Goal: Task Accomplishment & Management: Manage account settings

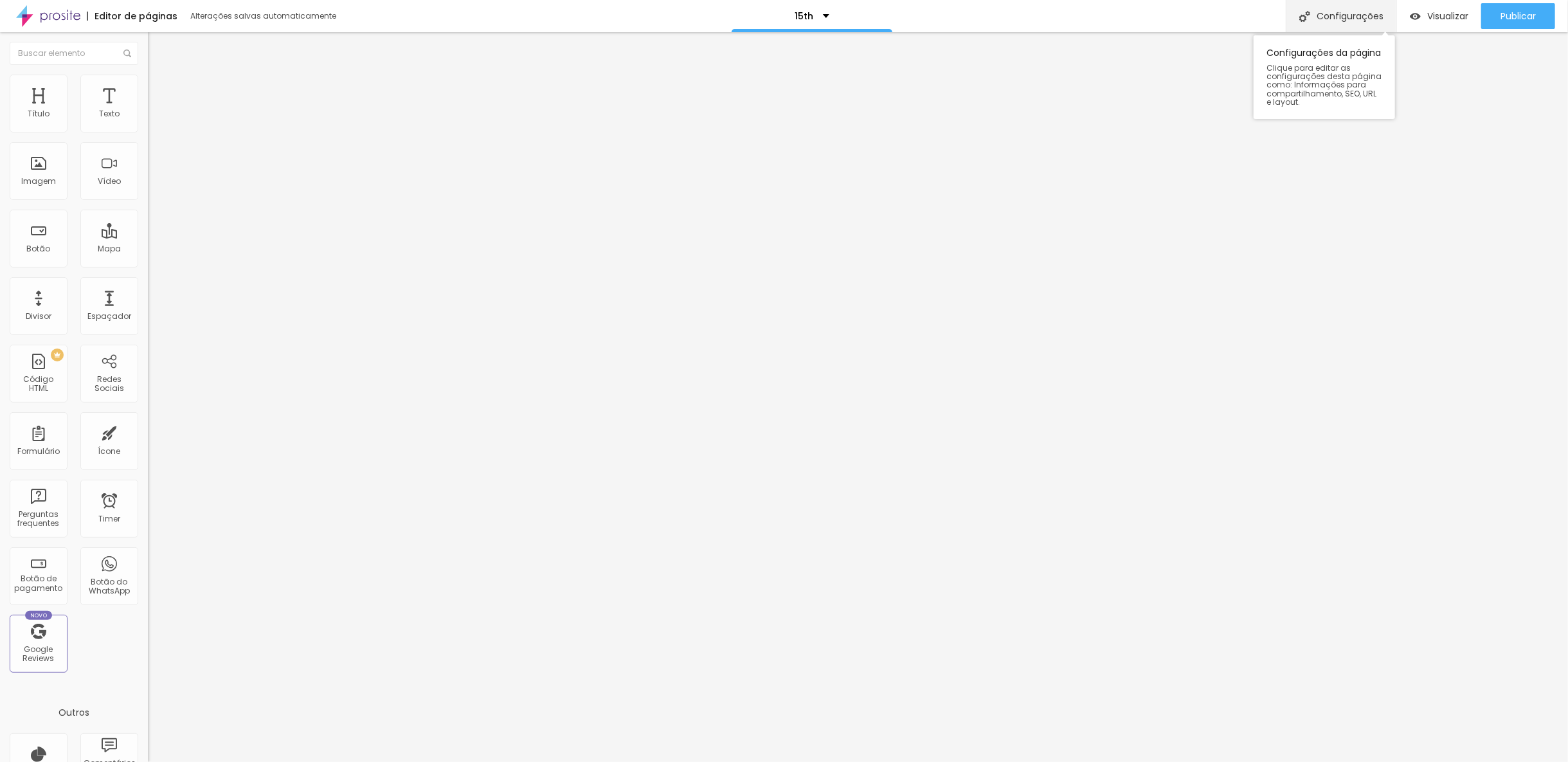
click at [1362, 13] on div "Configurações" at bounding box center [1341, 16] width 111 height 32
type input "15th-INICIANTE"
drag, startPoint x: 734, startPoint y: 235, endPoint x: 684, endPoint y: 242, distance: 50.5
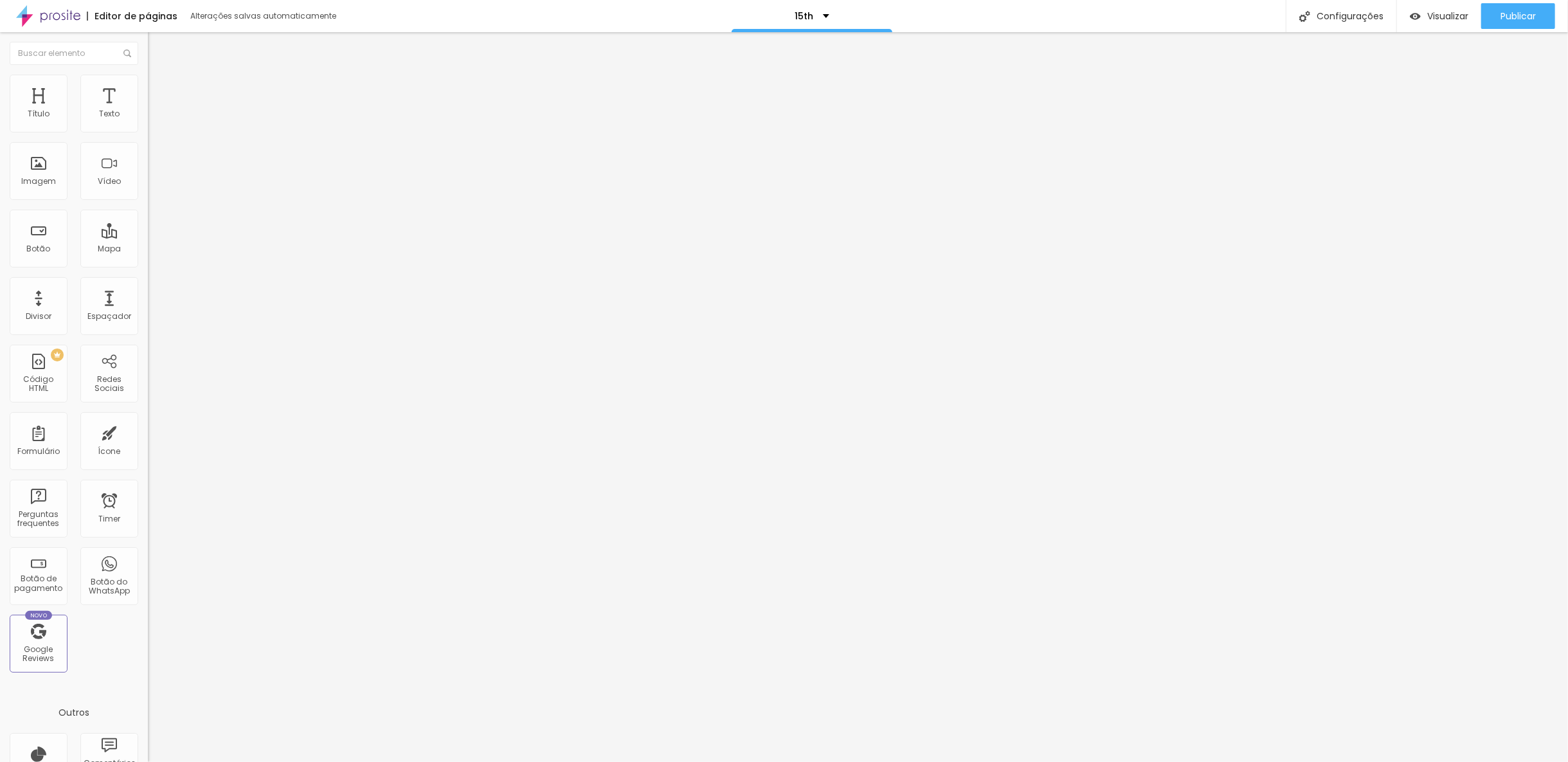
paste input "-INICIANTE"
type input "/15th-INICIANTE"
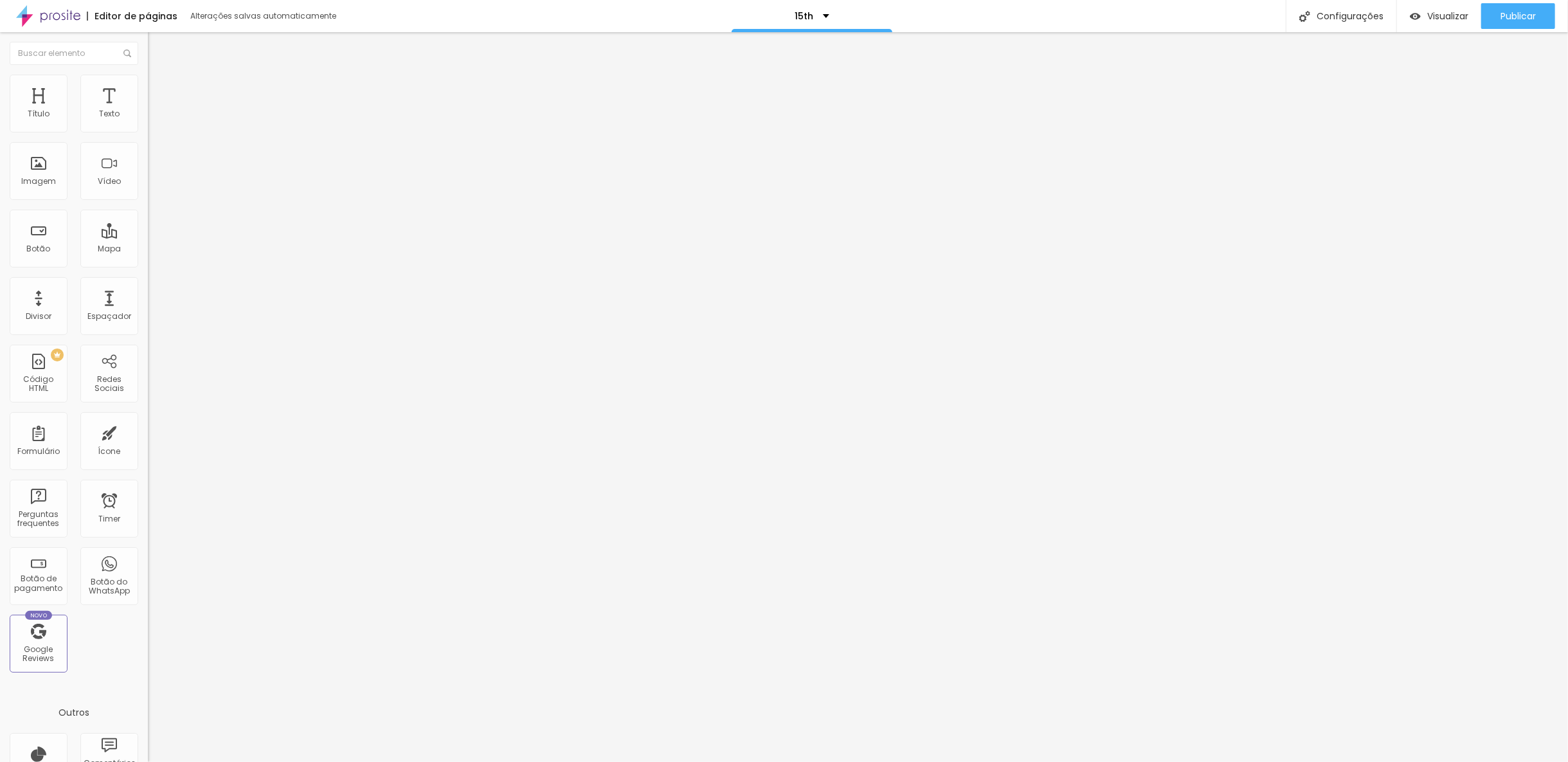
click at [1020, 761] on div at bounding box center [784, 775] width 1568 height 11
click at [1335, 19] on div "Configurações" at bounding box center [1341, 16] width 111 height 32
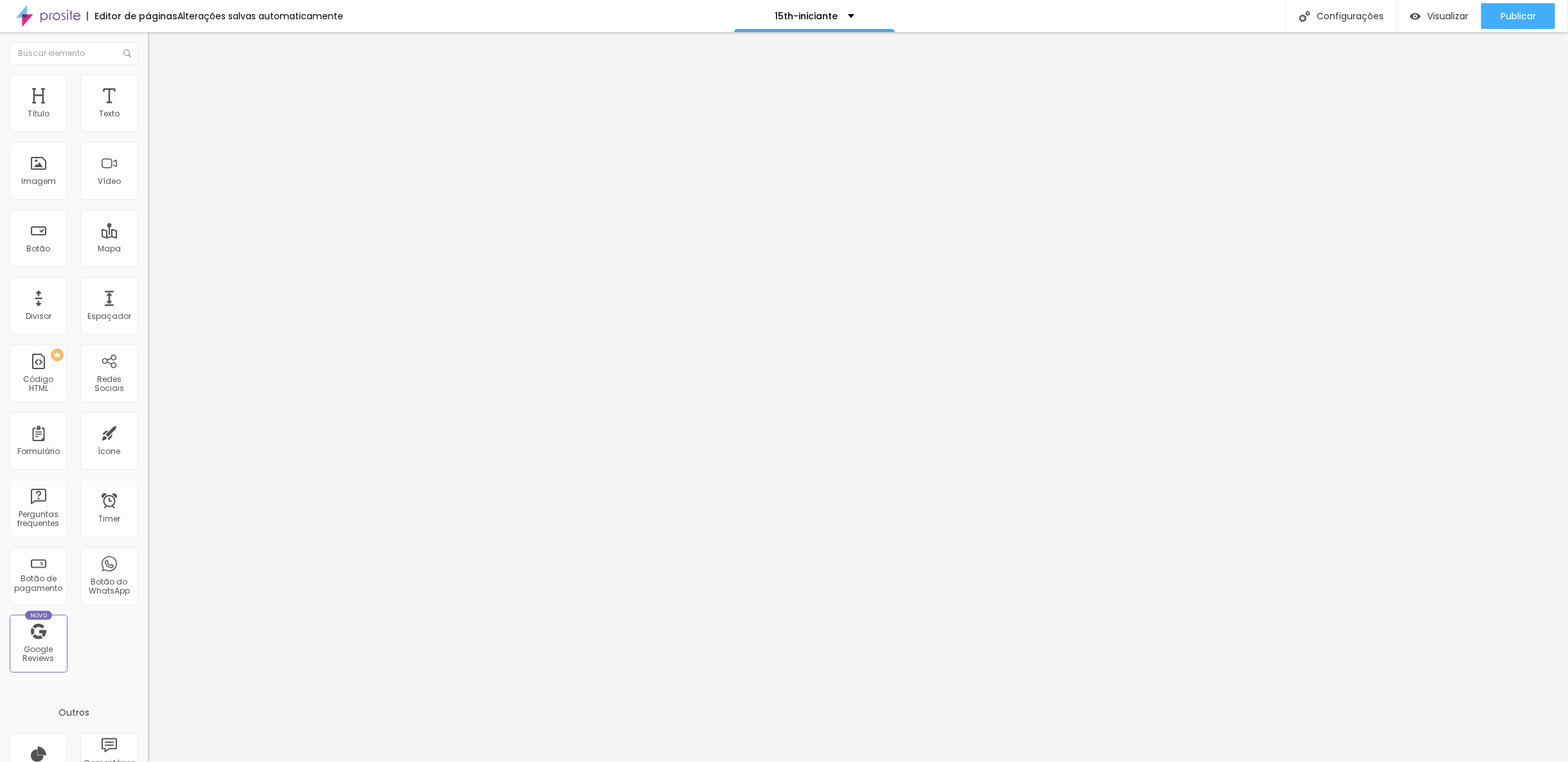
type input "/15th-iniciante"
click at [1021, 761] on div at bounding box center [784, 775] width 1568 height 11
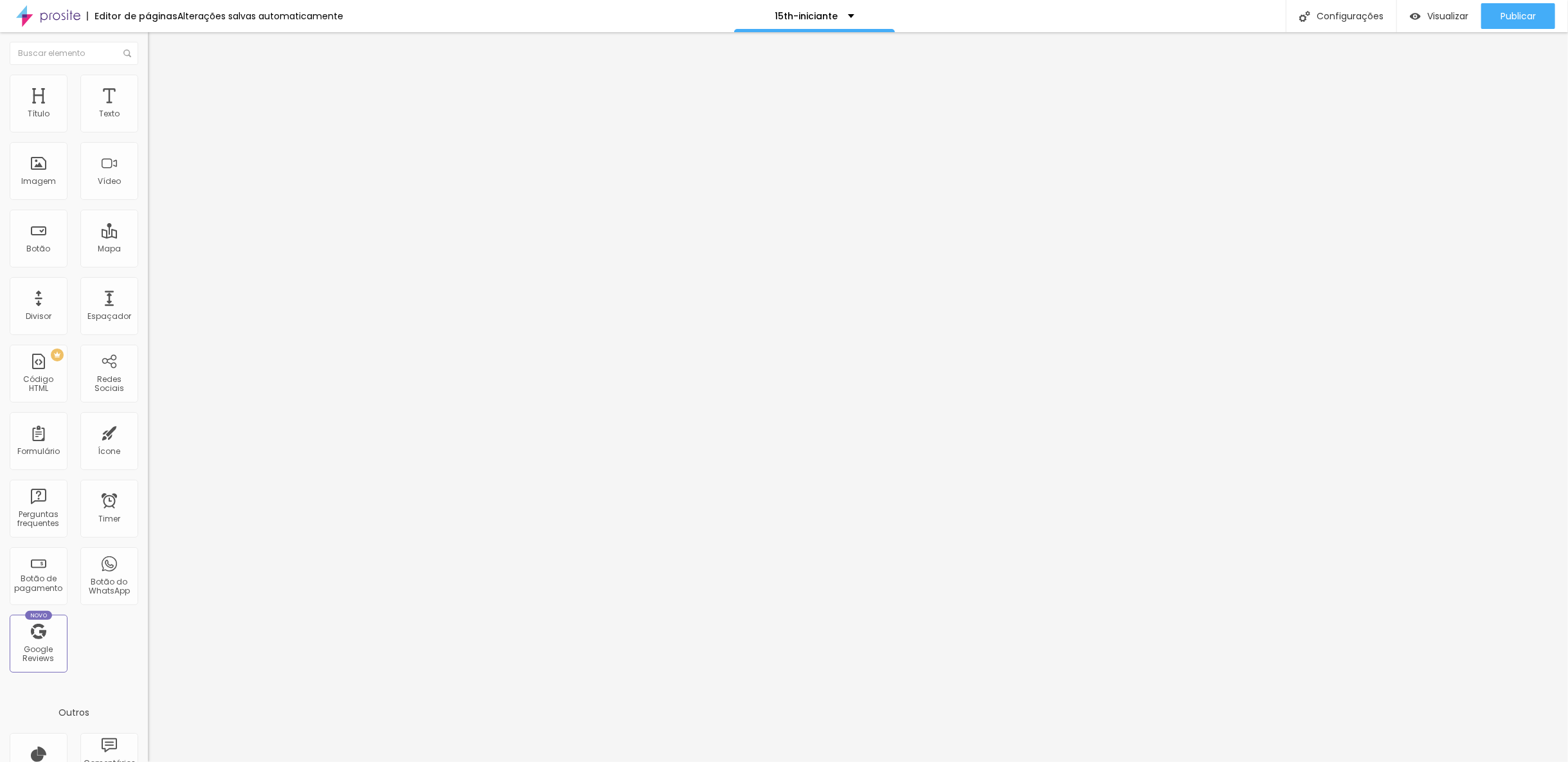
click at [148, 140] on span "Titulo 4" at bounding box center [165, 135] width 34 height 11
click at [100, 312] on div "Espaçador" at bounding box center [109, 316] width 44 height 9
click at [100, 313] on div "Espaçador" at bounding box center [109, 316] width 44 height 9
click at [160, 87] on span "Avançado" at bounding box center [180, 83] width 42 height 11
click at [148, 74] on li "Conteúdo" at bounding box center [222, 68] width 148 height 13
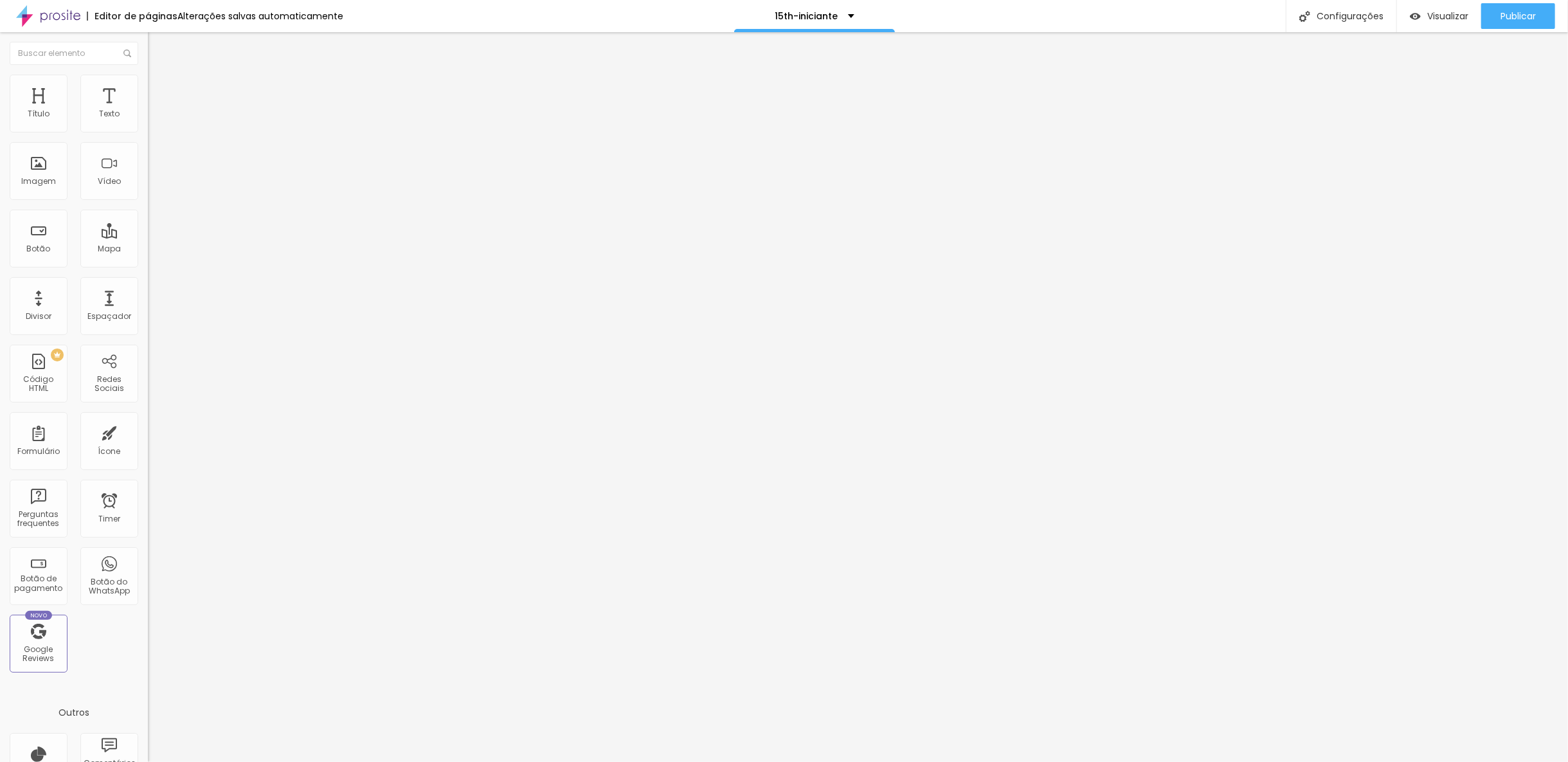
type input "10"
type input "22"
type input "36"
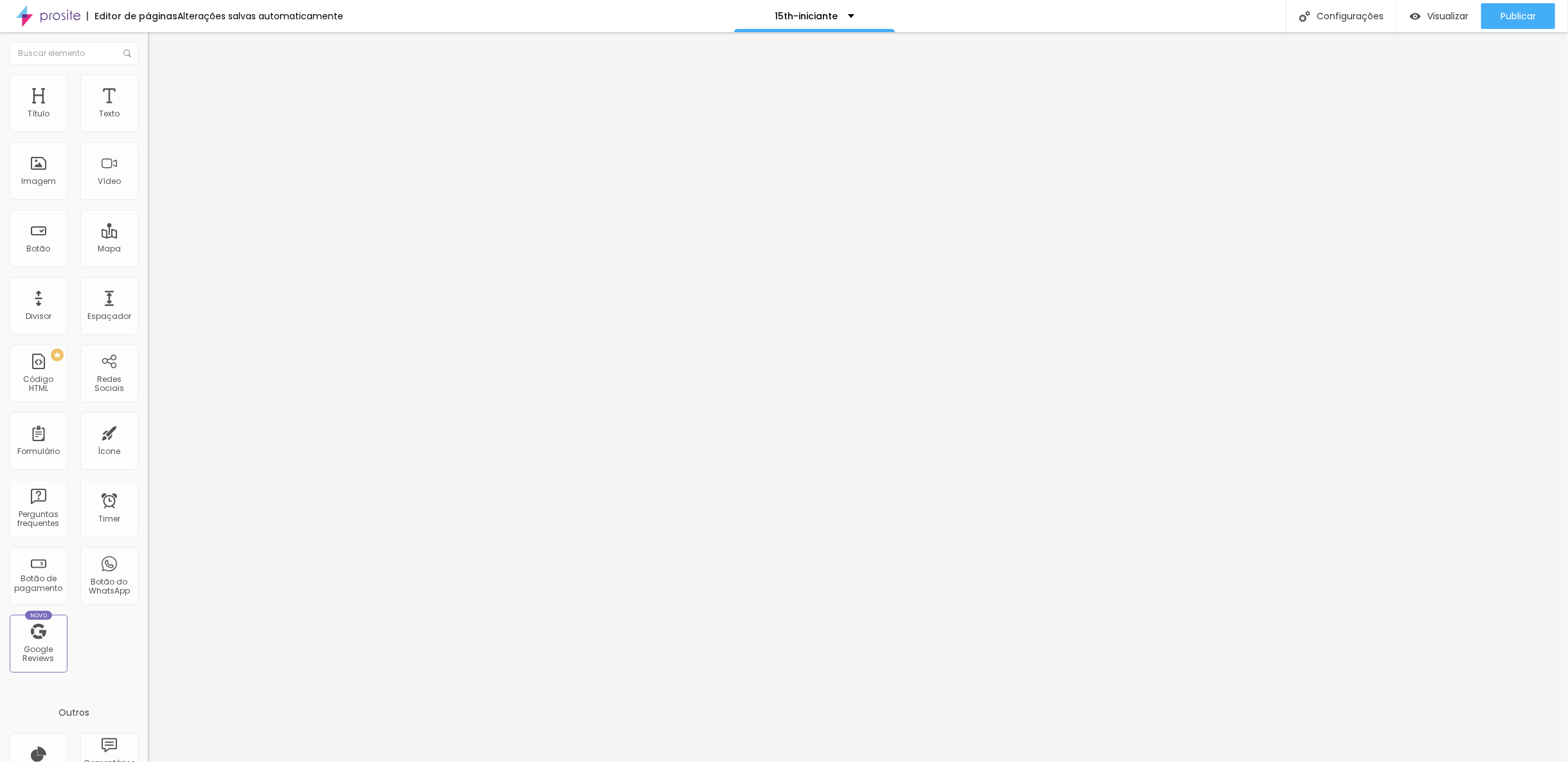
type input "36"
type input "65"
type input "72"
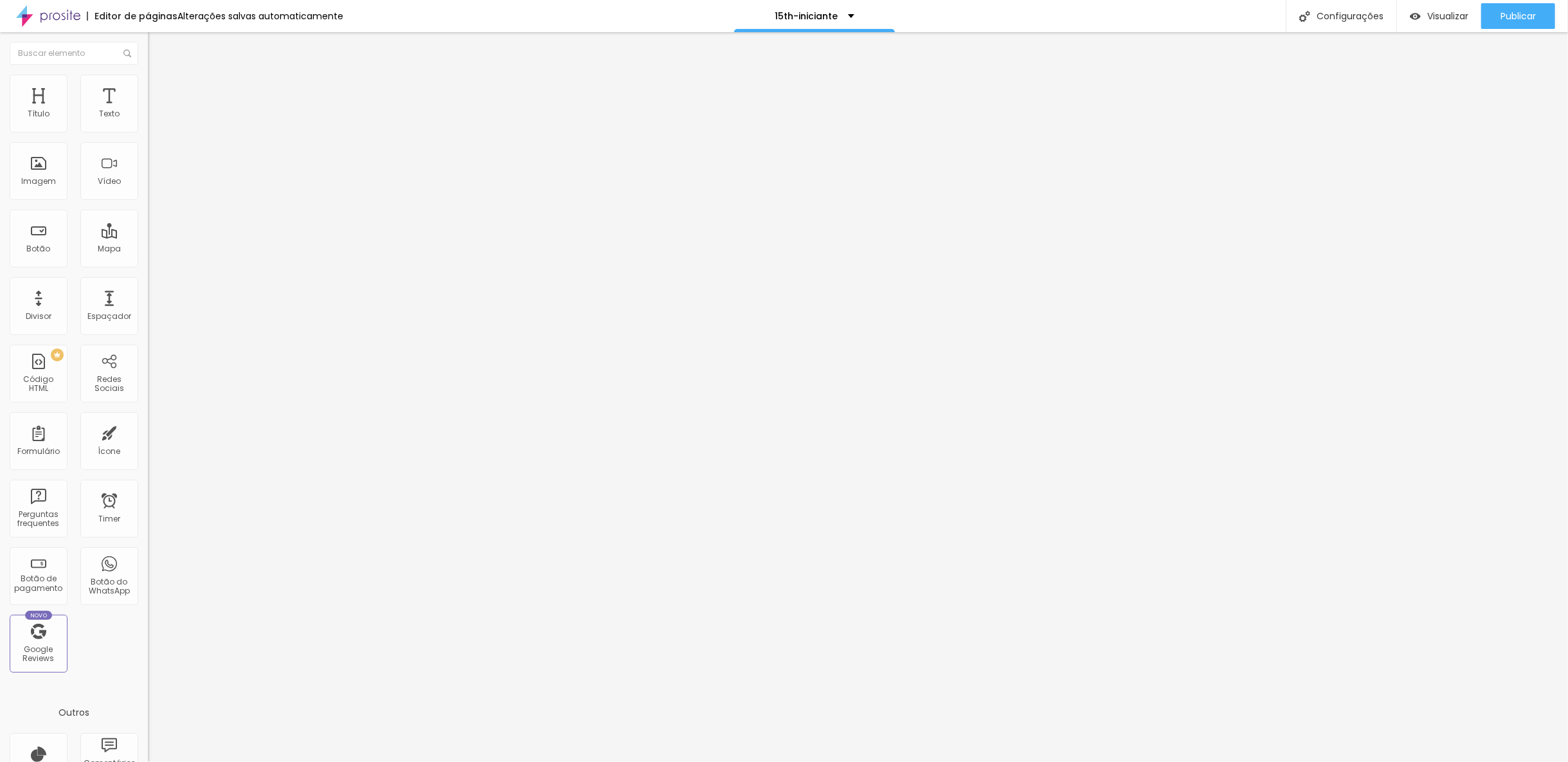
type input "85"
type input "95"
type input "101"
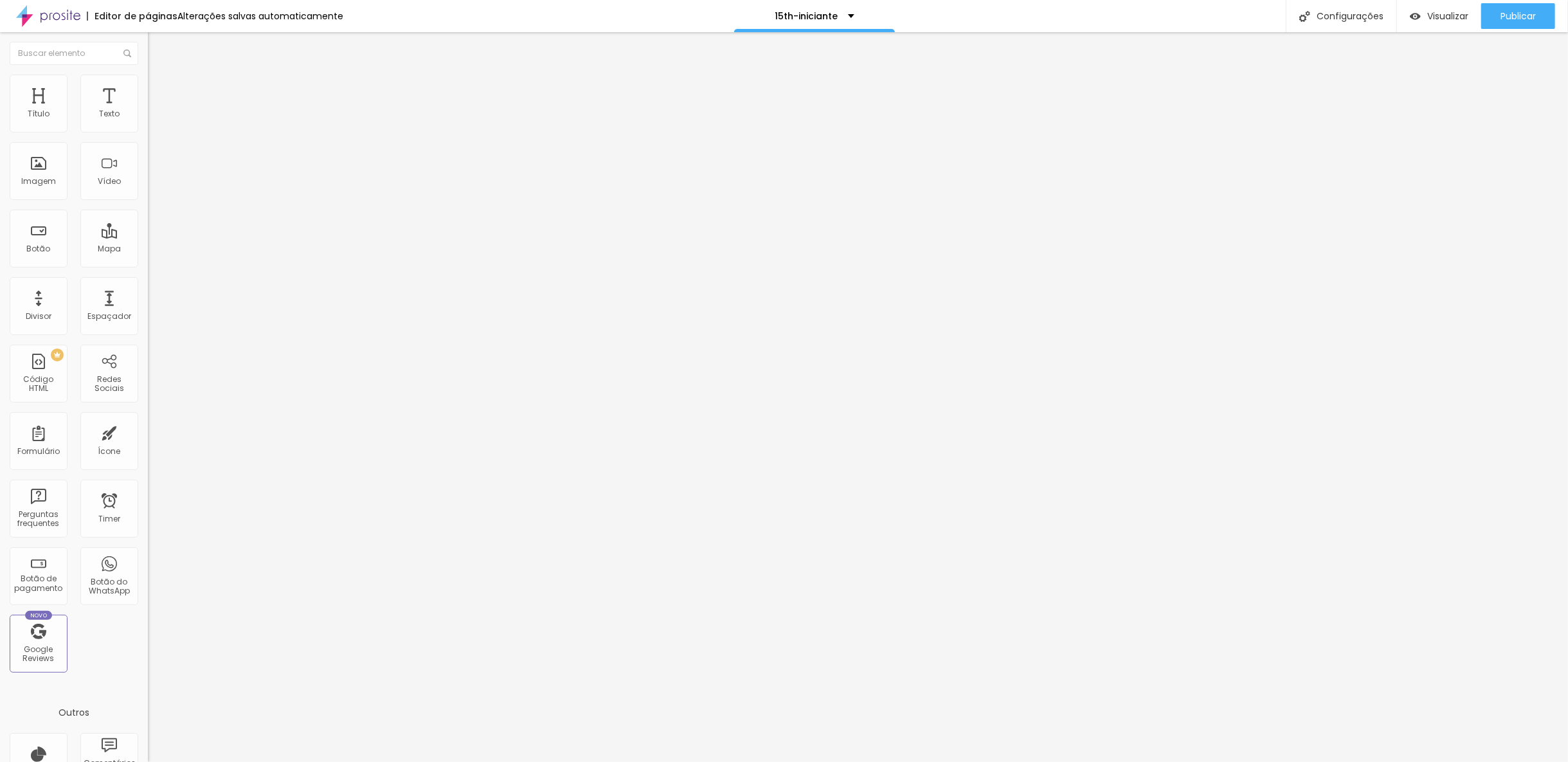
type input "101"
type input "108"
type input "118"
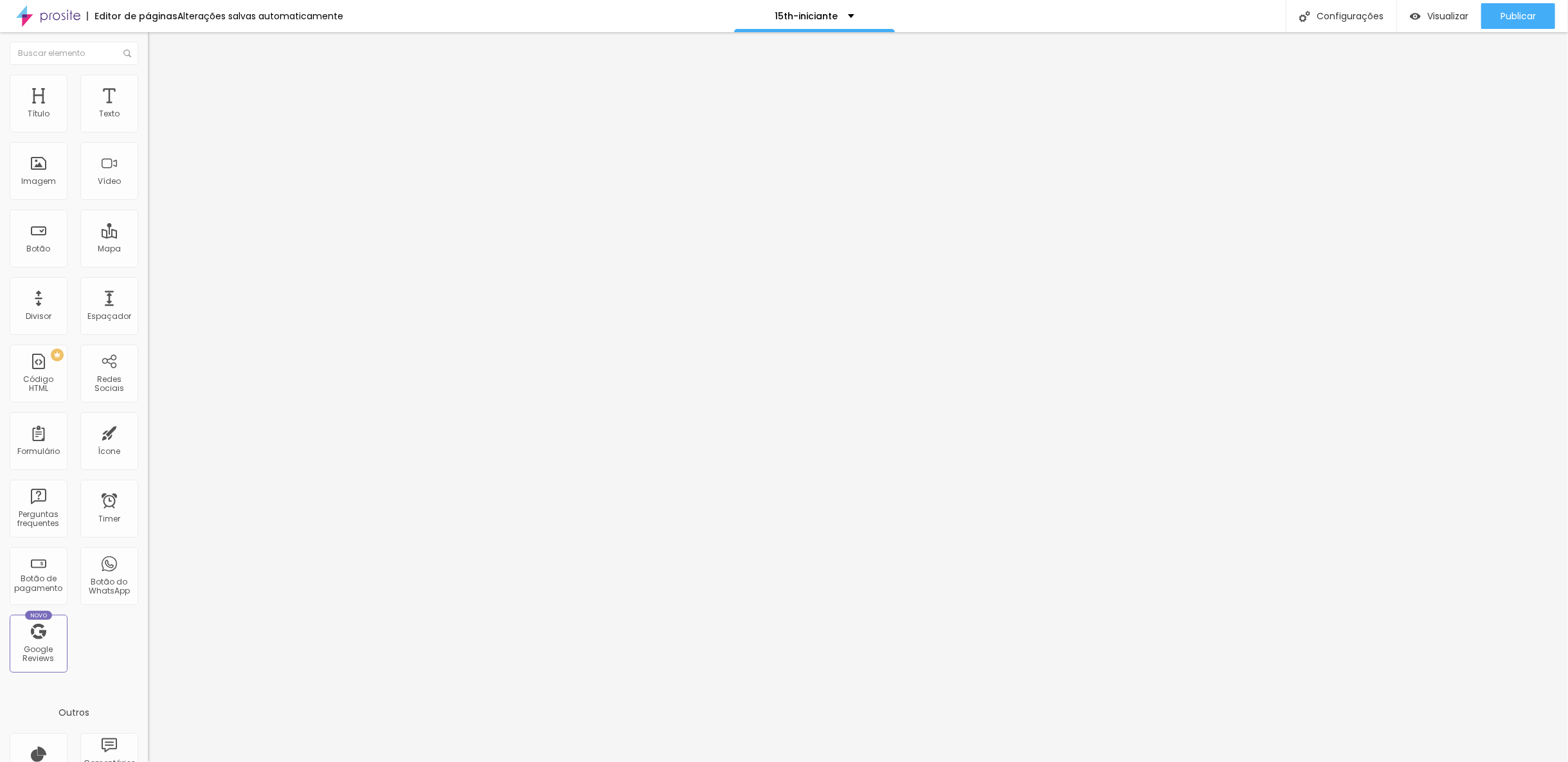
type input "121"
type input "131"
type input "144"
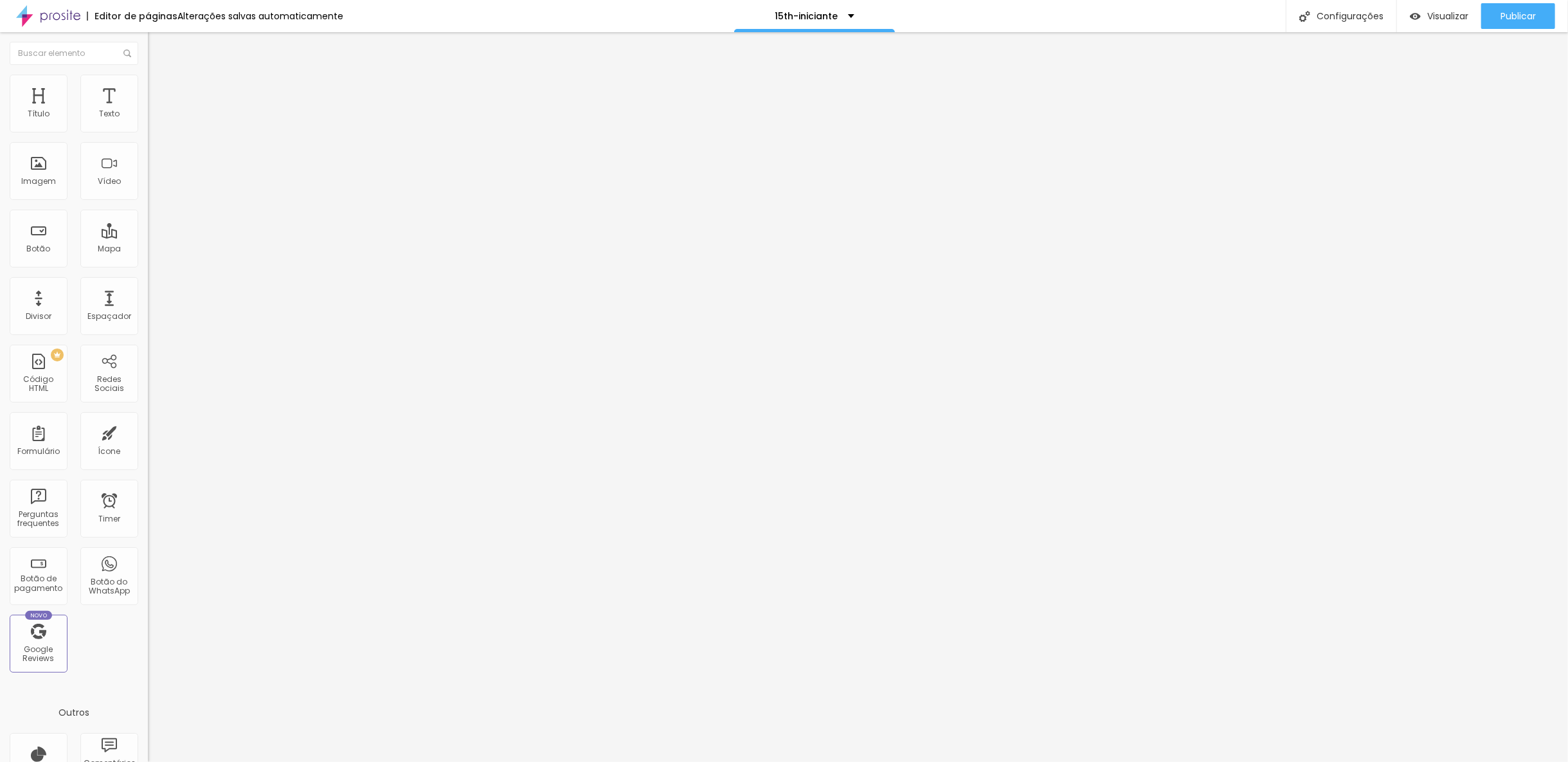
type input "144"
type input "157"
type input "160"
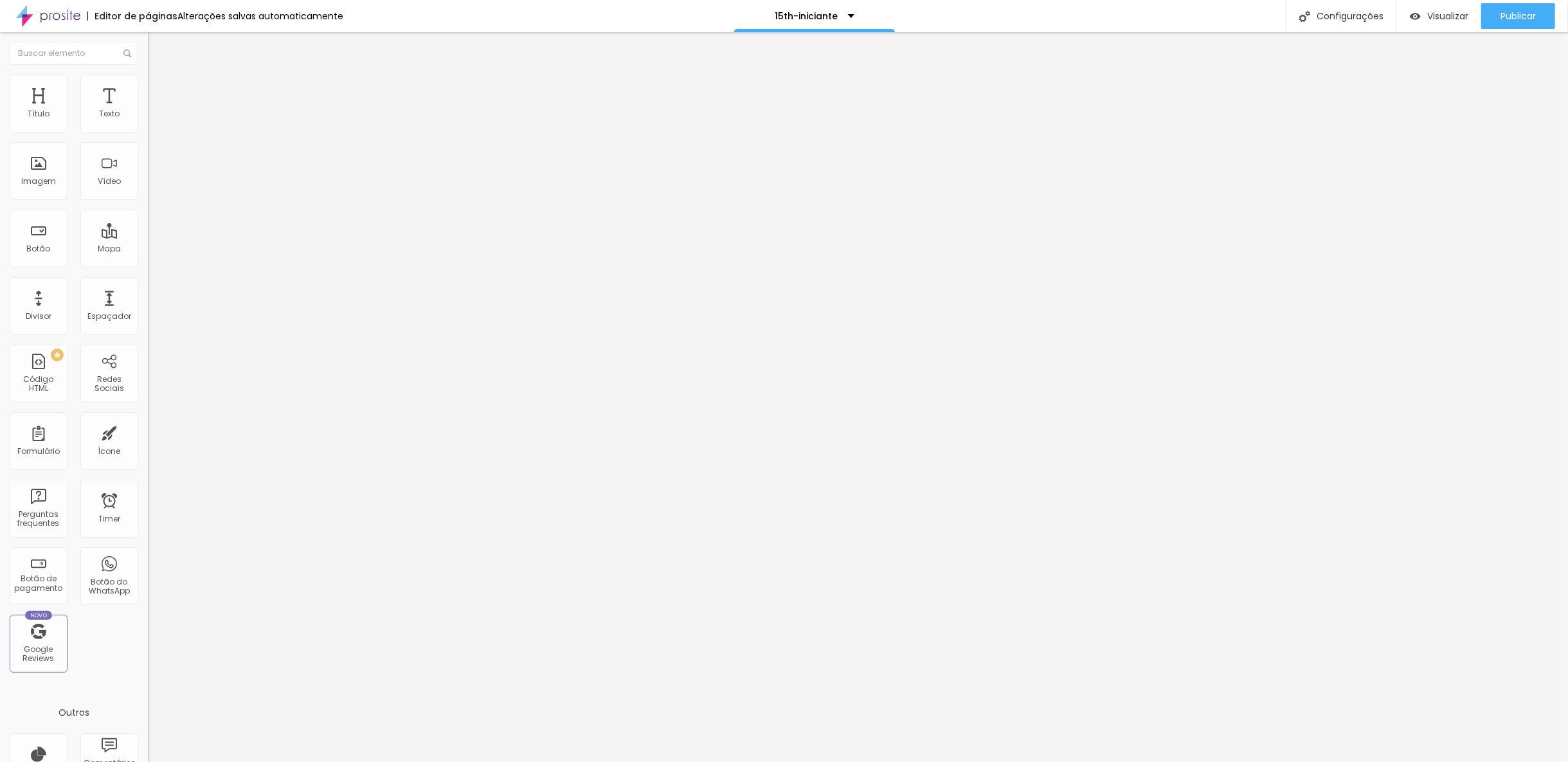
type input "167"
type input "170"
type input "167"
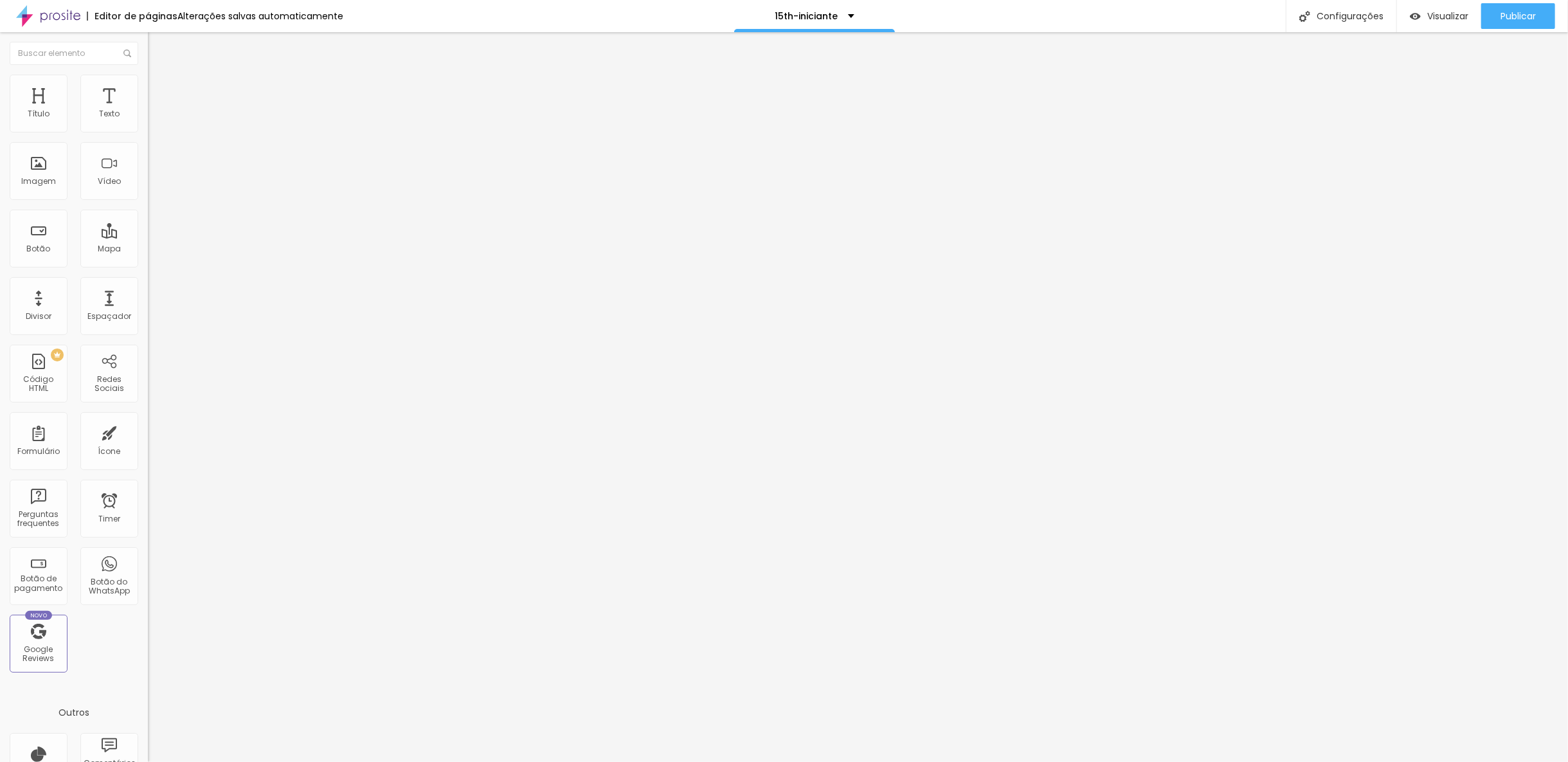
type input "167"
type input "160"
type input "147"
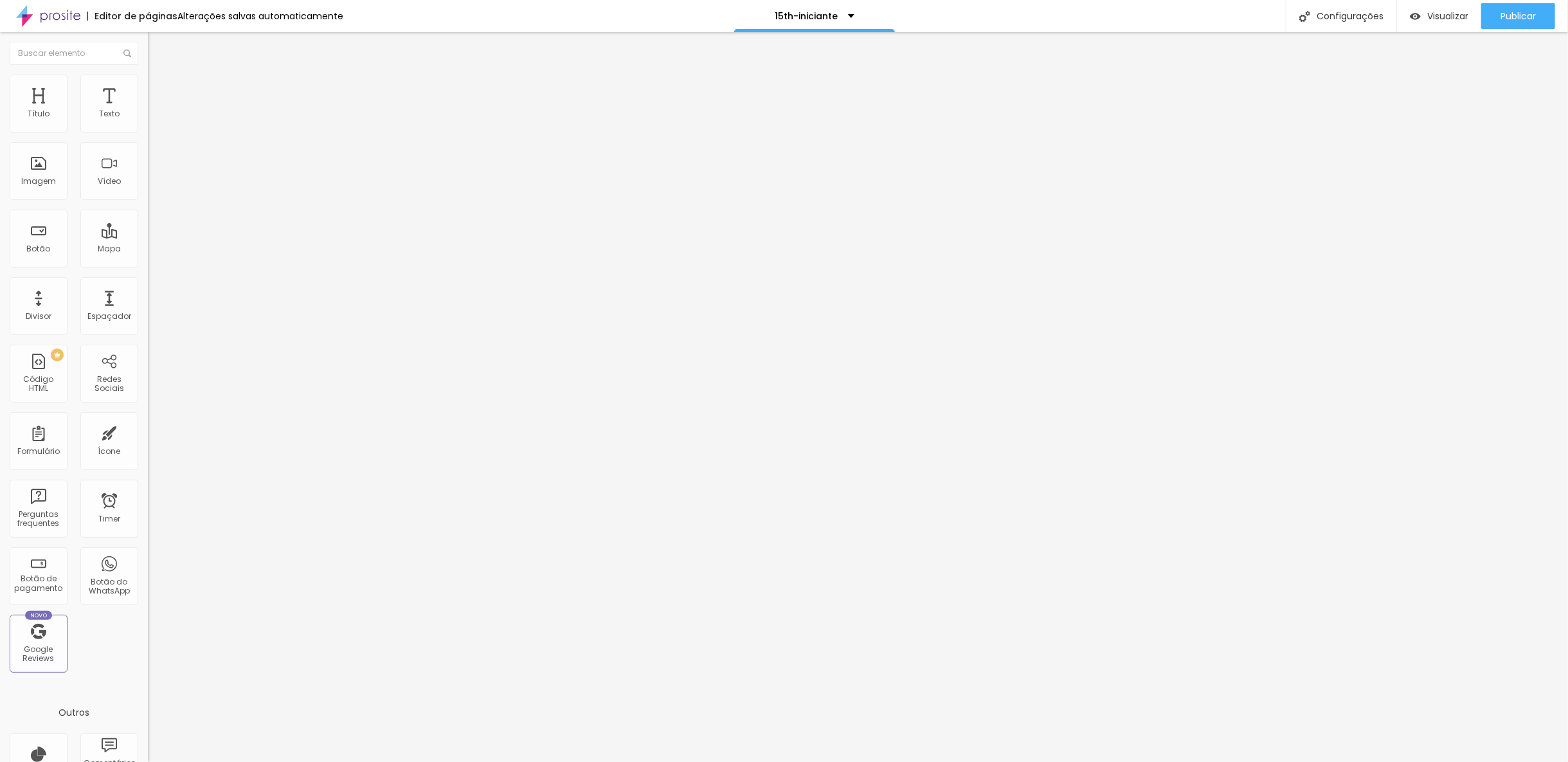
type input "140"
type input "134"
type input "114"
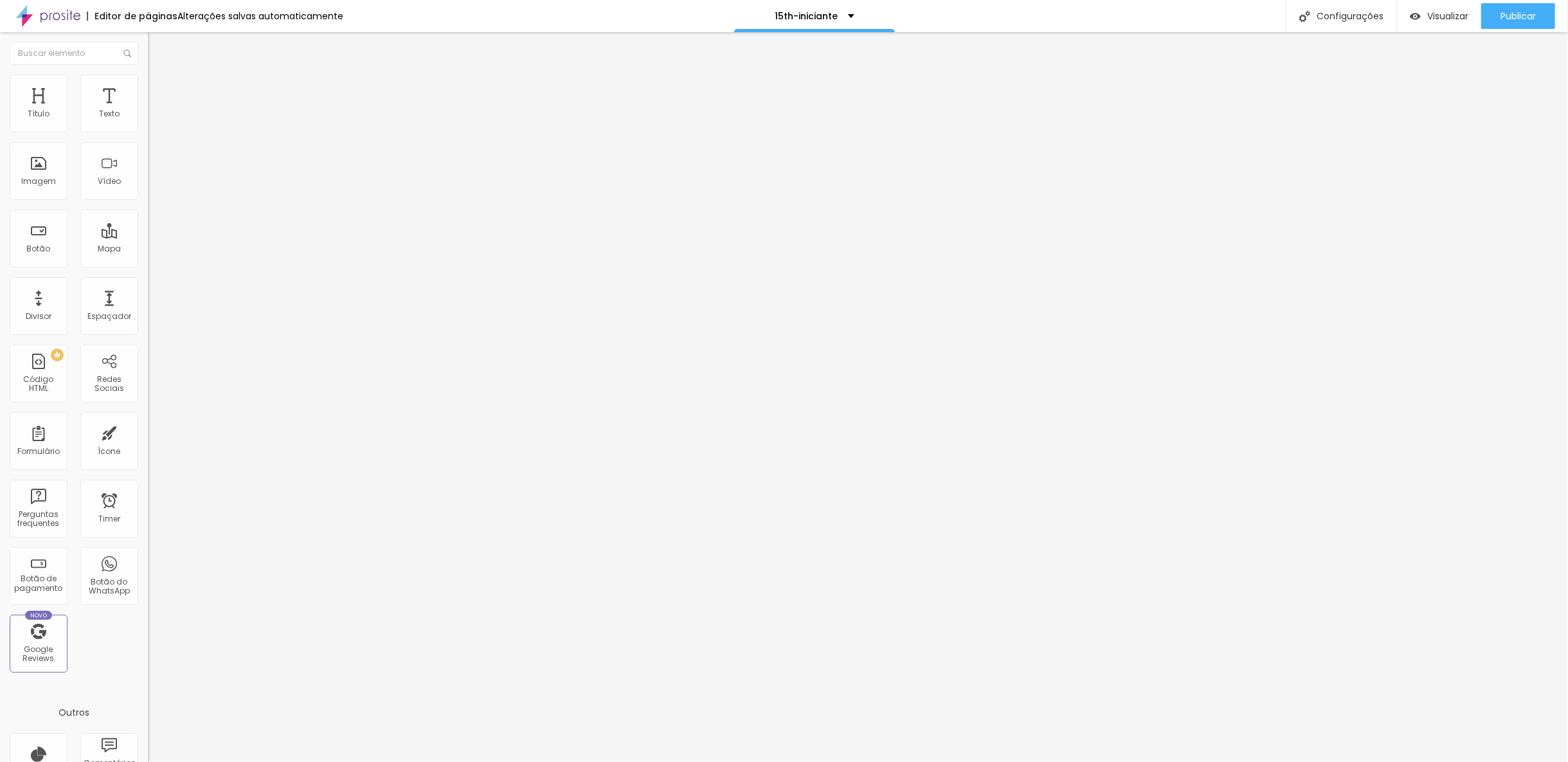
type input "114"
type input "111"
type input "101"
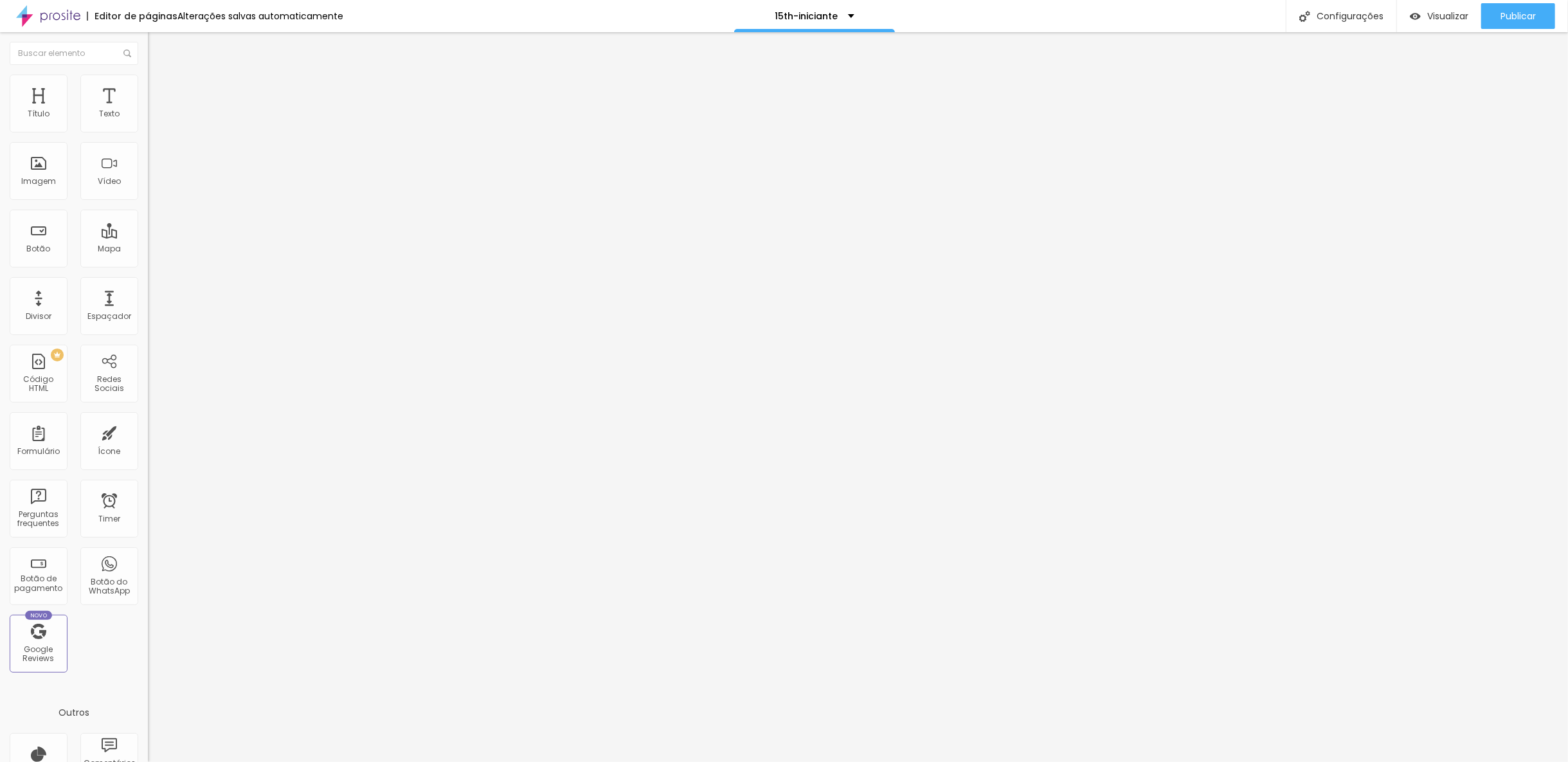
type input "98"
type input "85"
type input "75"
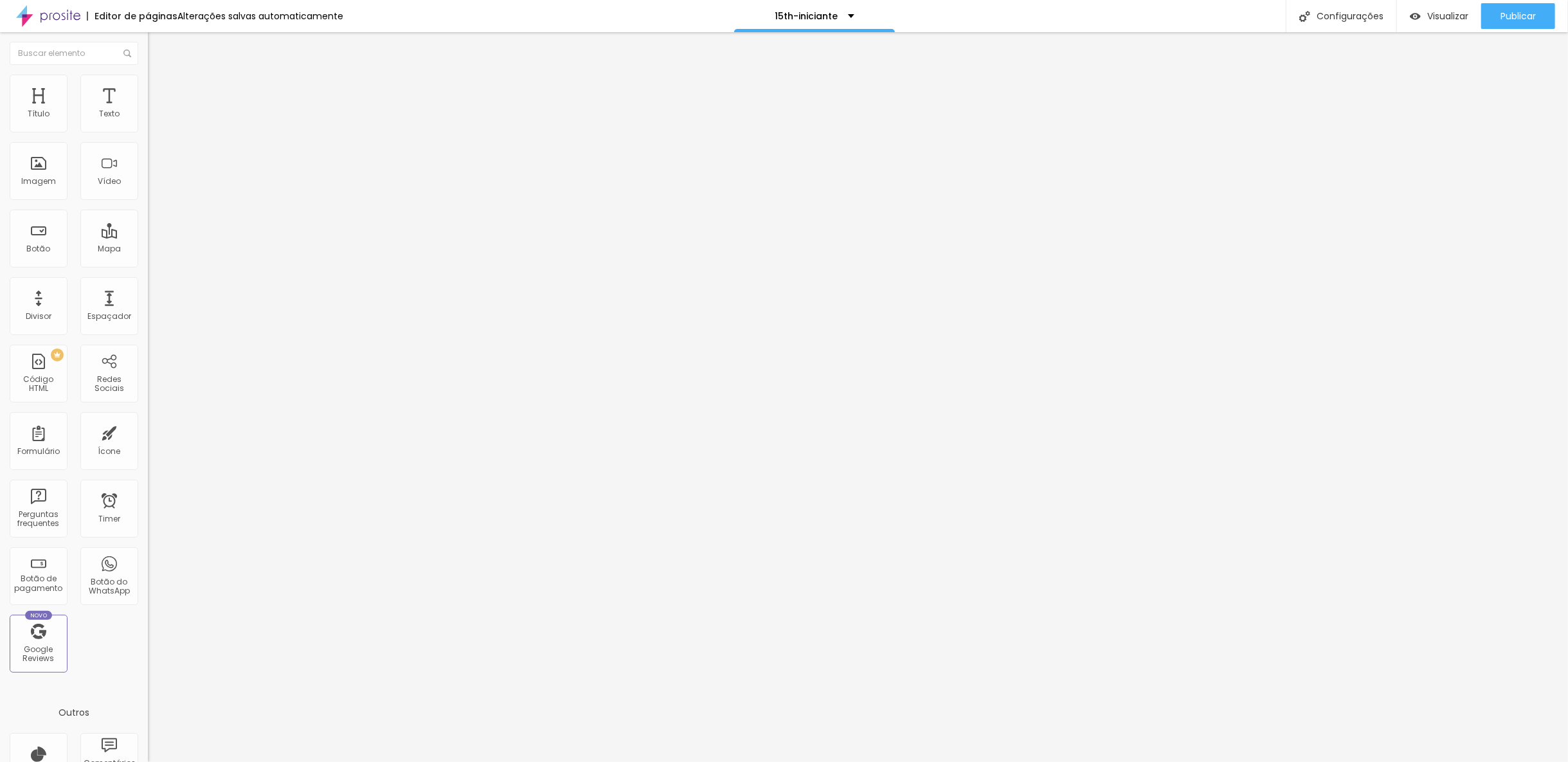
type input "75"
type input "68"
type input "65"
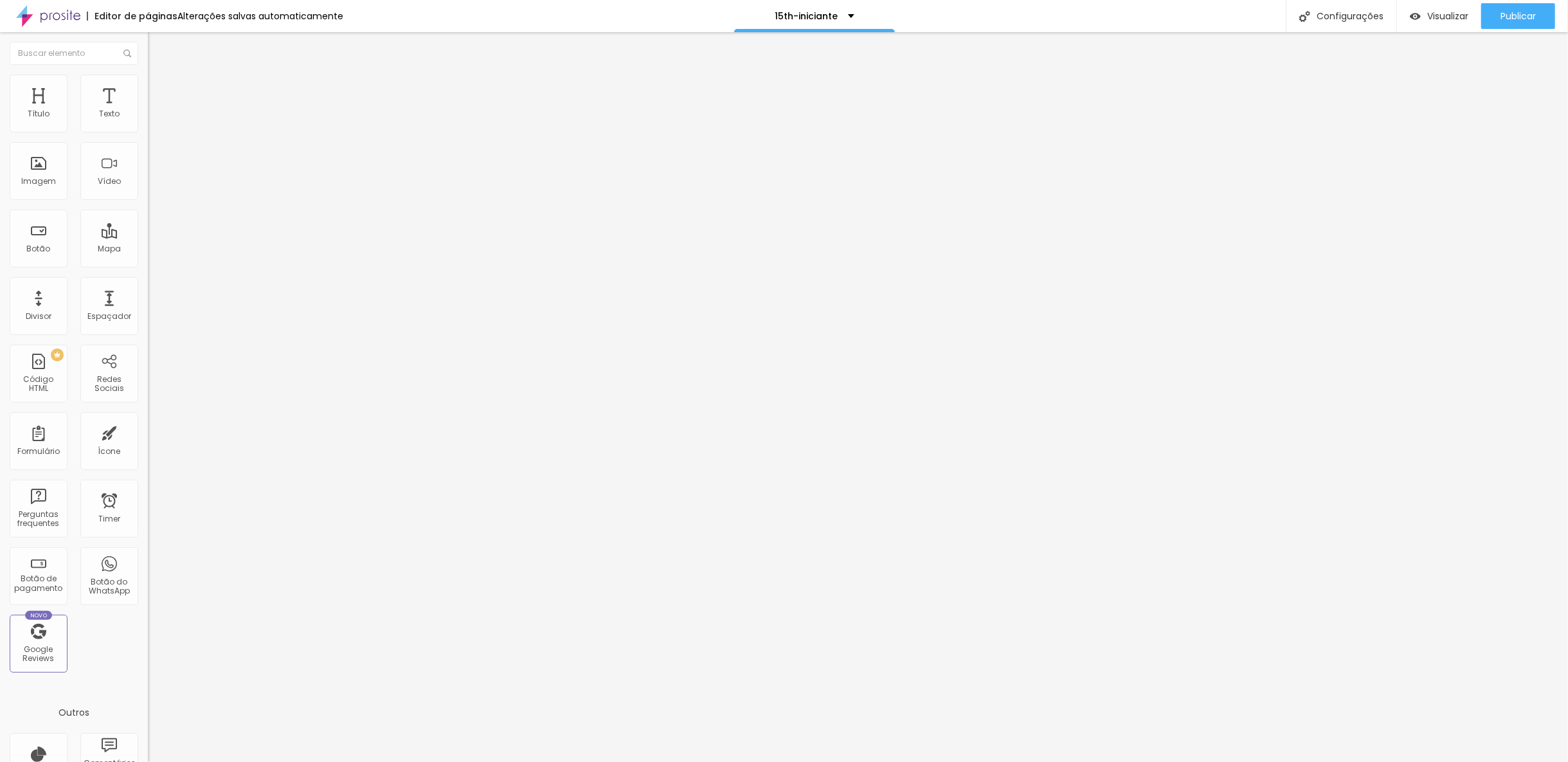
type input "59"
type input "52"
type input "49"
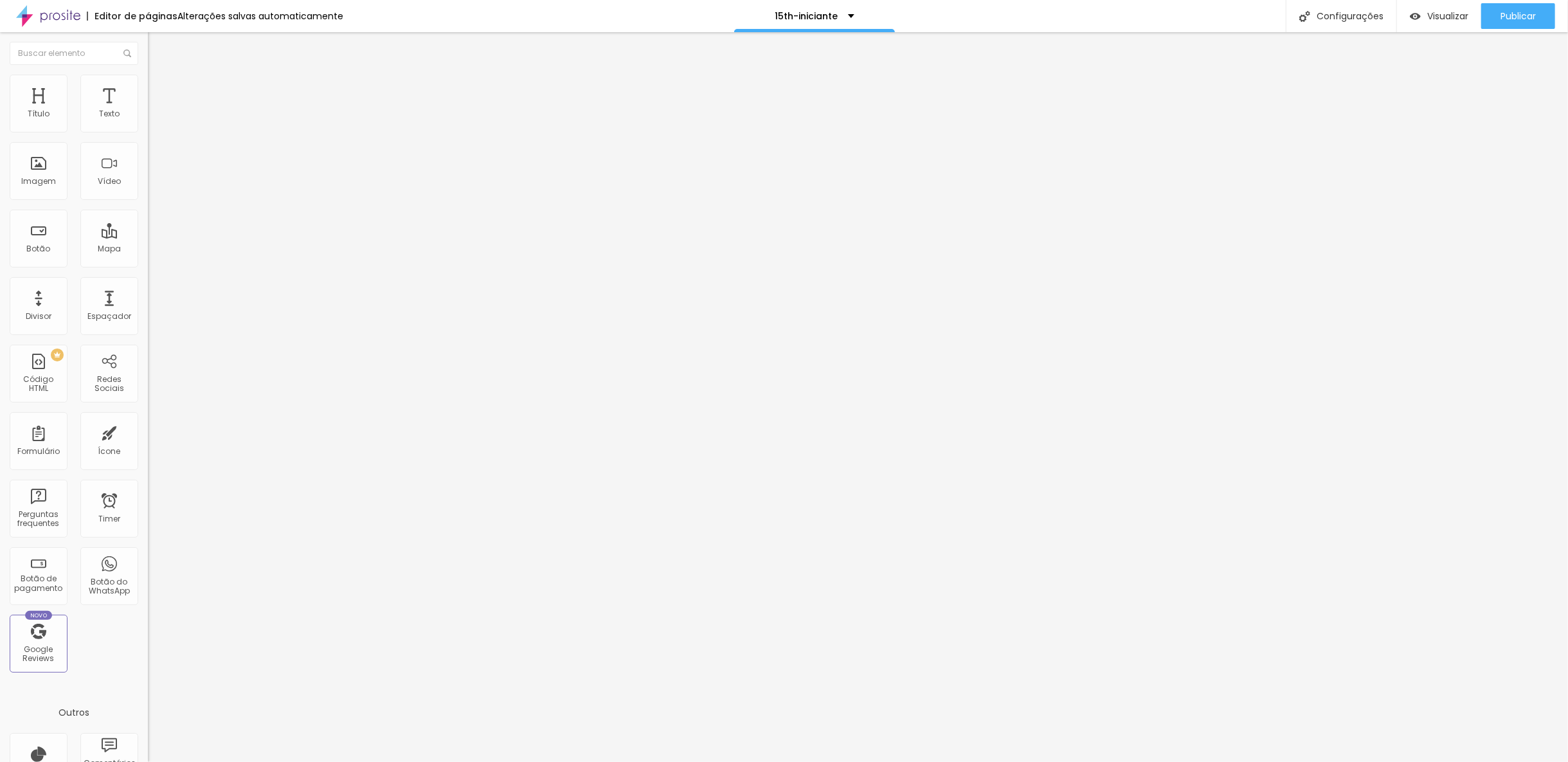
type input "49"
type input "42"
type input "39"
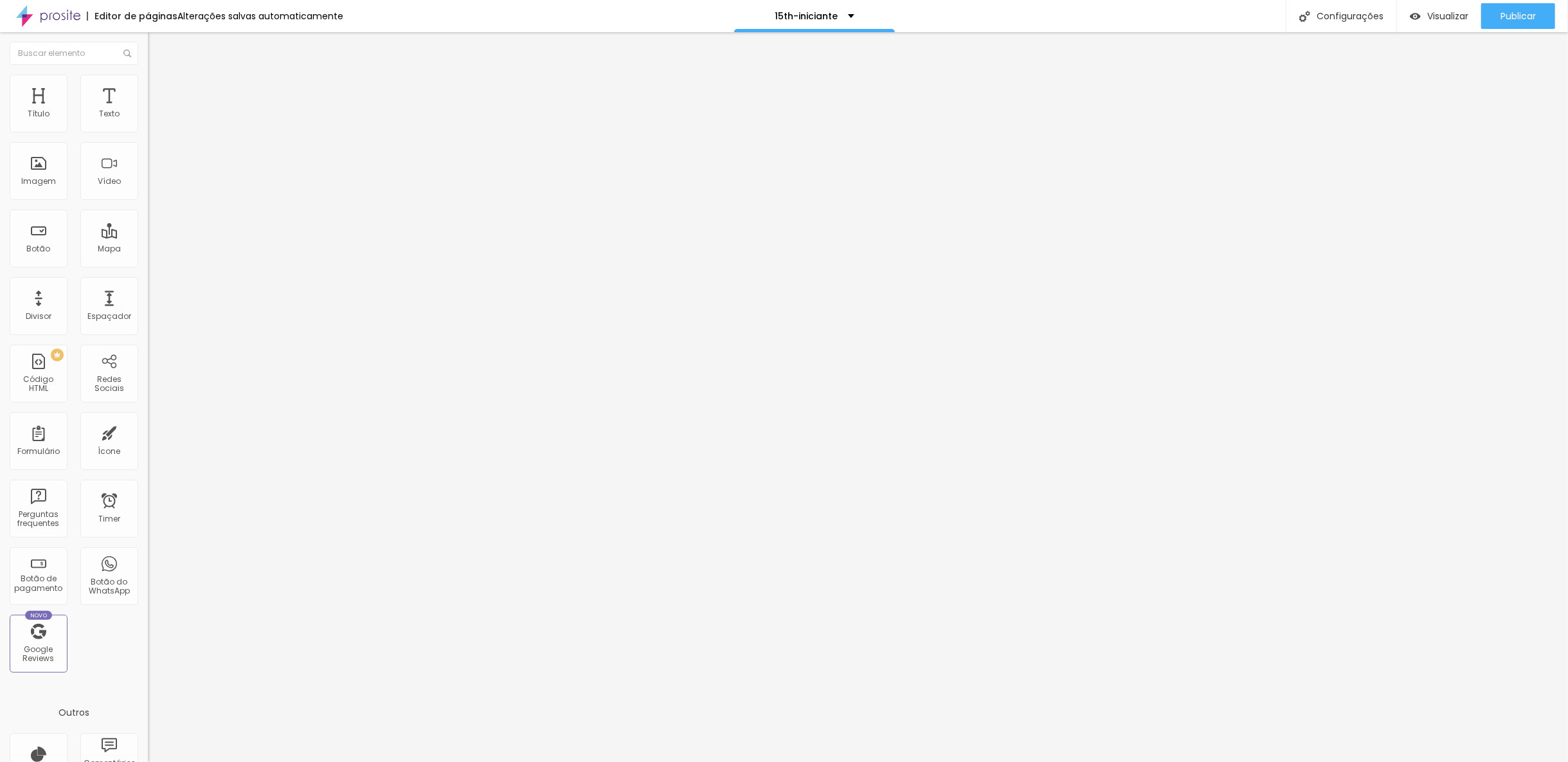
type input "32"
type input "29"
type input "22"
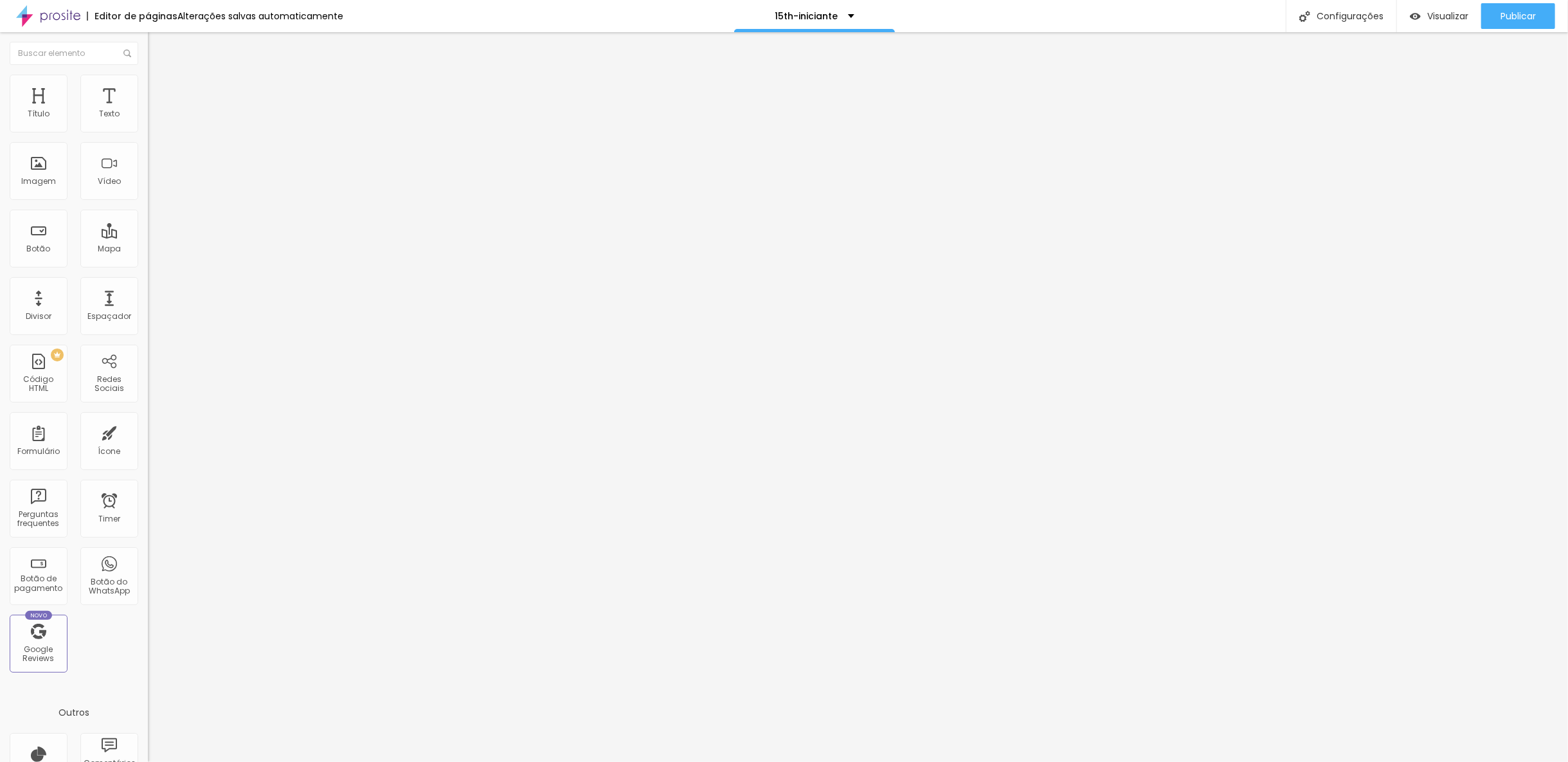
type input "22"
click at [148, 237] on input "range" at bounding box center [190, 241] width 83 height 10
click at [158, 50] on img "button" at bounding box center [162, 46] width 10 height 10
click at [37, 312] on div "Divisor" at bounding box center [38, 316] width 25 height 9
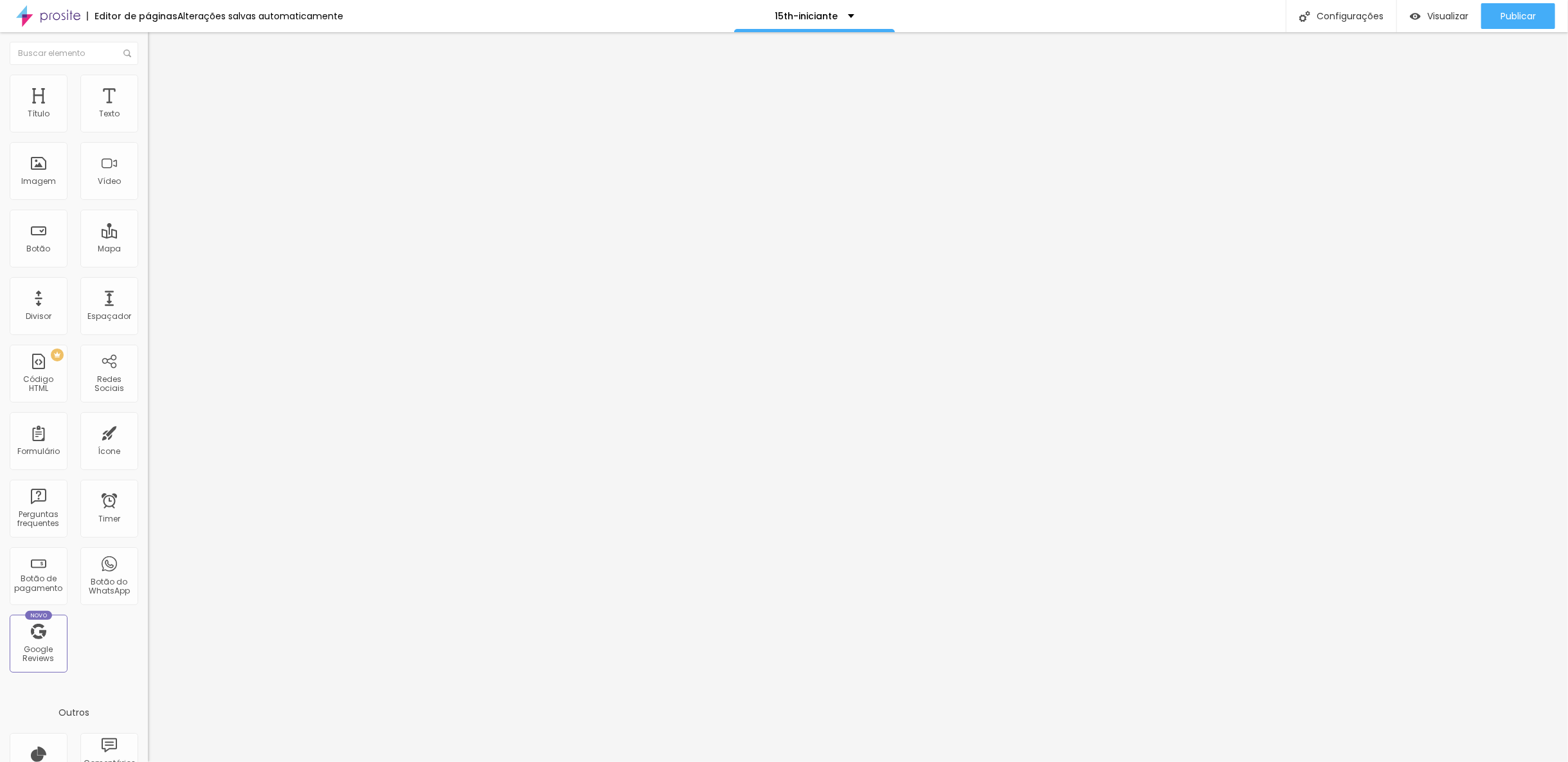
click at [148, 92] on ul "Conteúdo Estilo Avançado" at bounding box center [222, 81] width 148 height 39
click at [160, 89] on span "Estilo" at bounding box center [170, 83] width 20 height 11
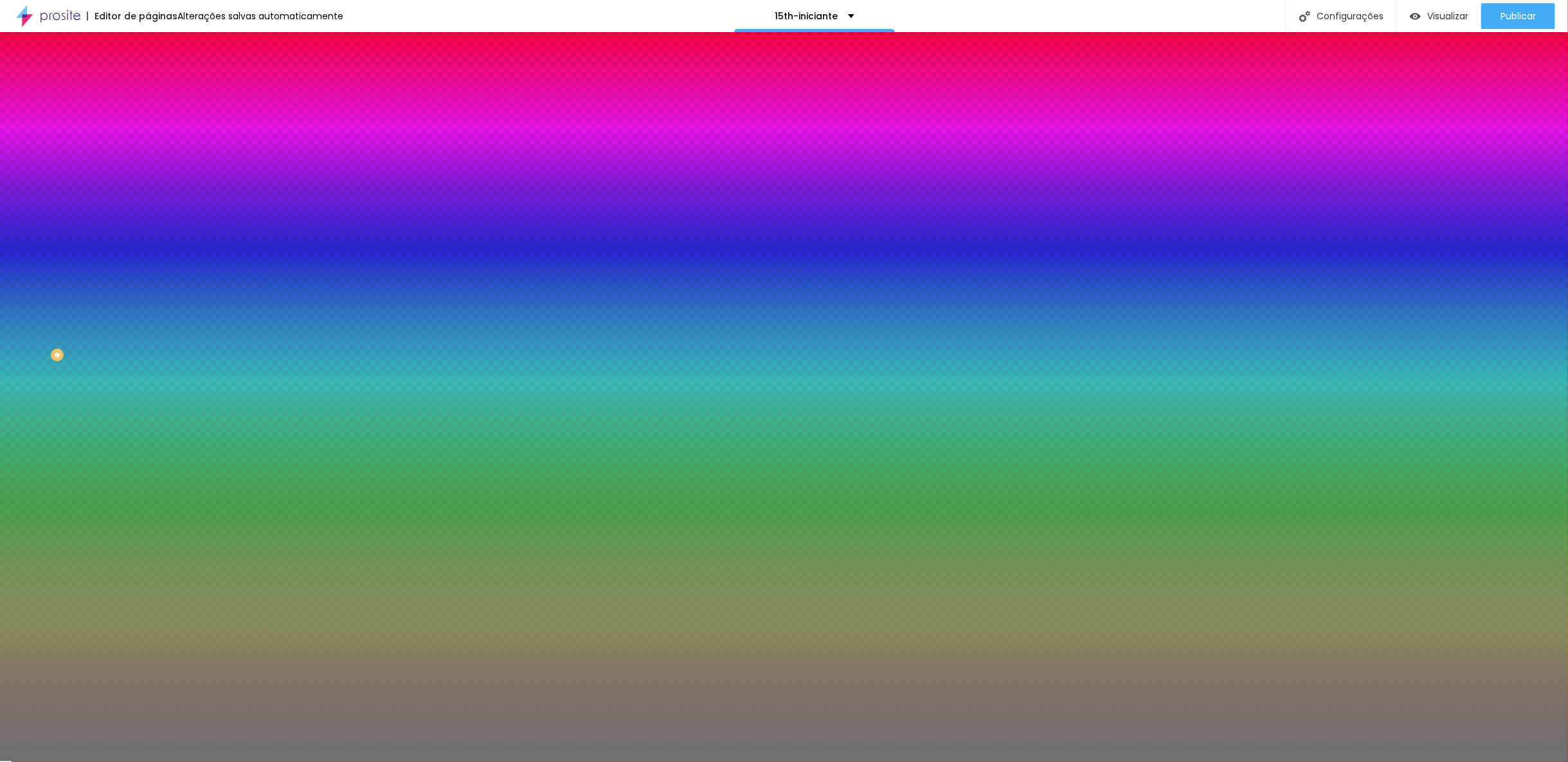
type input "9"
type input "8"
type input "7"
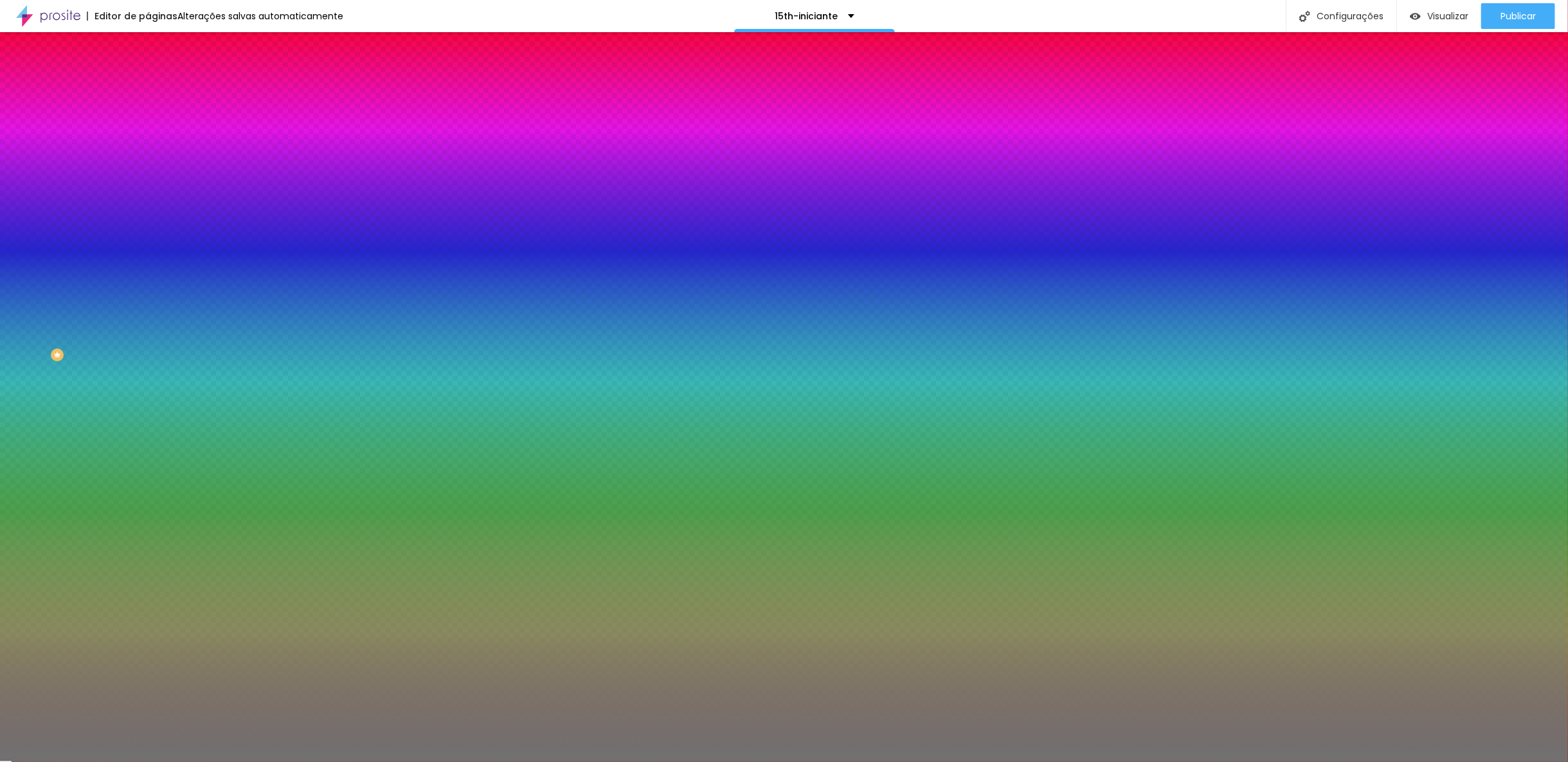
type input "7"
type input "6"
type input "5"
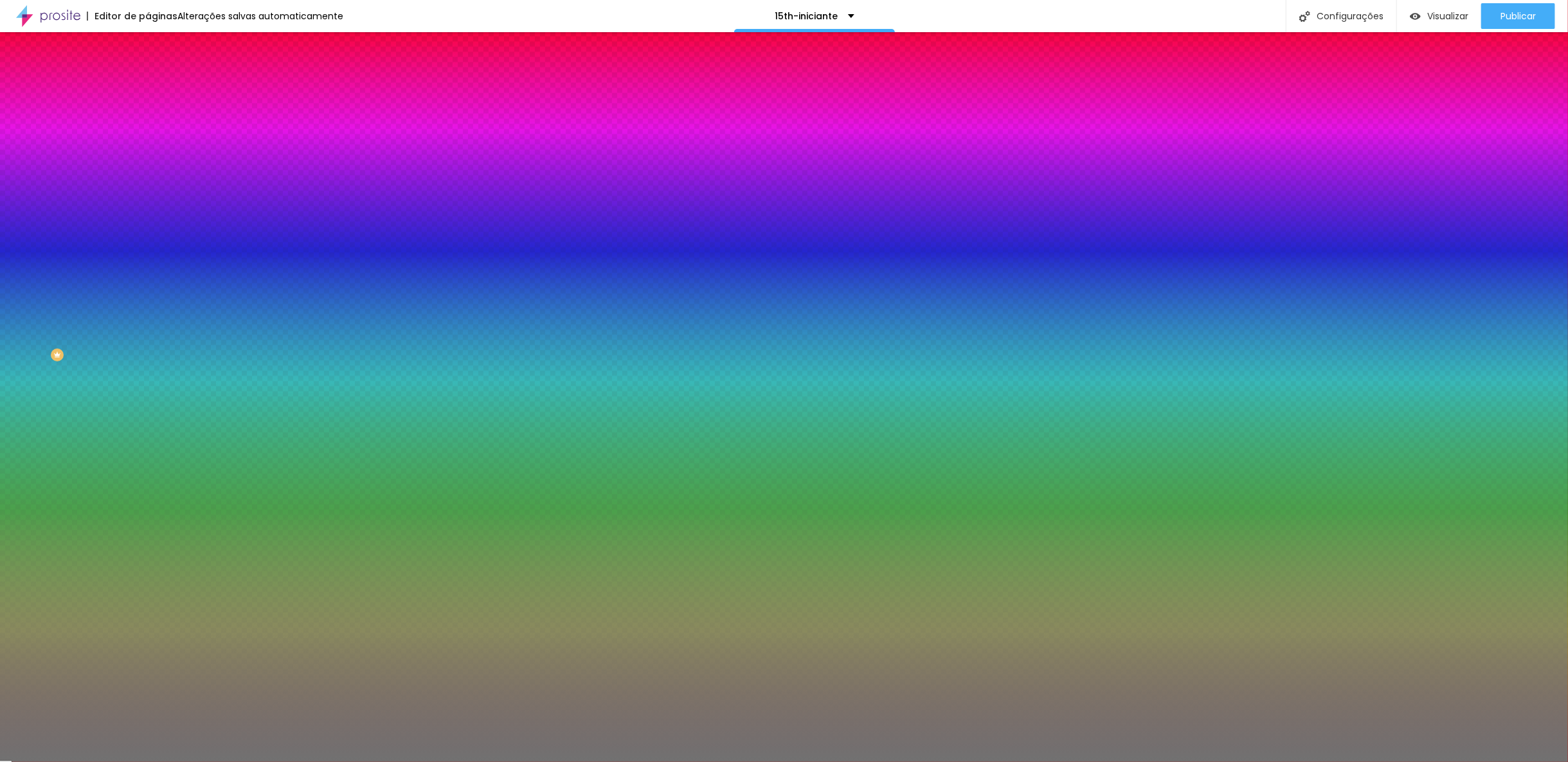
type input "4"
type input "3"
drag, startPoint x: 59, startPoint y: 205, endPoint x: 25, endPoint y: 204, distance: 34.0
type input "3"
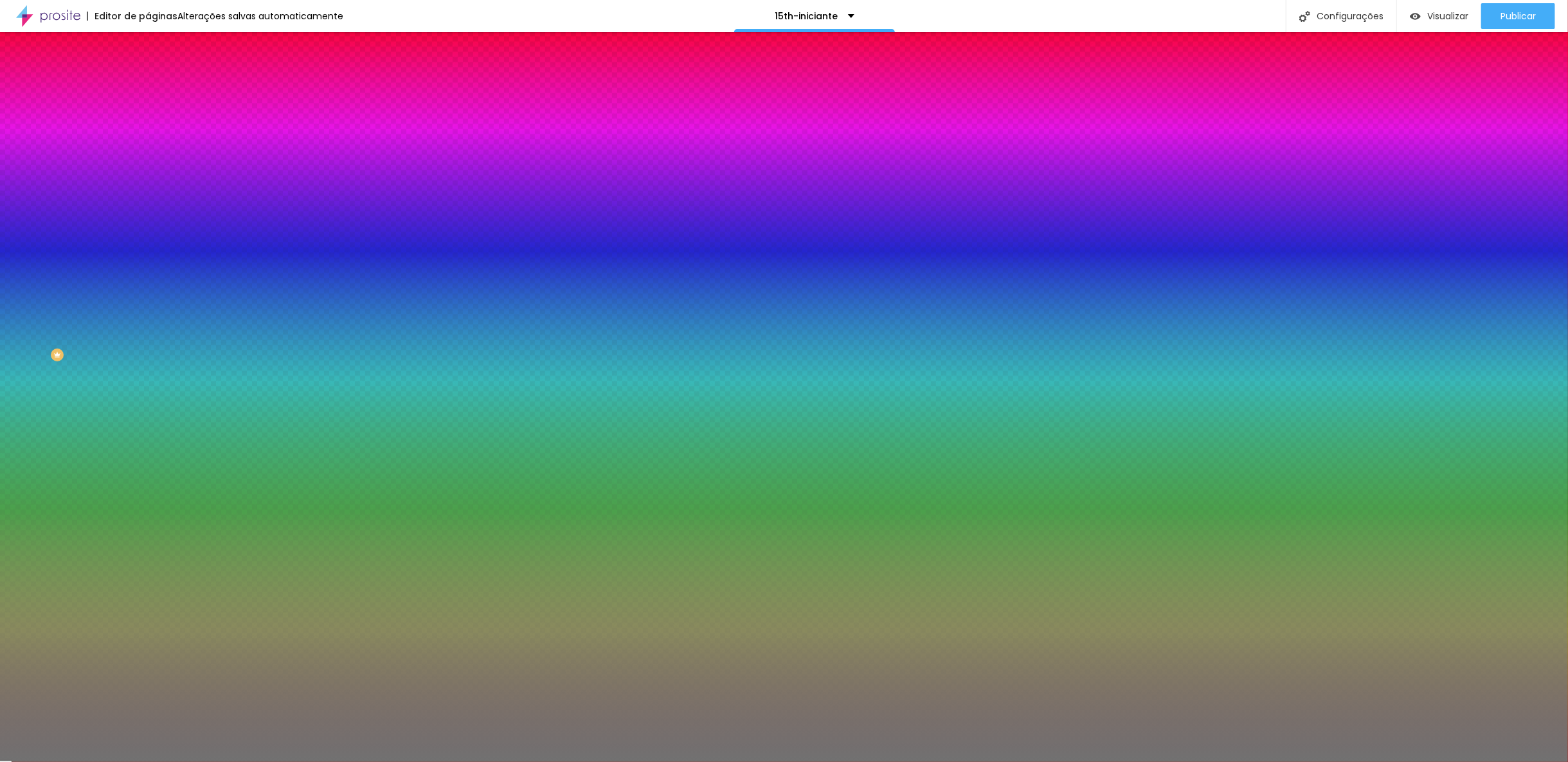
click at [148, 200] on input "range" at bounding box center [190, 195] width 83 height 10
type input "48"
type input "49"
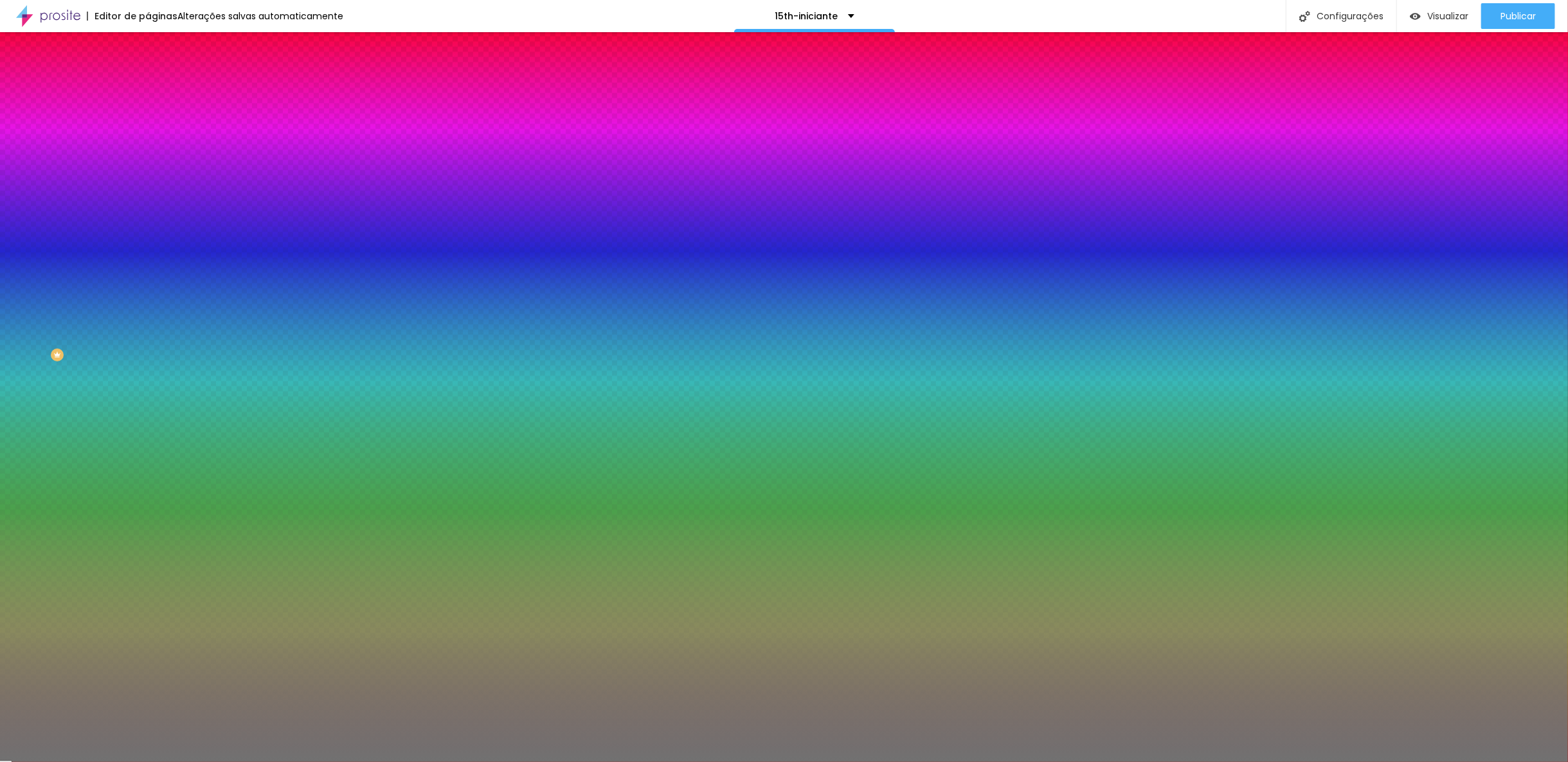
type input "51"
type input "52"
type input "54"
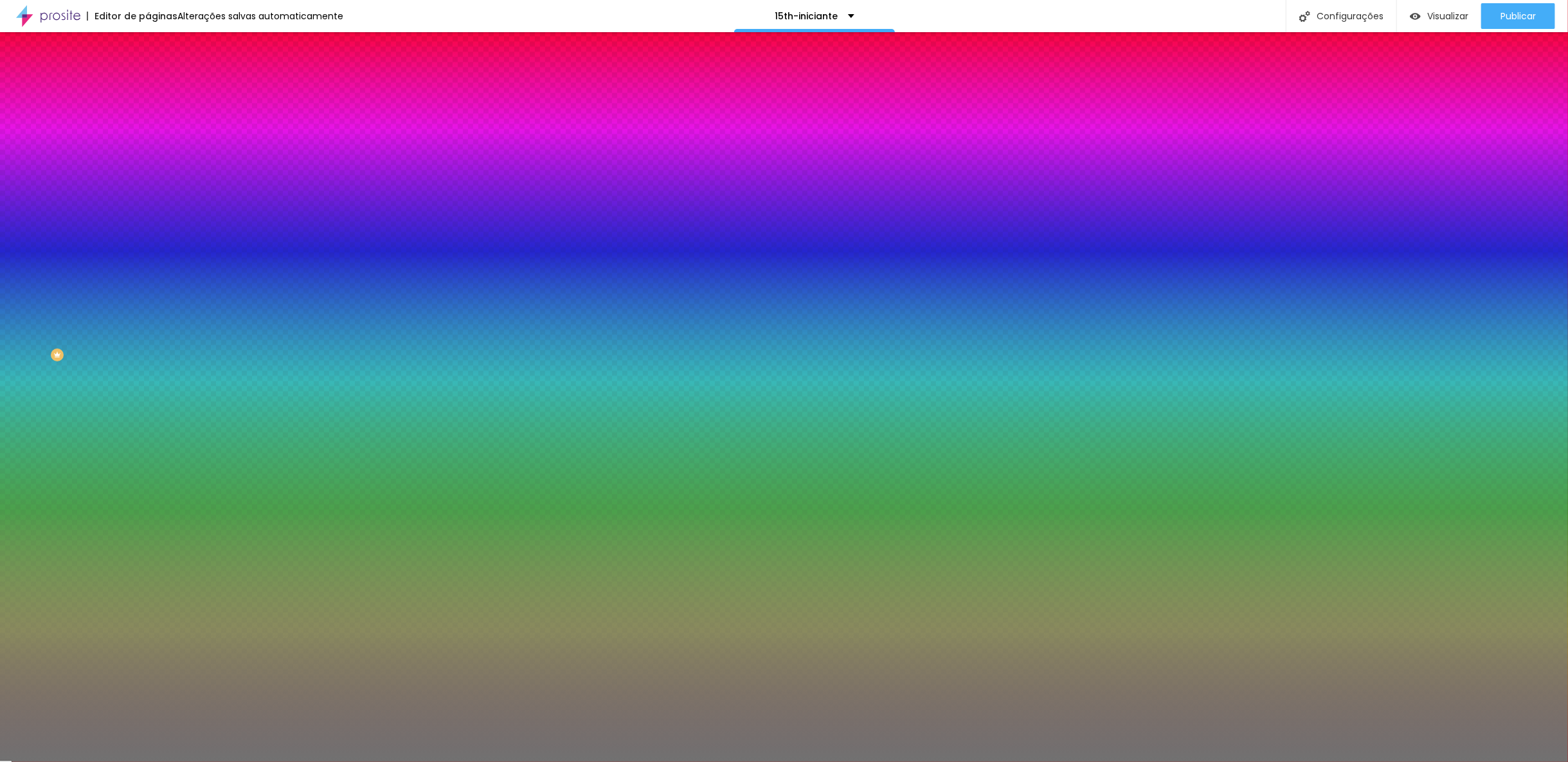
type input "54"
type input "55"
type input "57"
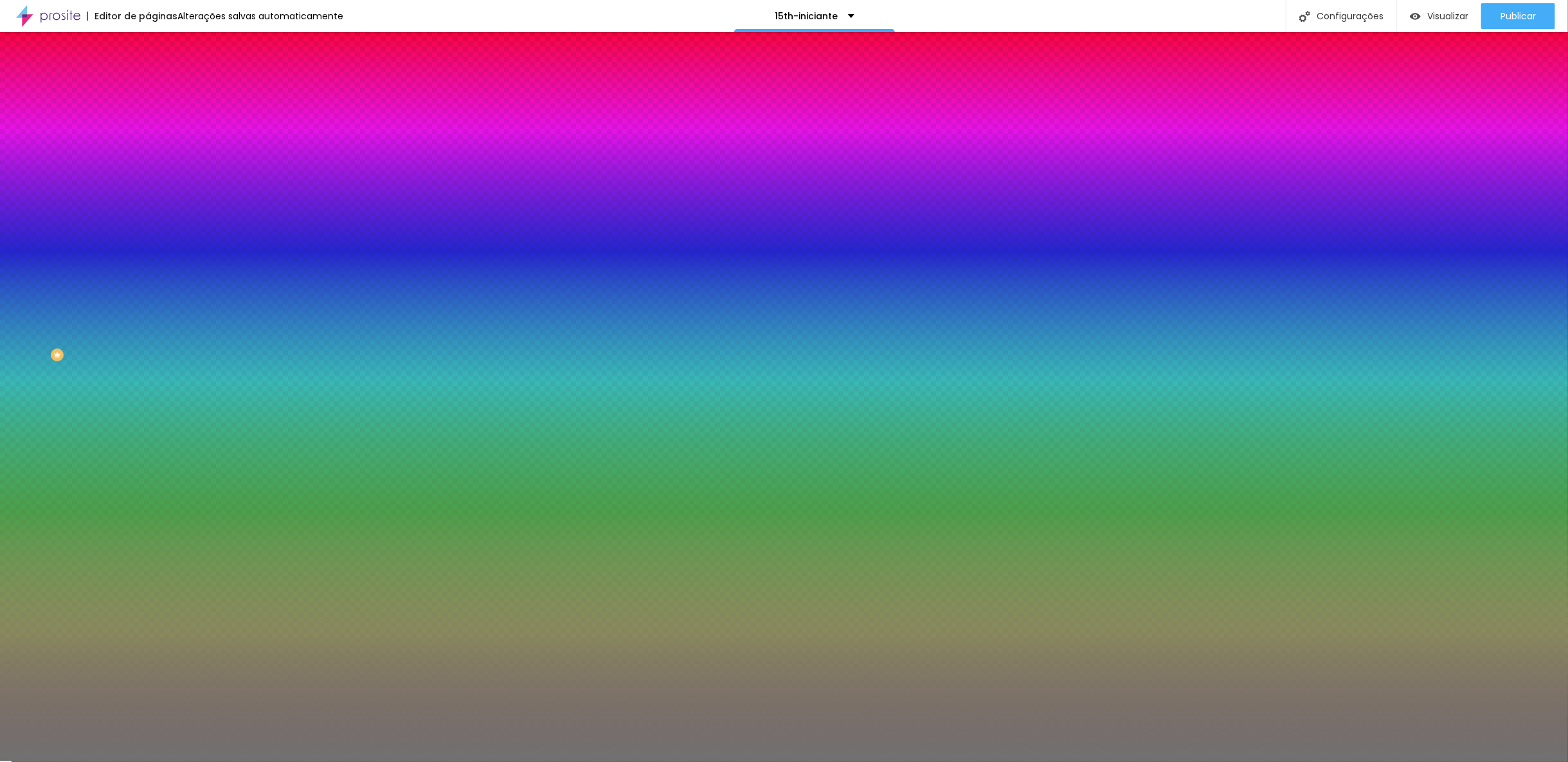
type input "58"
type input "59"
type input "60"
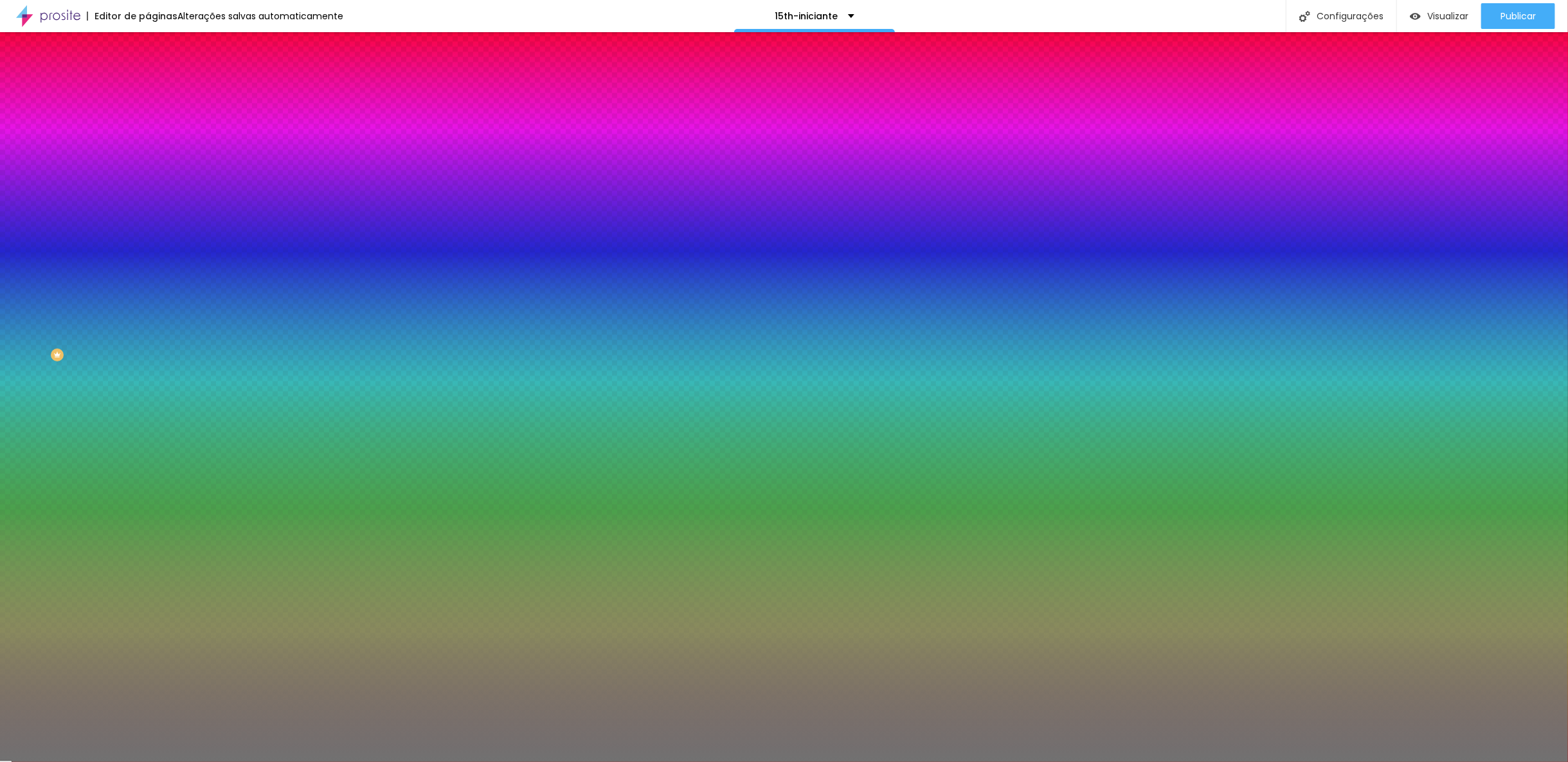
type input "60"
type input "61"
type input "63"
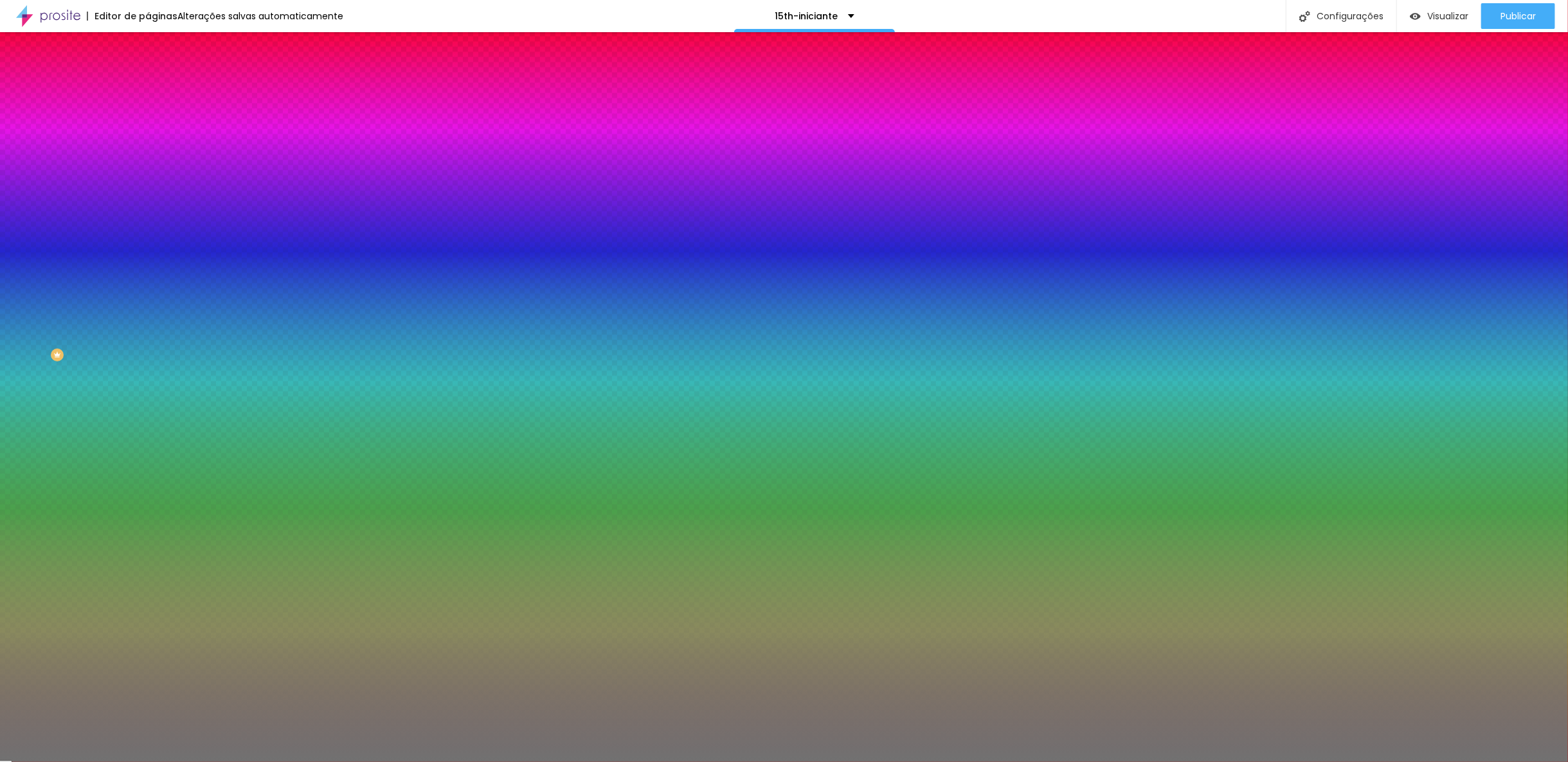
type input "64"
type input "65"
type input "66"
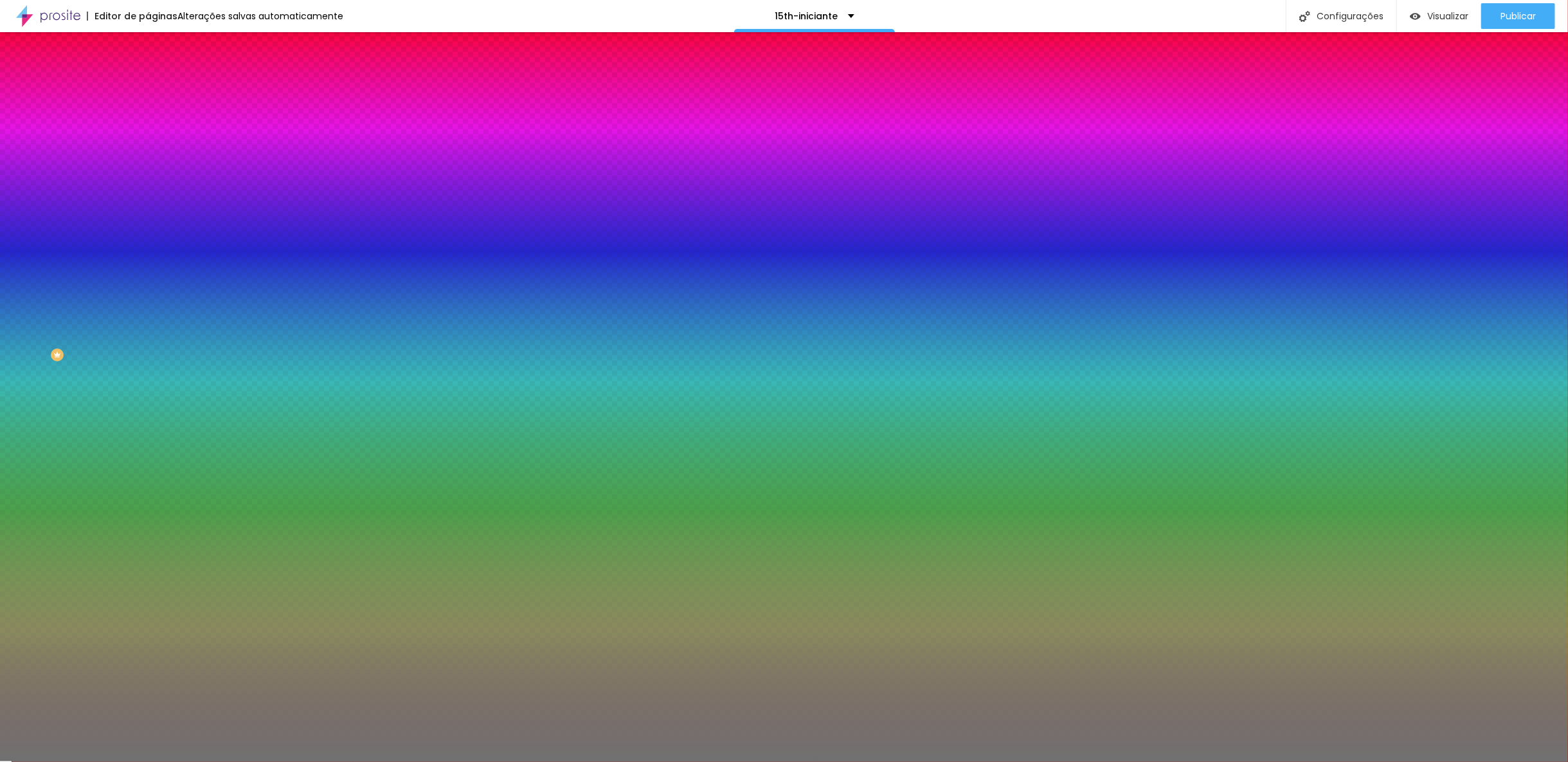
type input "66"
type input "67"
type input "69"
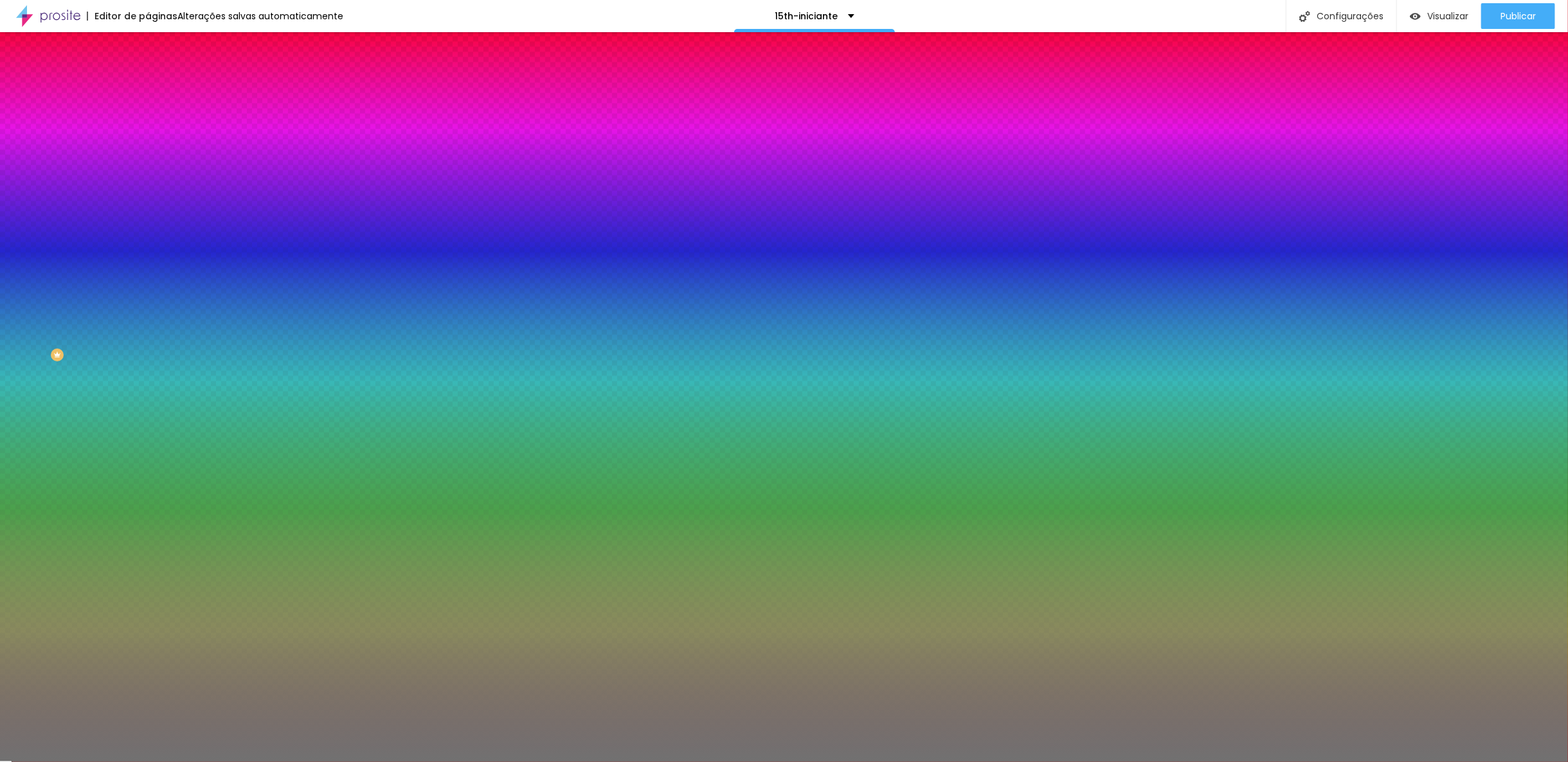
type input "70"
type input "71"
type input "72"
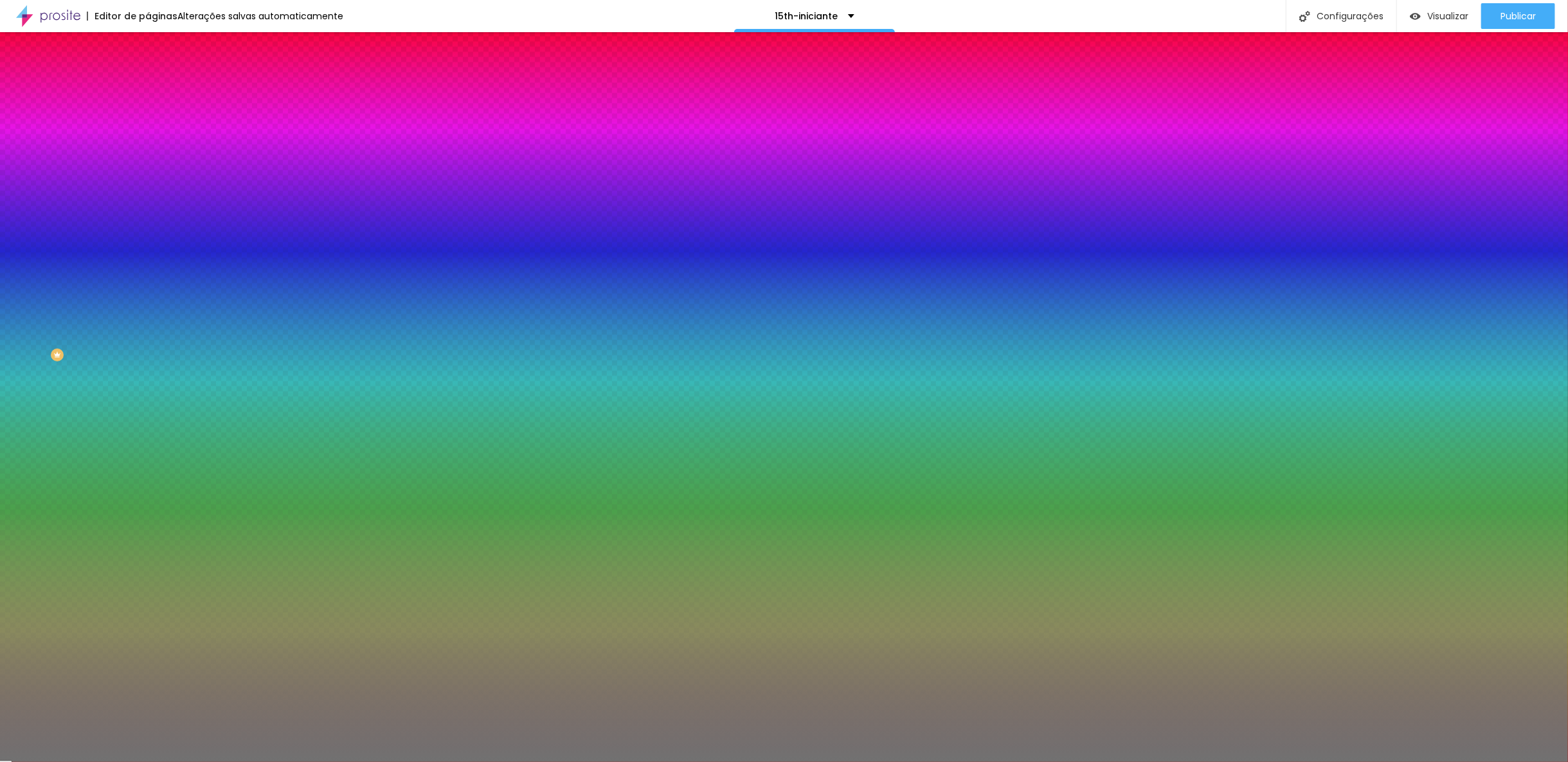
type input "72"
type input "73"
type input "74"
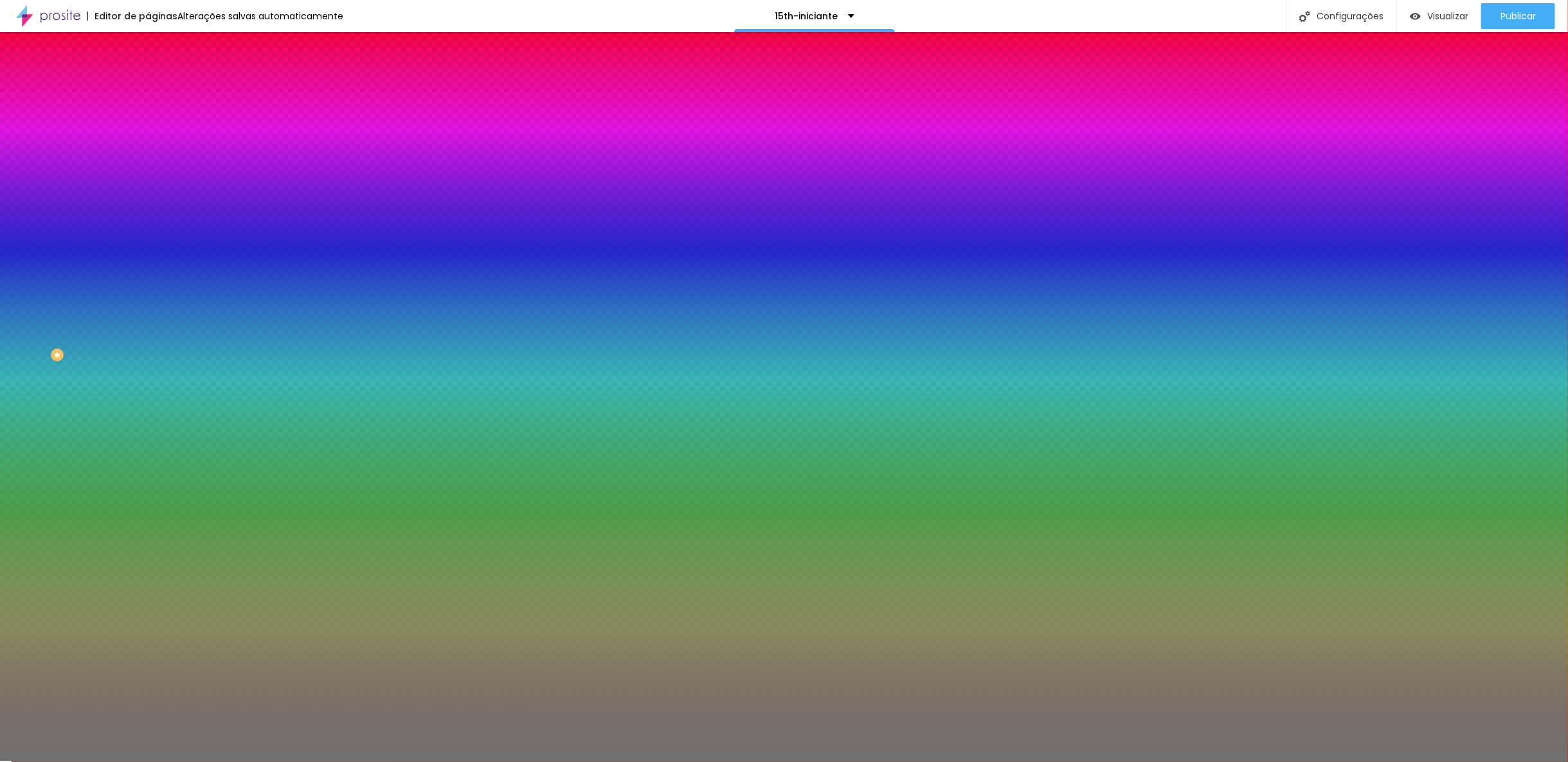
type input "75"
type input "76"
type input "77"
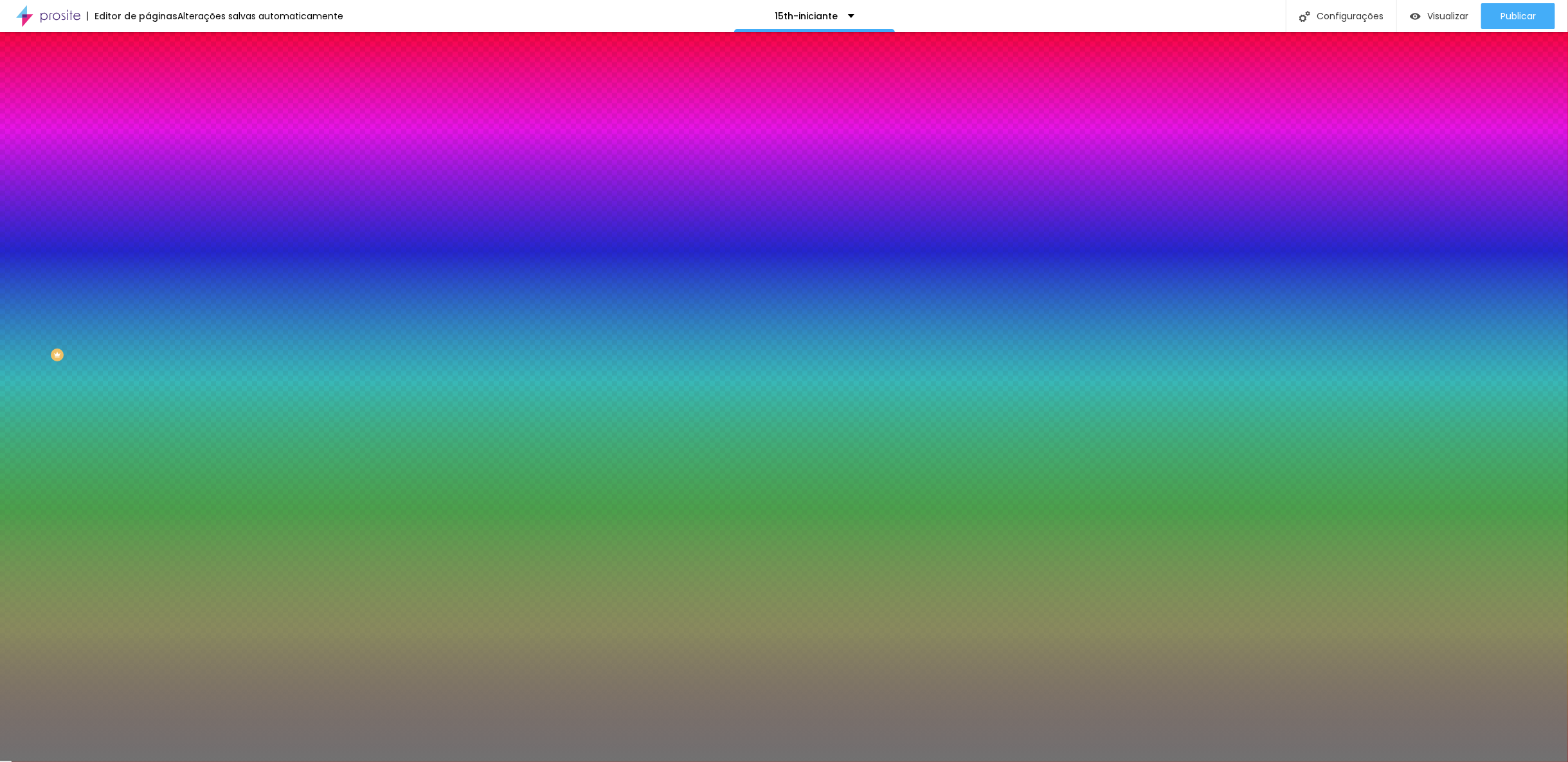
type input "77"
type input "78"
type input "79"
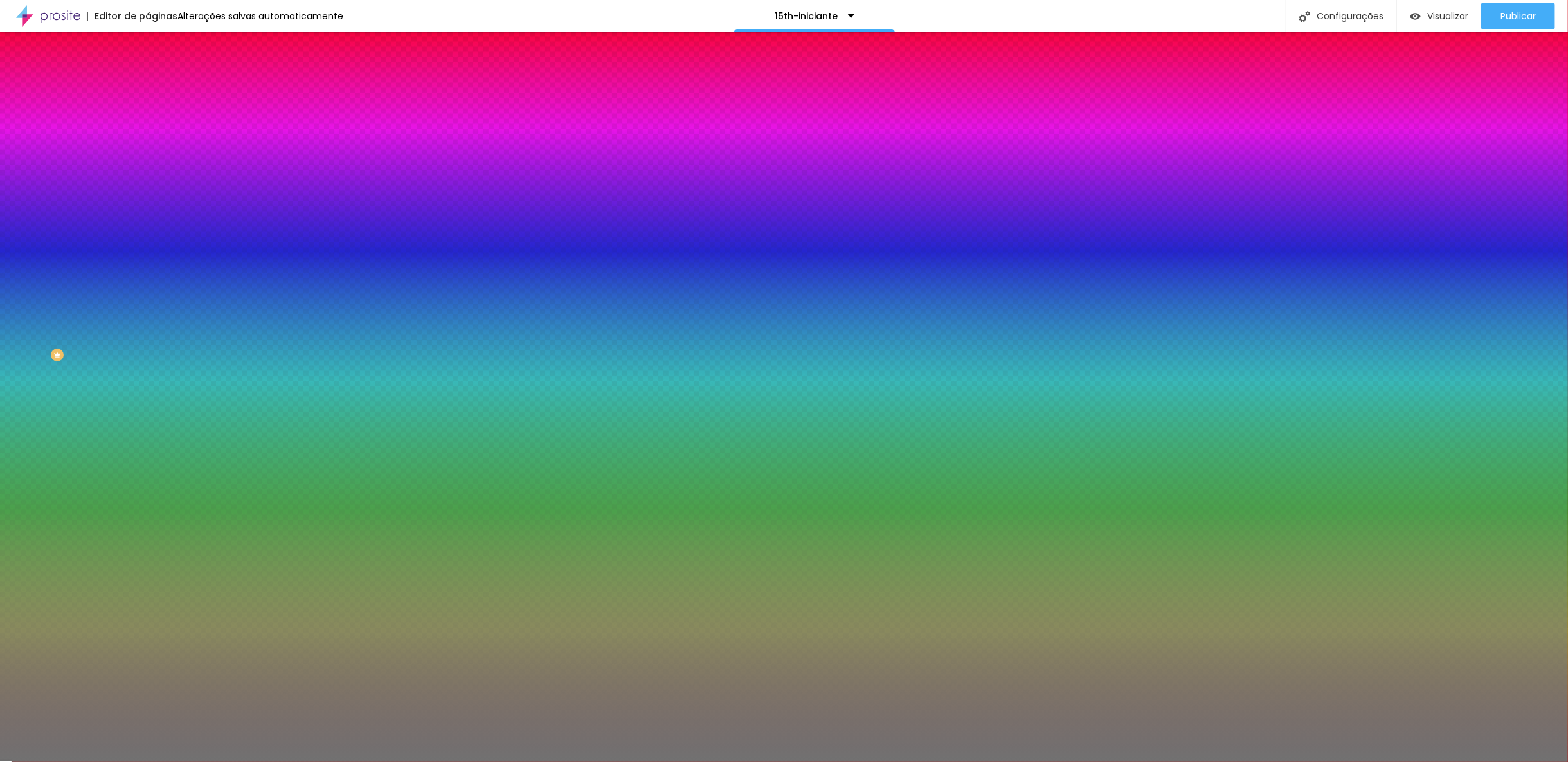
type input "81"
type input "84"
type input "85"
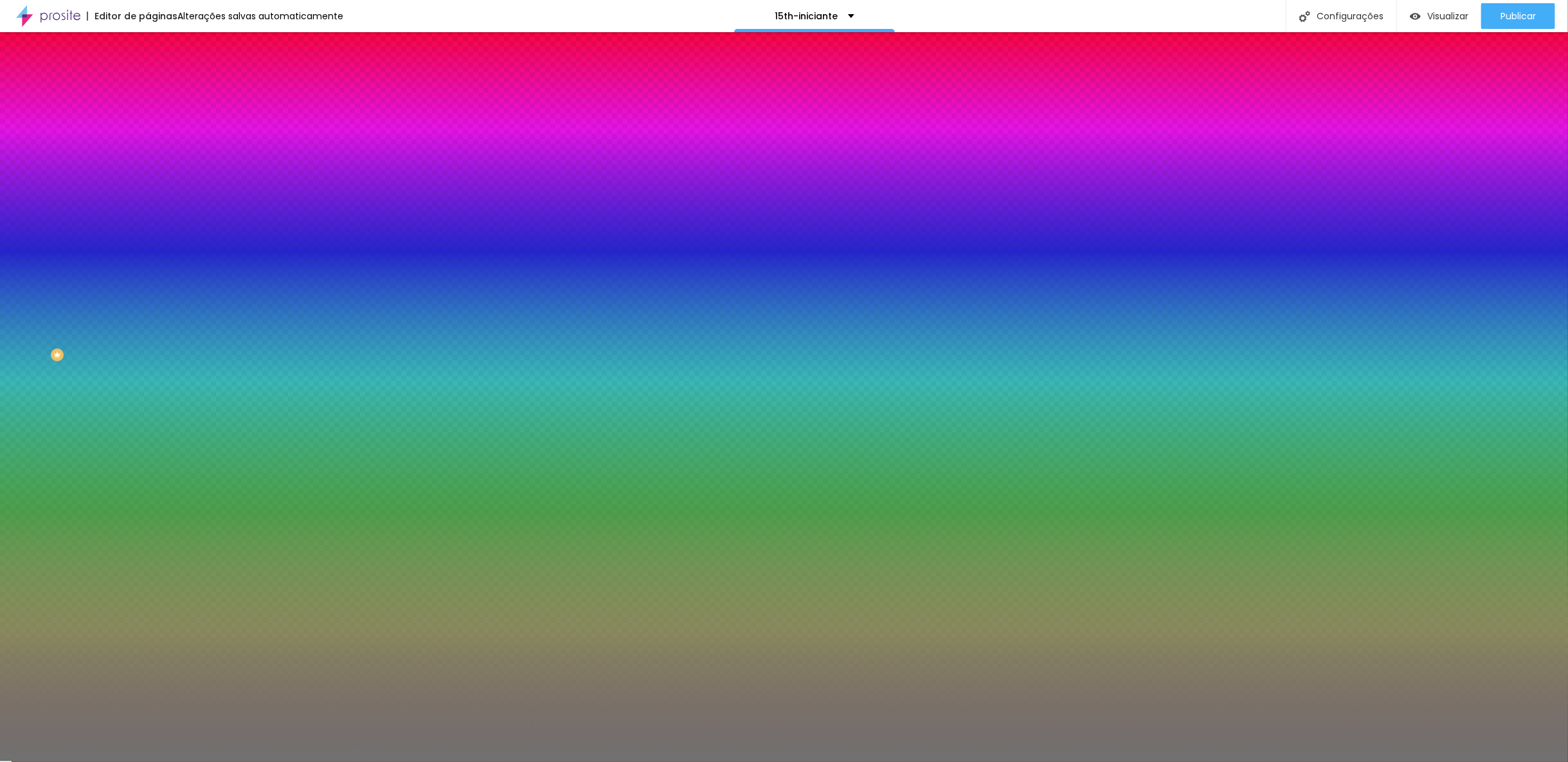
type input "85"
type input "87"
type input "88"
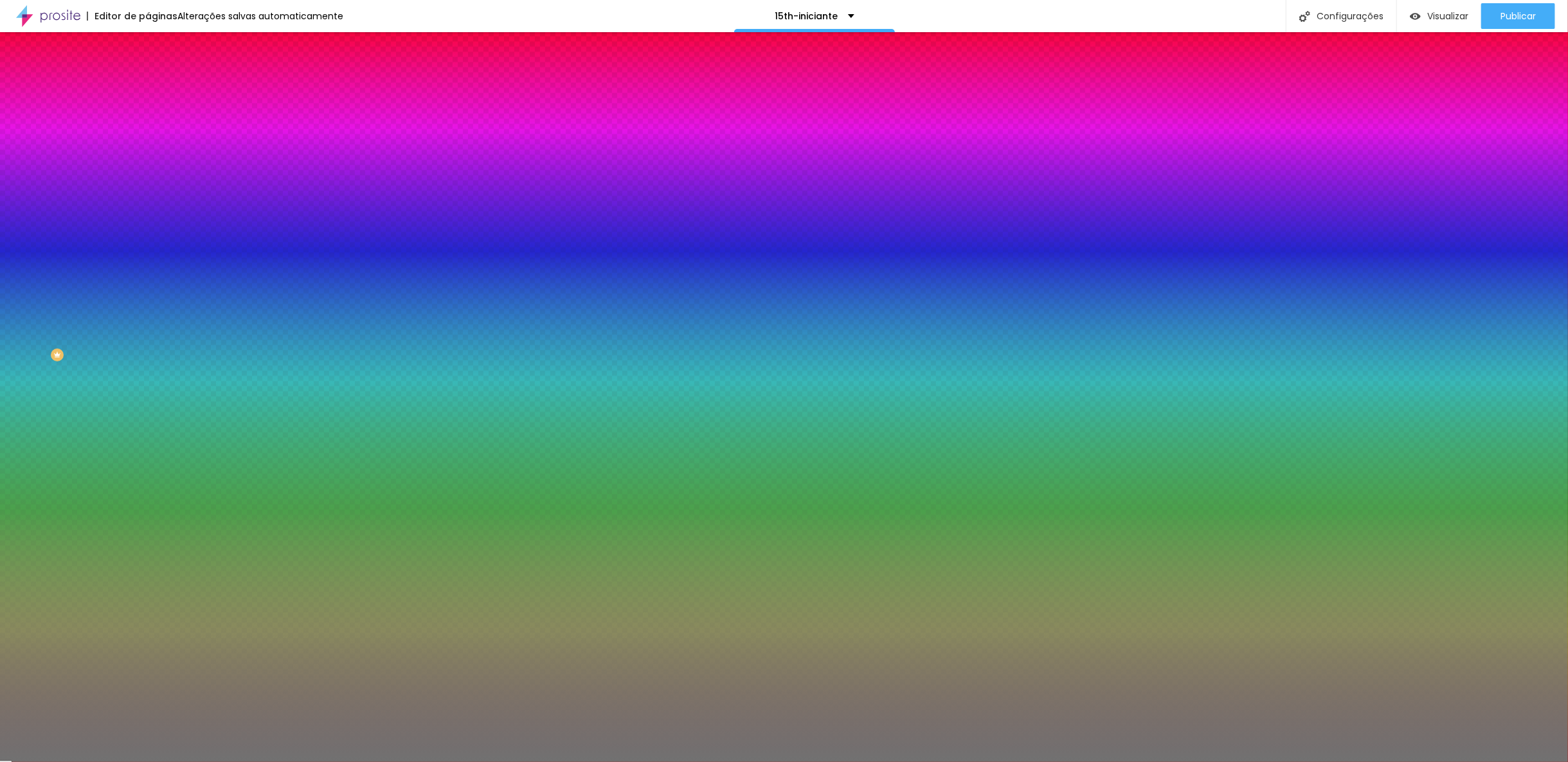
type input "90"
type input "91"
type input "92"
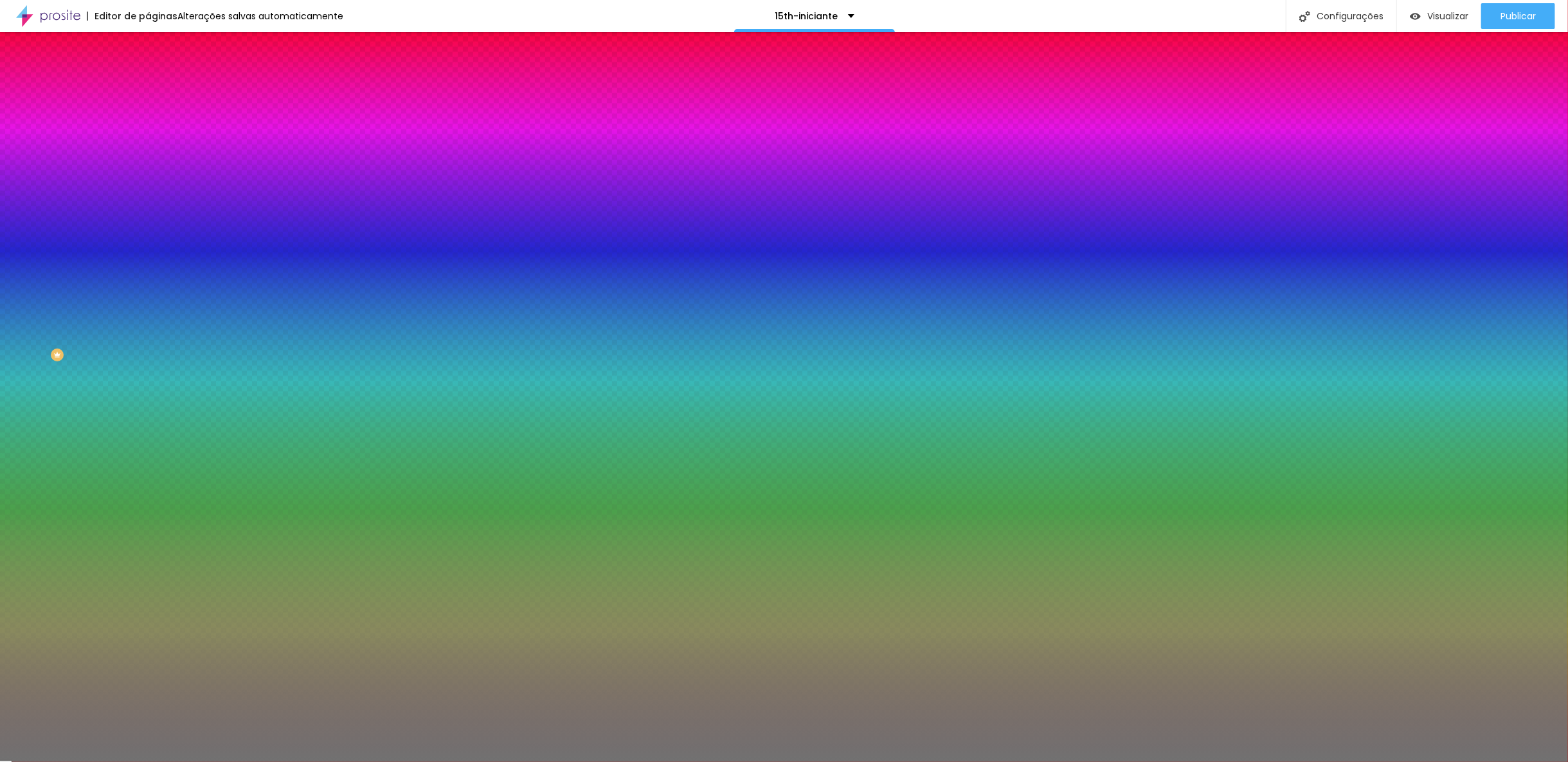
type input "92"
type input "93"
type input "94"
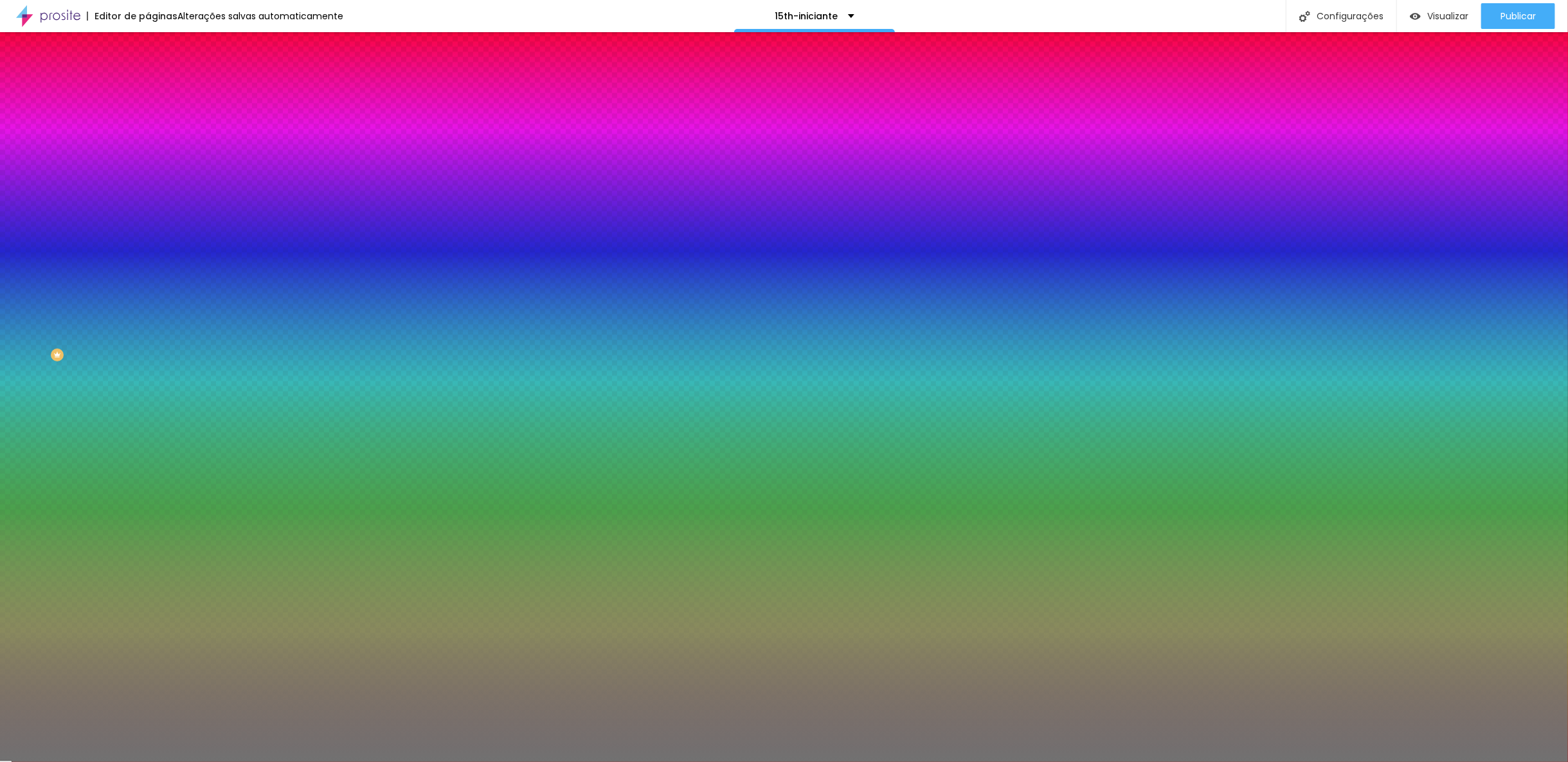
type input "95"
type input "96"
type input "95"
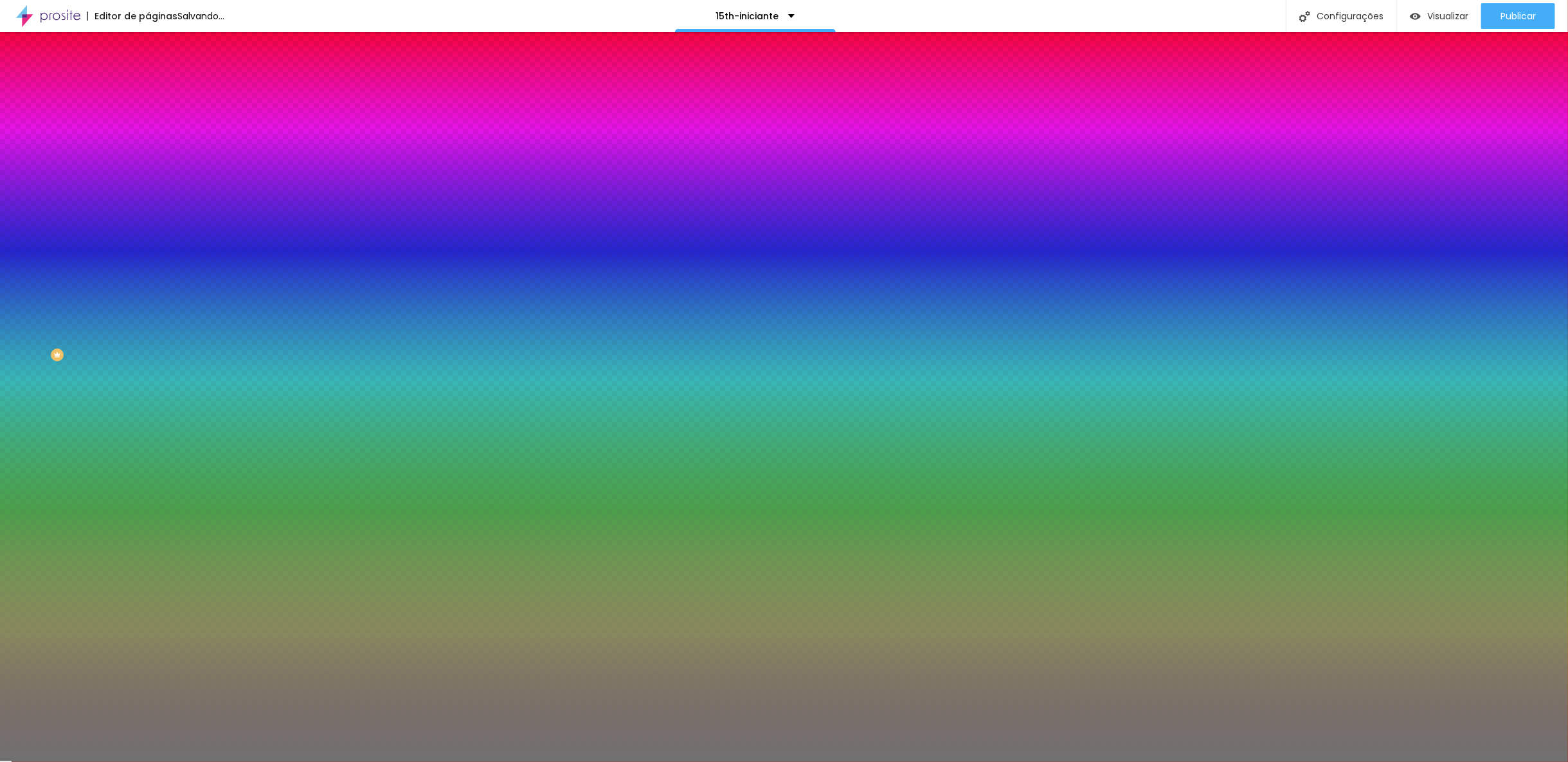
type input "95"
type input "94"
type input "93"
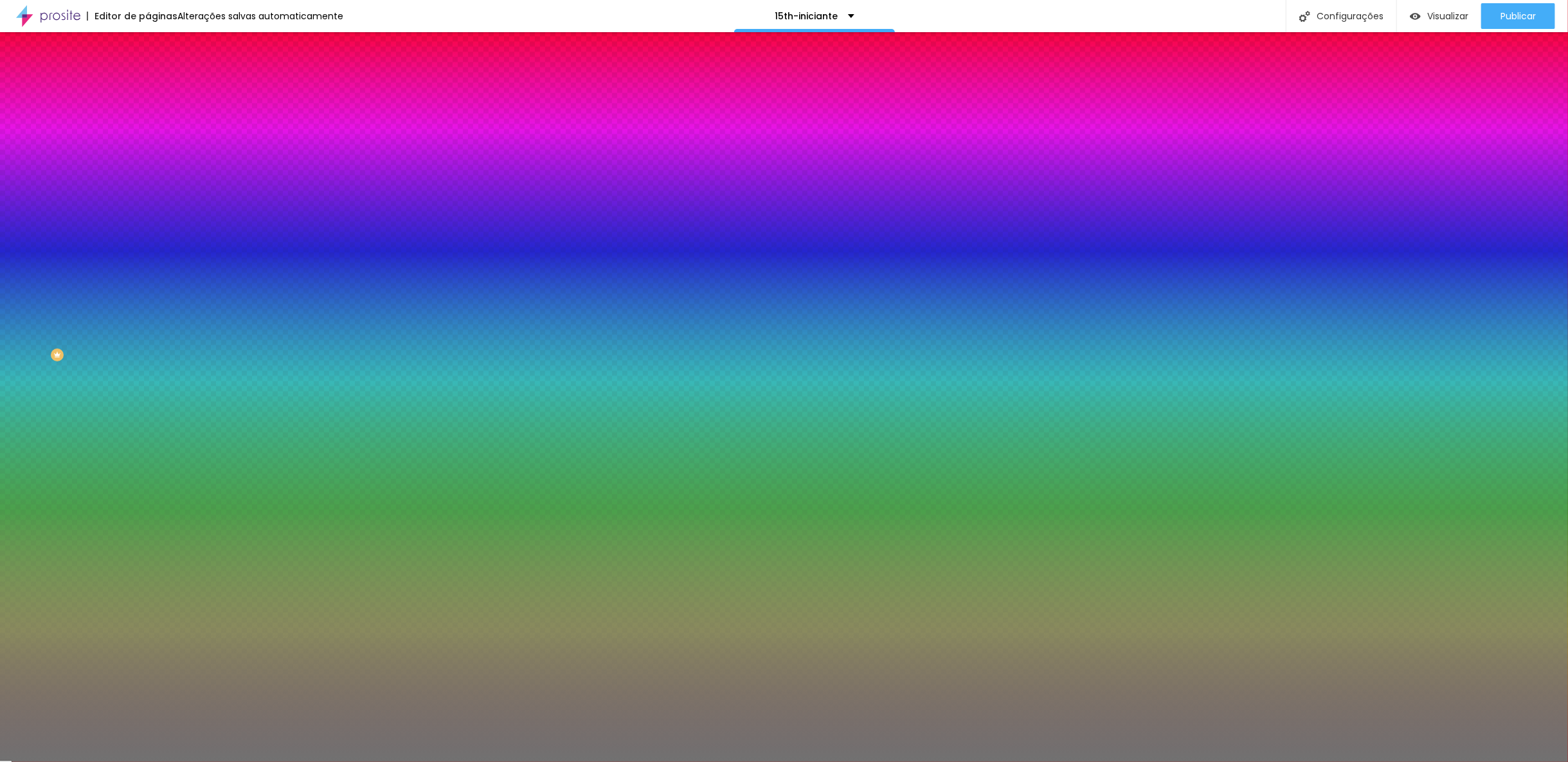
type input "92"
type input "91"
type input "90"
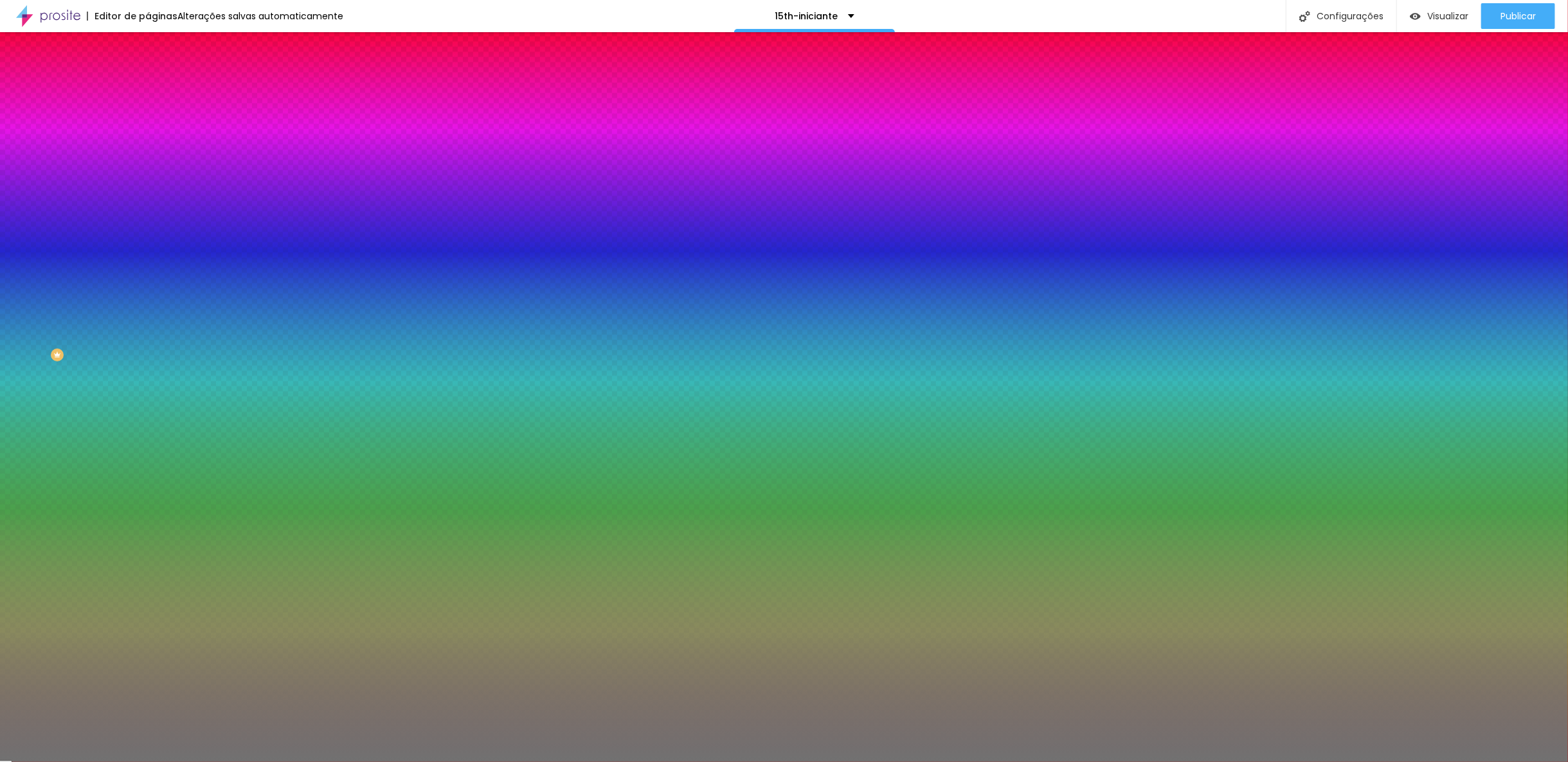
type input "90"
type input "91"
type input "92"
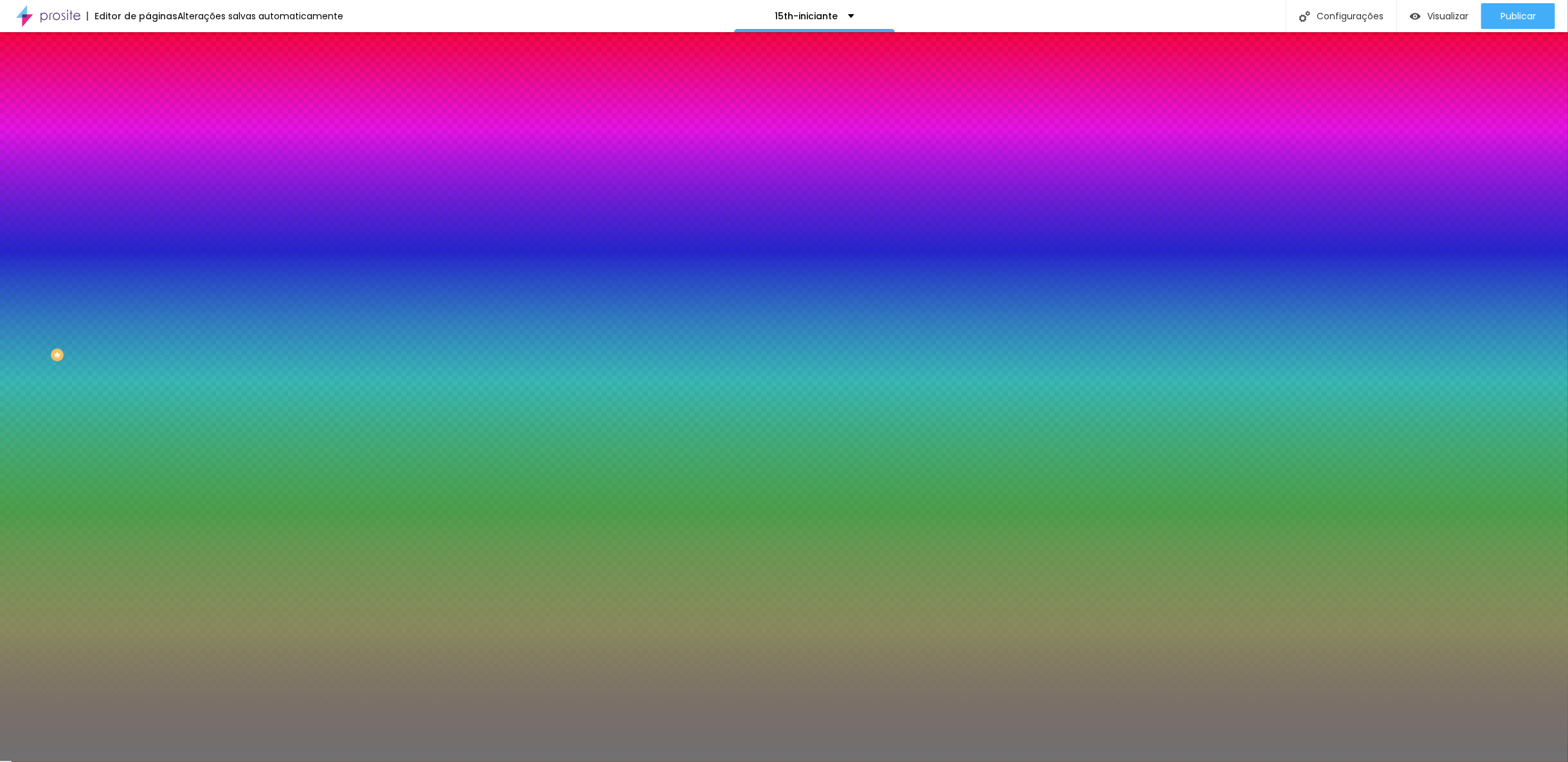
type input "93"
type input "94"
type input "95"
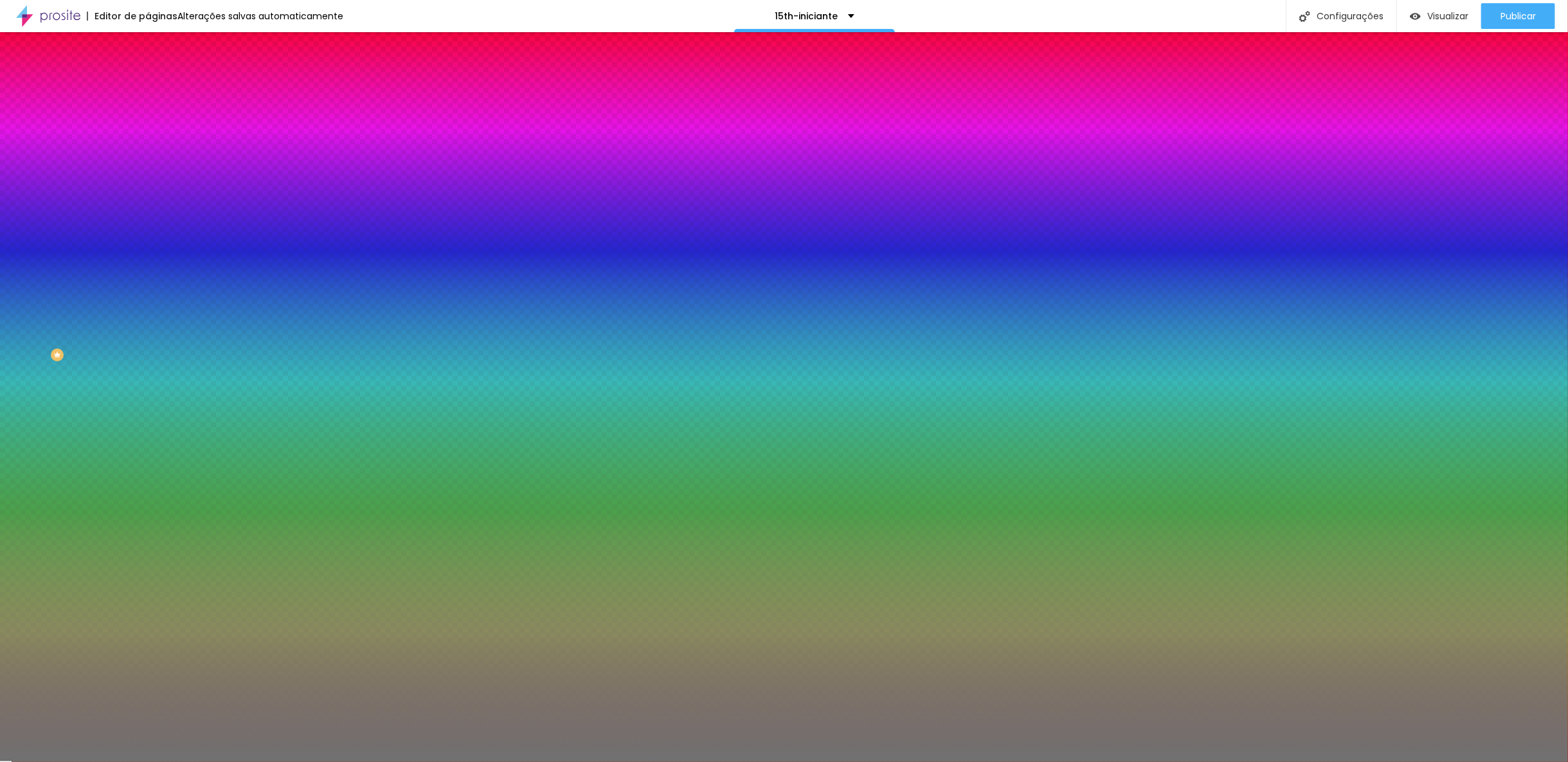
drag, startPoint x: 64, startPoint y: 166, endPoint x: 127, endPoint y: 169, distance: 63.1
type input "95"
click at [148, 167] on input "range" at bounding box center [190, 162] width 83 height 10
drag, startPoint x: 137, startPoint y: 193, endPoint x: 138, endPoint y: 208, distance: 15.0
click at [148, 195] on div "Cor Voltar ao padrão #717171 Tamanho 95 % Peso 3" at bounding box center [222, 151] width 148 height 101
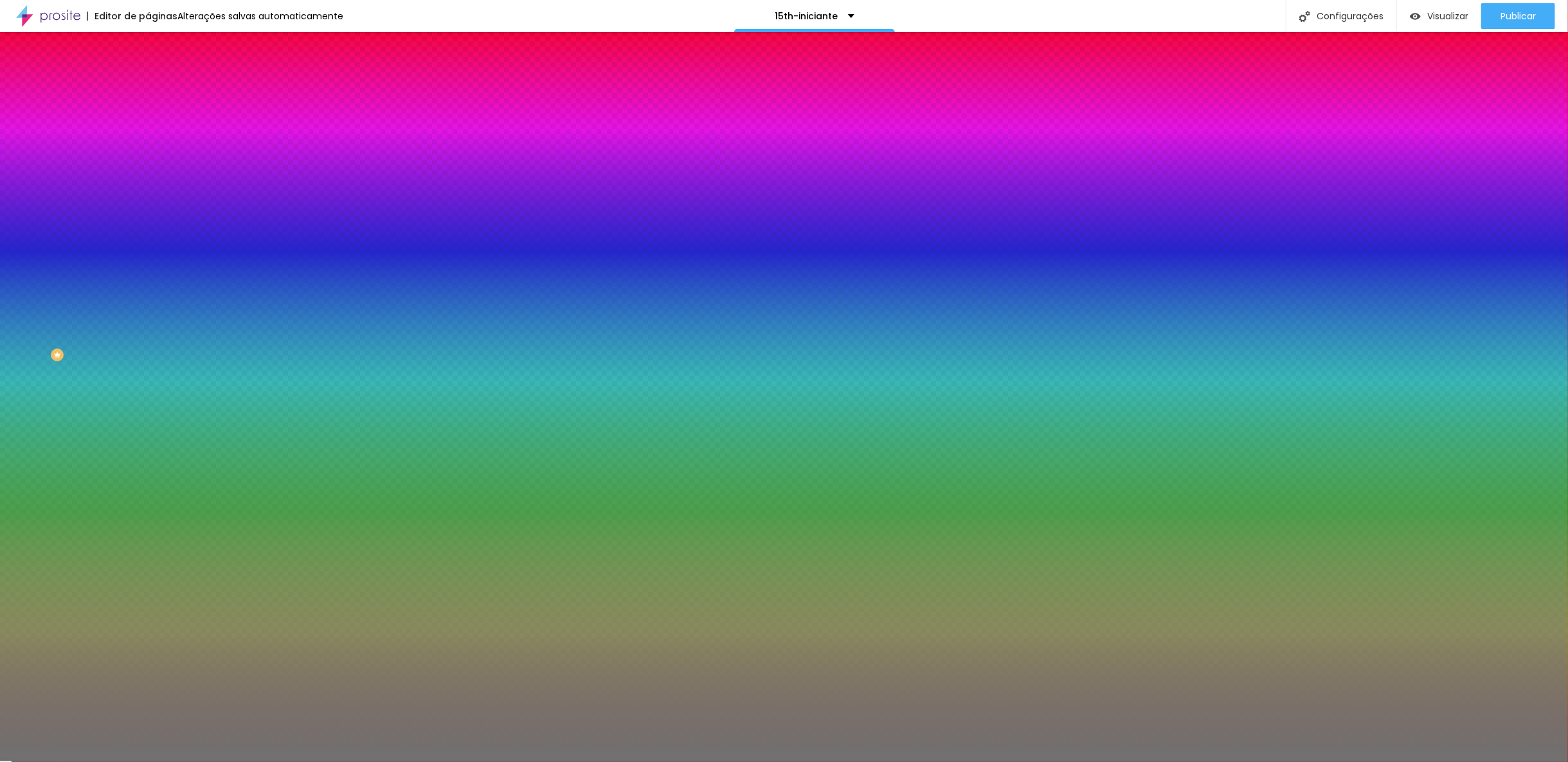
type input "2"
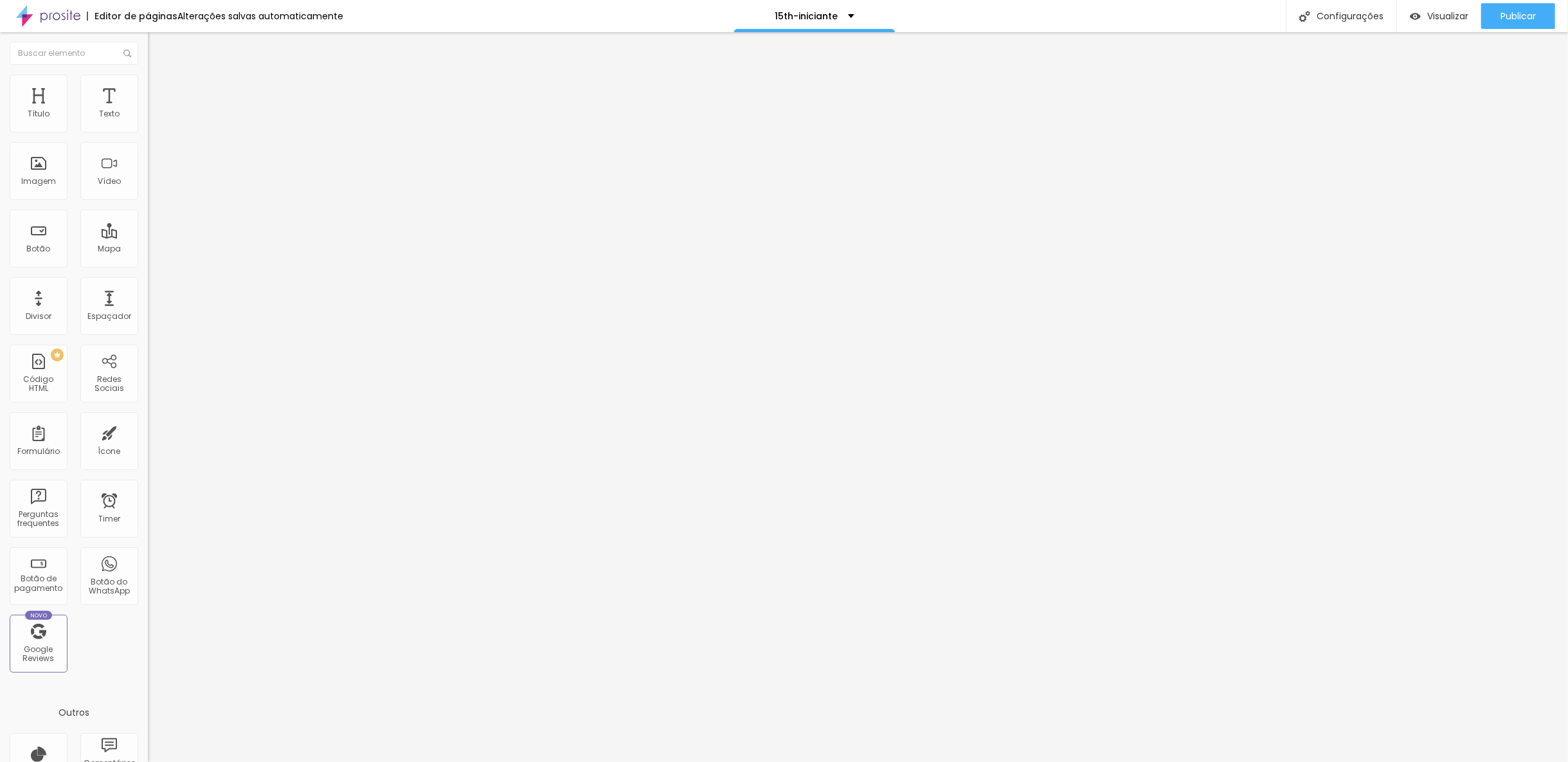
type input "52"
type input "50"
type input "49"
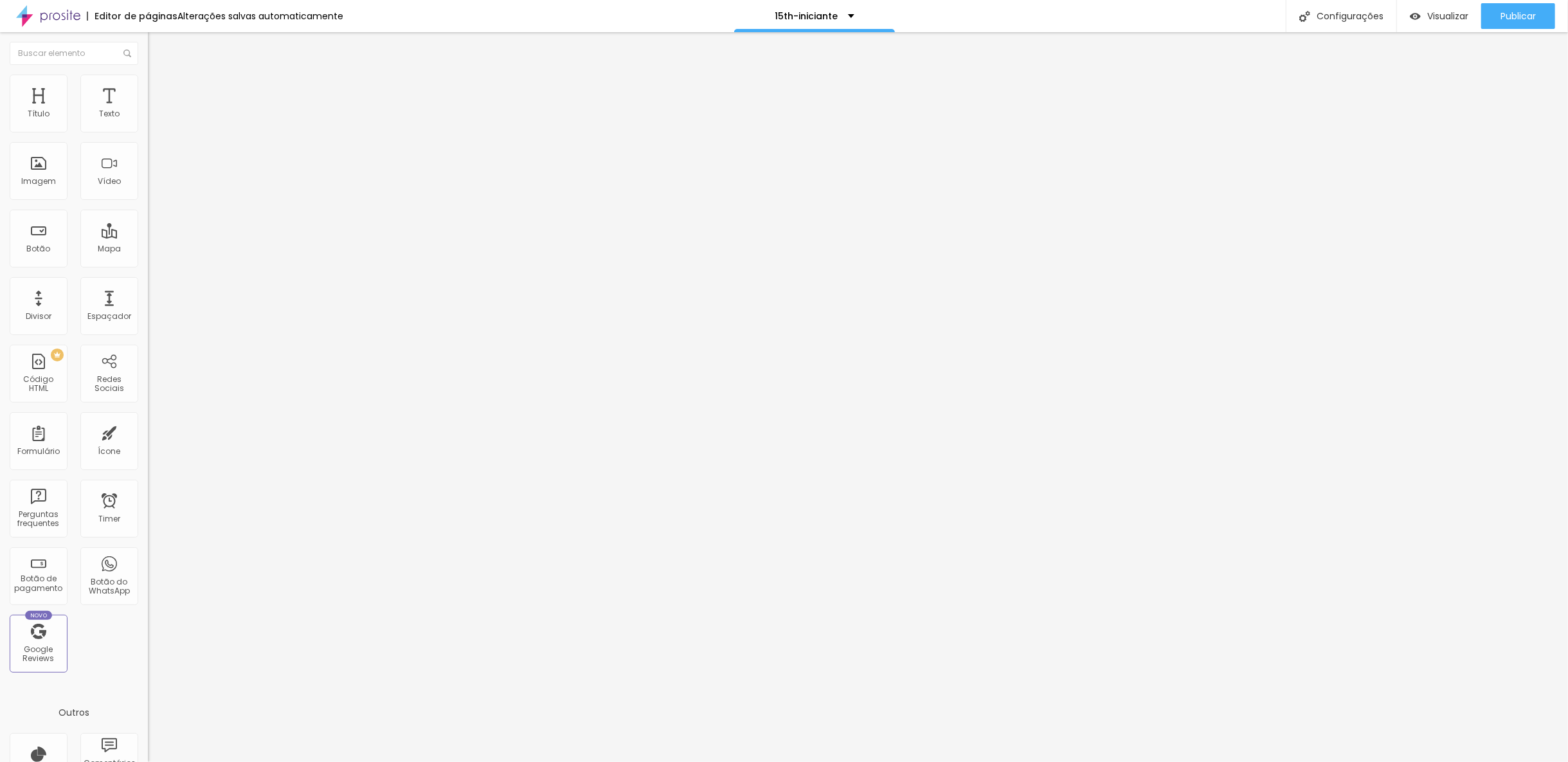
drag, startPoint x: 64, startPoint y: 267, endPoint x: 49, endPoint y: 268, distance: 15.0
click at [148, 304] on input "range" at bounding box center [190, 309] width 83 height 10
drag, startPoint x: 74, startPoint y: 318, endPoint x: 49, endPoint y: 311, distance: 26.0
click at [148, 667] on input "range" at bounding box center [190, 672] width 83 height 10
drag, startPoint x: 48, startPoint y: 271, endPoint x: 36, endPoint y: 272, distance: 12.0
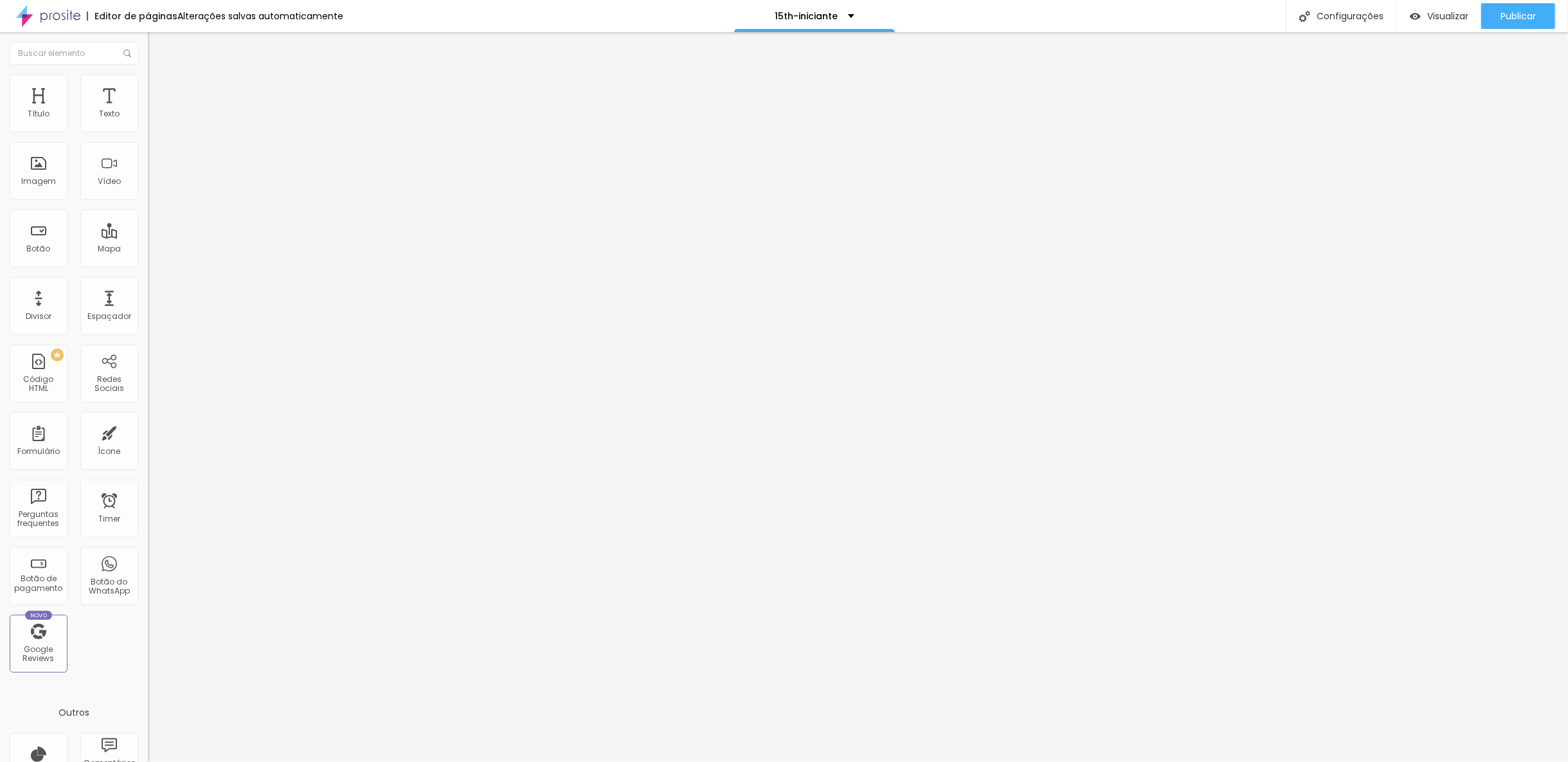
click at [148, 304] on input "range" at bounding box center [190, 309] width 83 height 10
click at [148, 315] on input "55" at bounding box center [176, 322] width 55 height 13
drag, startPoint x: 73, startPoint y: 317, endPoint x: -4, endPoint y: 312, distance: 77.2
click at [148, 667] on input "range" at bounding box center [190, 672] width 83 height 10
drag, startPoint x: 46, startPoint y: 319, endPoint x: -17, endPoint y: 329, distance: 63.8
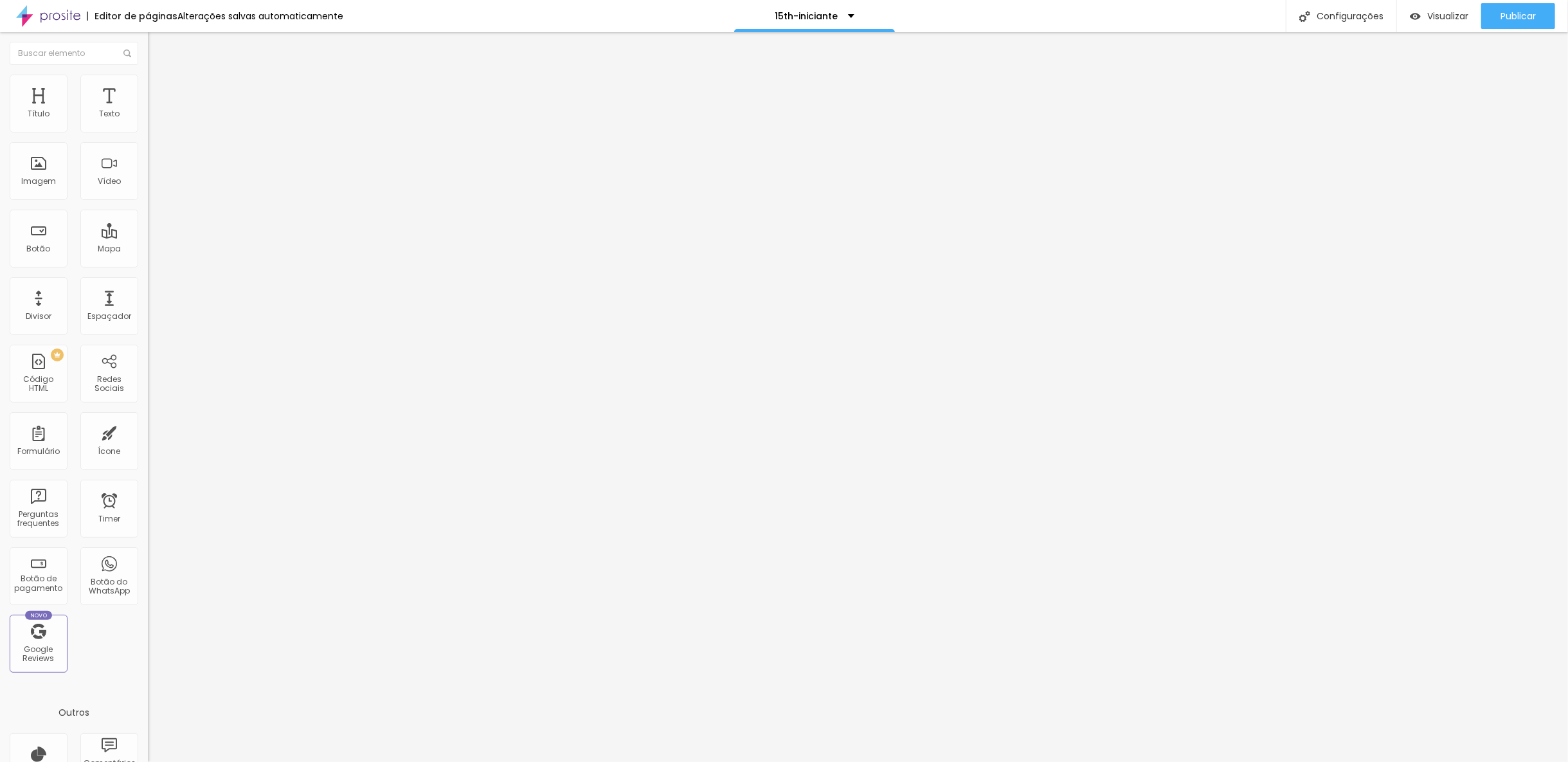
click at [148, 667] on input "range" at bounding box center [190, 672] width 83 height 10
drag, startPoint x: 74, startPoint y: 320, endPoint x: -38, endPoint y: 312, distance: 112.3
click at [148, 671] on input "range" at bounding box center [190, 675] width 83 height 10
click at [148, 111] on span "Adicionar imagem" at bounding box center [190, 105] width 83 height 11
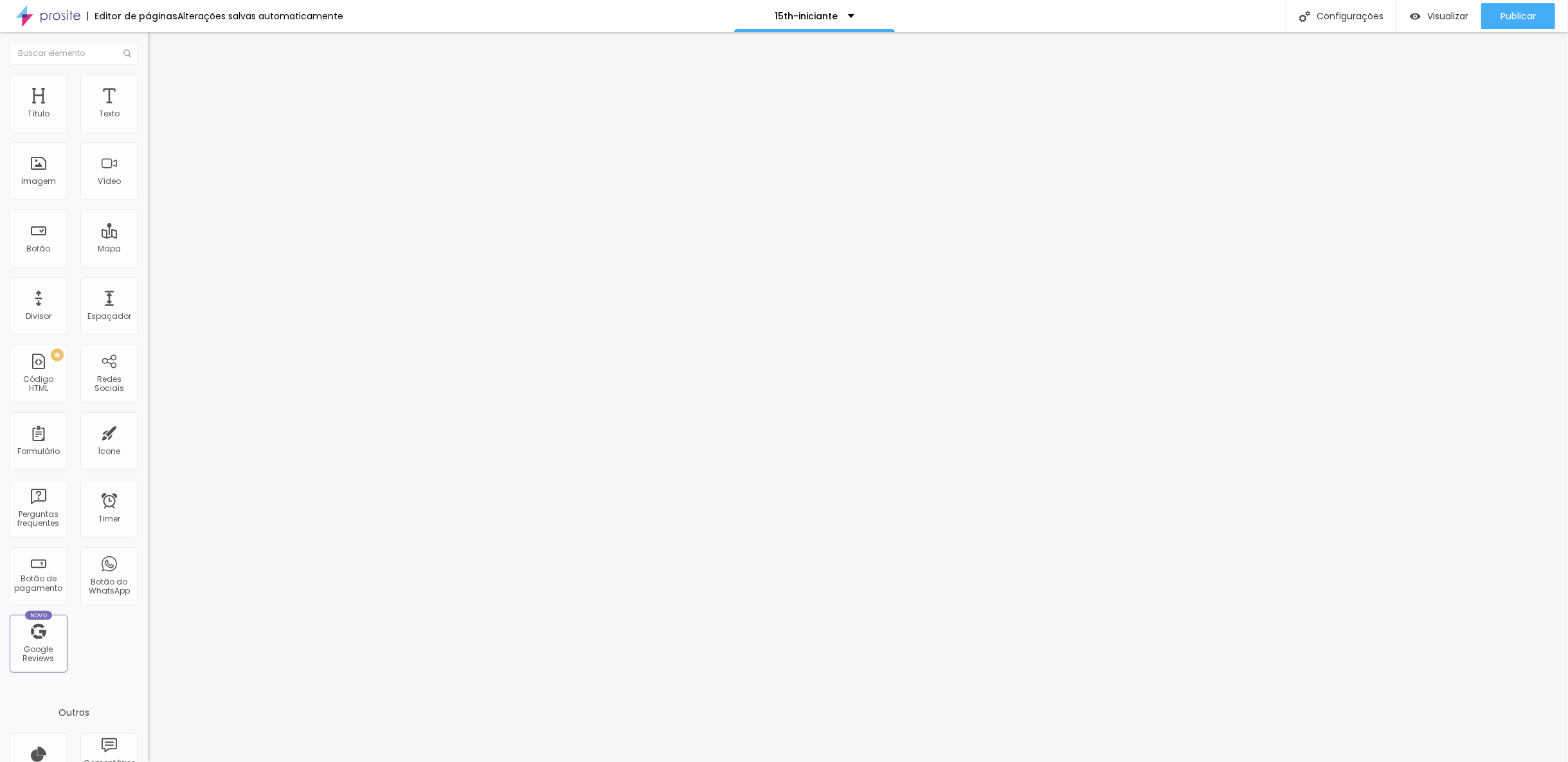
drag, startPoint x: 69, startPoint y: 317, endPoint x: 48, endPoint y: 295, distance: 30.4
click at [148, 667] on input "range" at bounding box center [190, 672] width 83 height 10
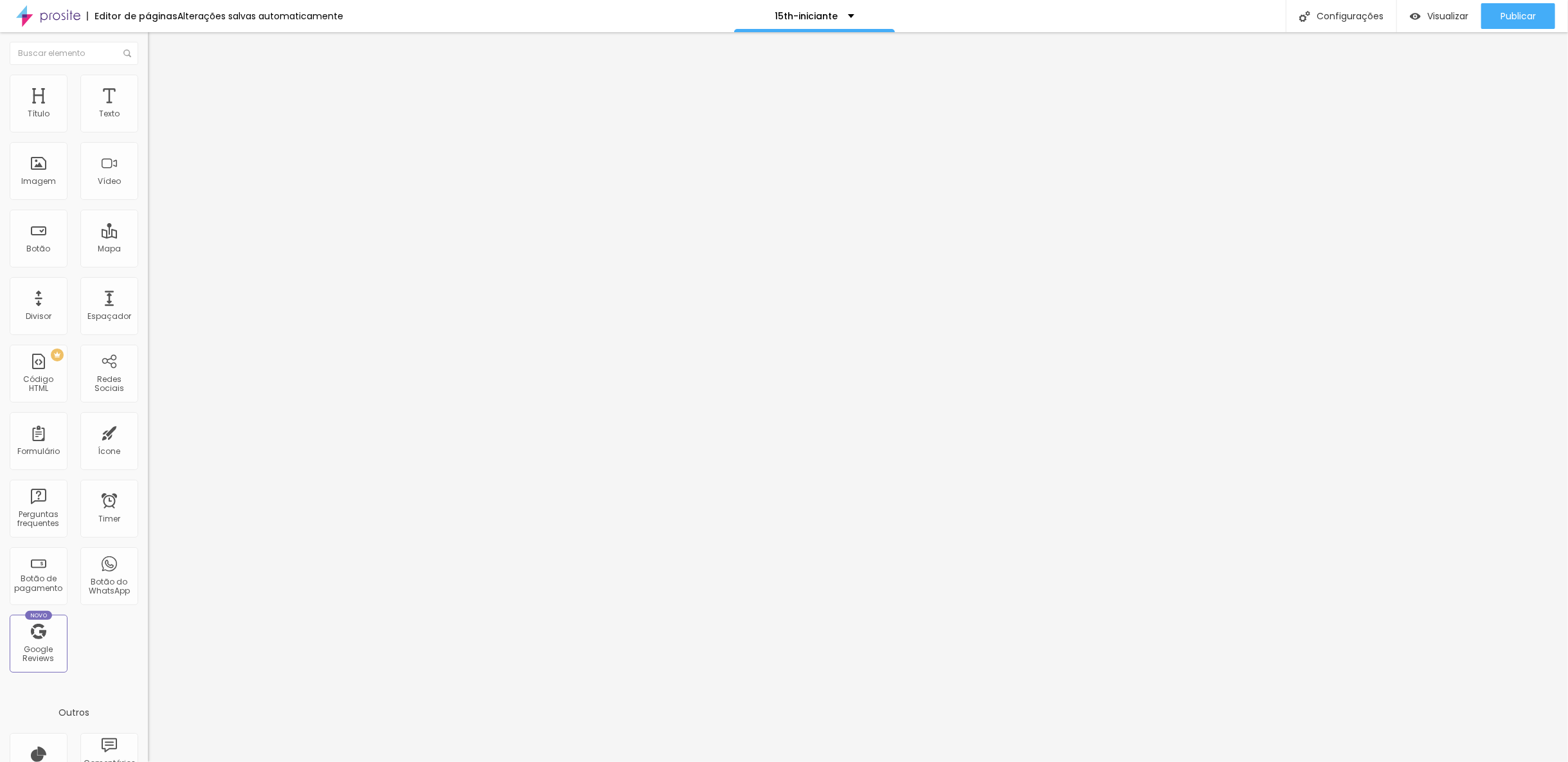
scroll to position [0, 0]
click at [158, 50] on img "button" at bounding box center [162, 46] width 10 height 10
click at [1337, 8] on div "Configurações" at bounding box center [1341, 16] width 111 height 32
drag, startPoint x: 732, startPoint y: 301, endPoint x: 843, endPoint y: 294, distance: 111.2
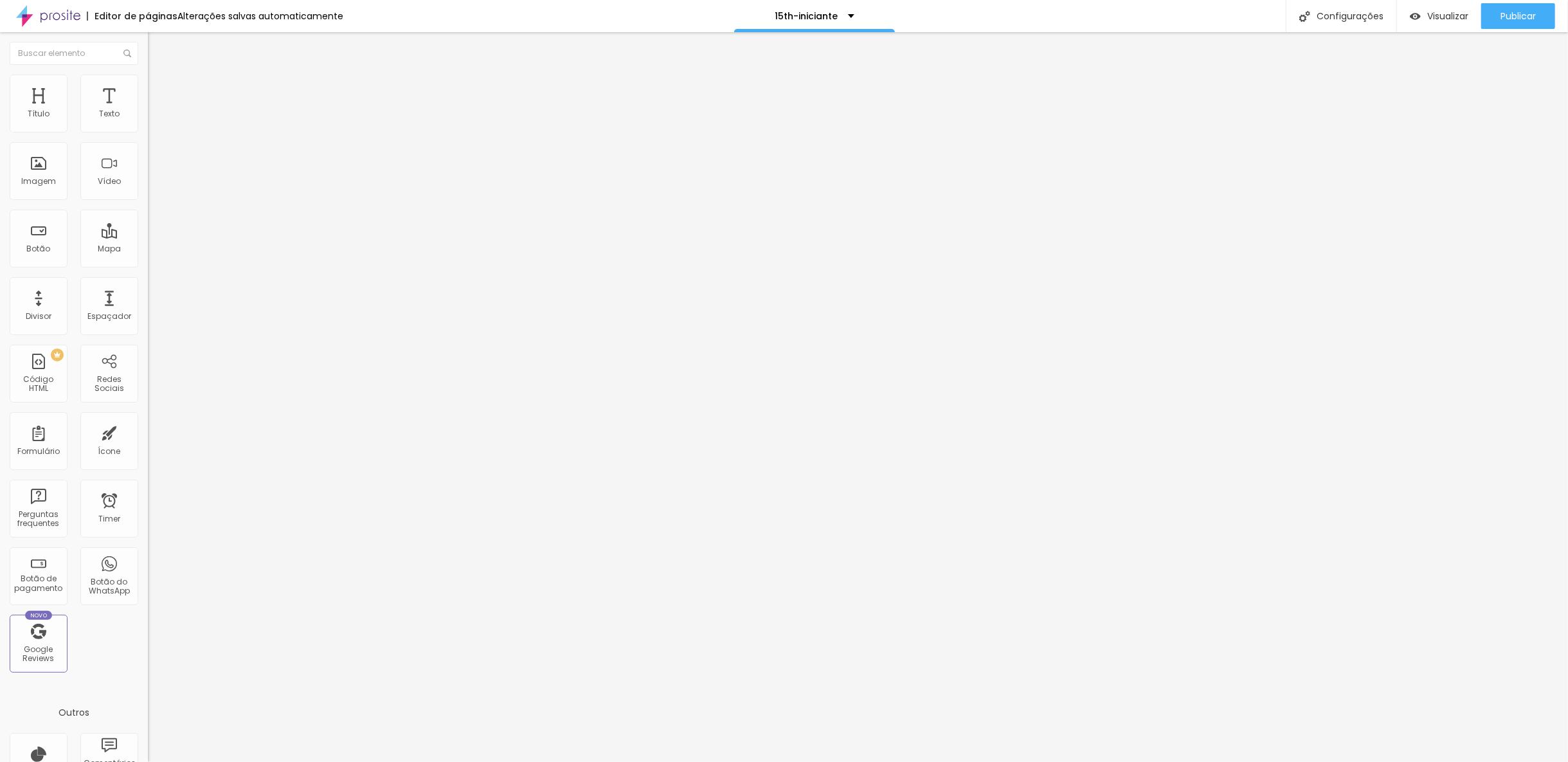
click at [1014, 761] on div at bounding box center [784, 775] width 1568 height 11
click at [1374, 19] on div "Configurações" at bounding box center [1341, 16] width 111 height 32
drag, startPoint x: 686, startPoint y: 298, endPoint x: 839, endPoint y: 303, distance: 153.1
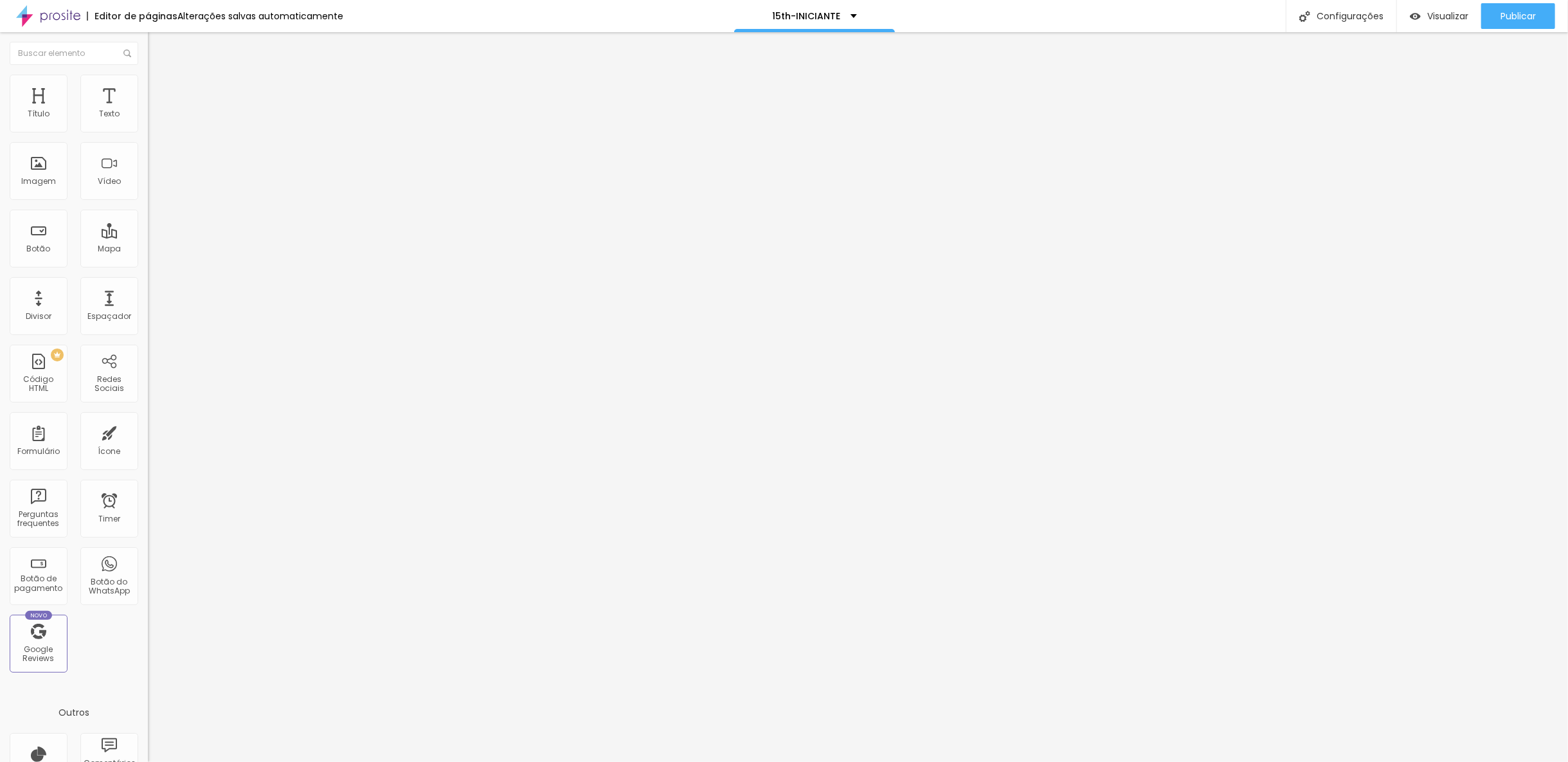
type input "/15th"
drag, startPoint x: 684, startPoint y: 235, endPoint x: 824, endPoint y: 243, distance: 140.2
type input "15th"
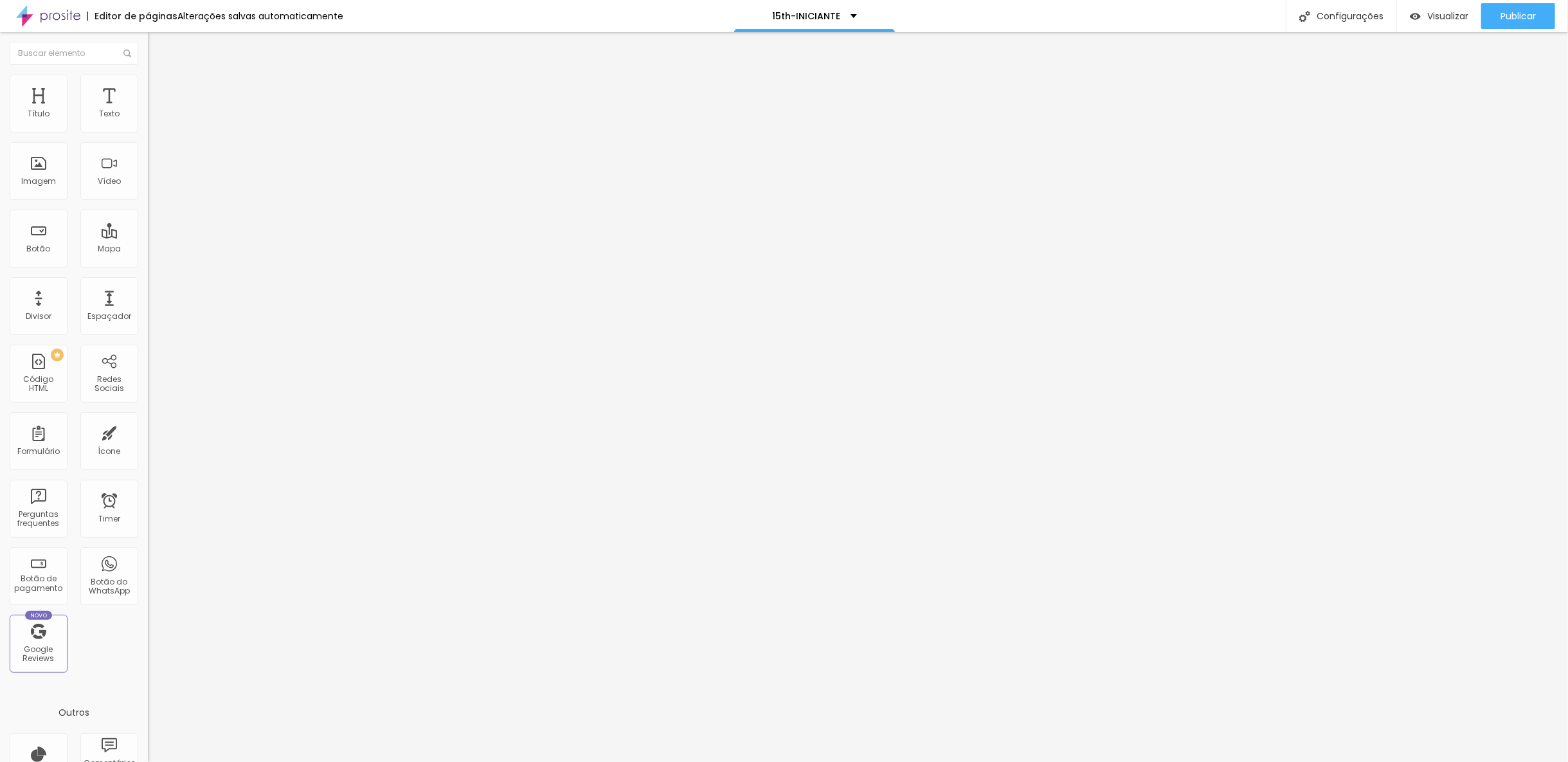
type input "1.4"
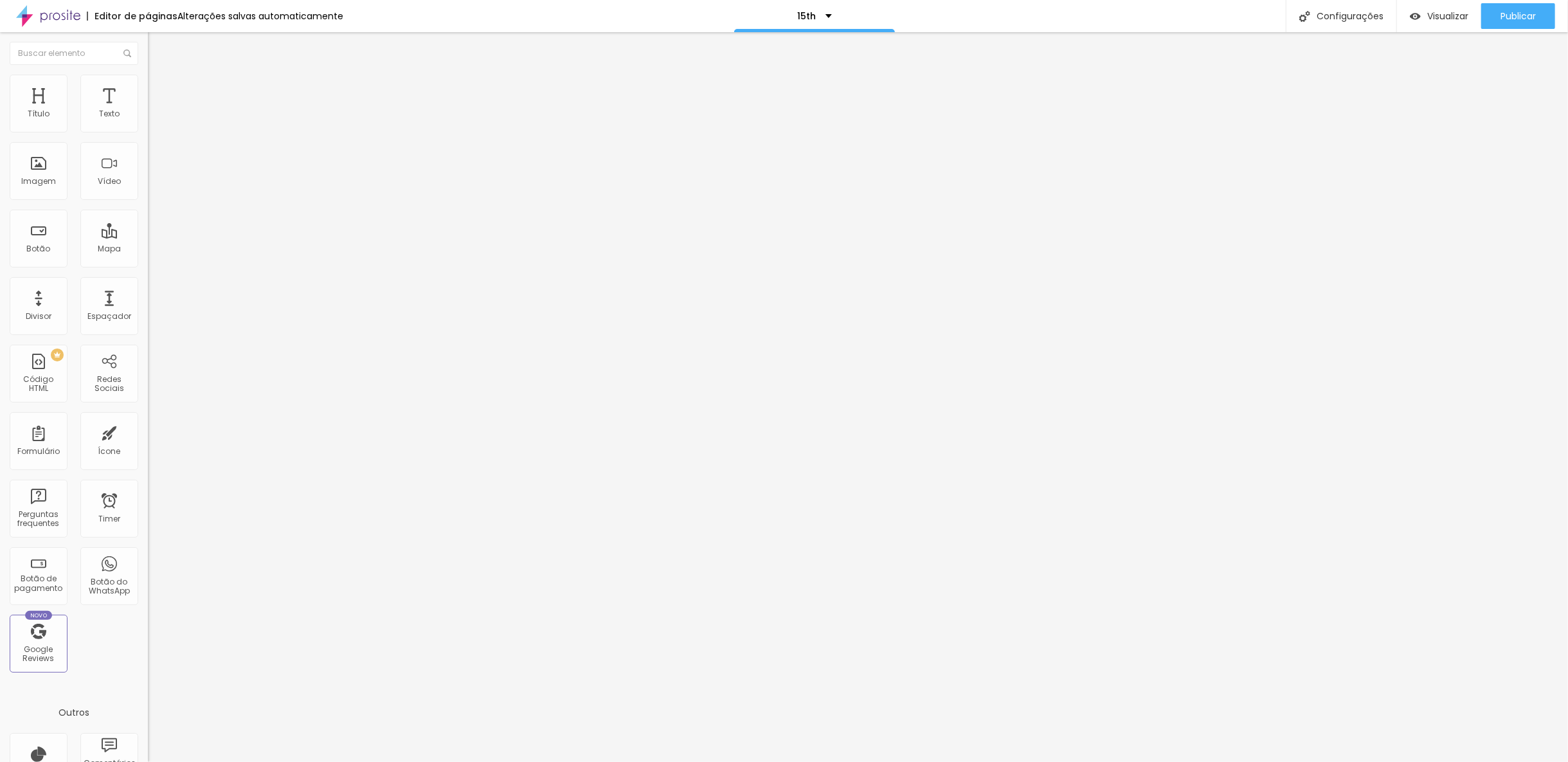
type input "1.5"
type input "1.6"
type input "1.7"
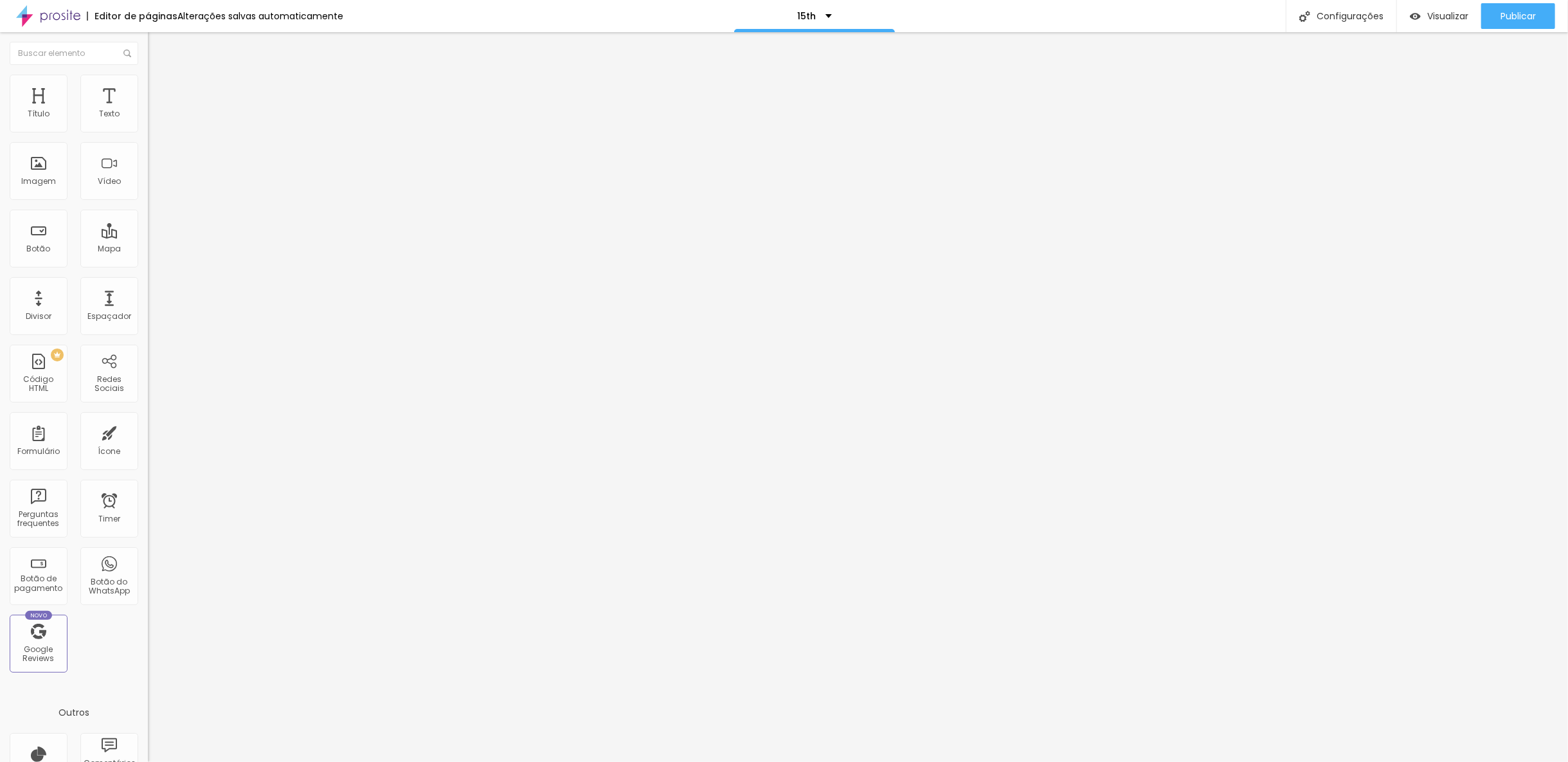
type input "1.7"
type input "1.8"
type input "1.9"
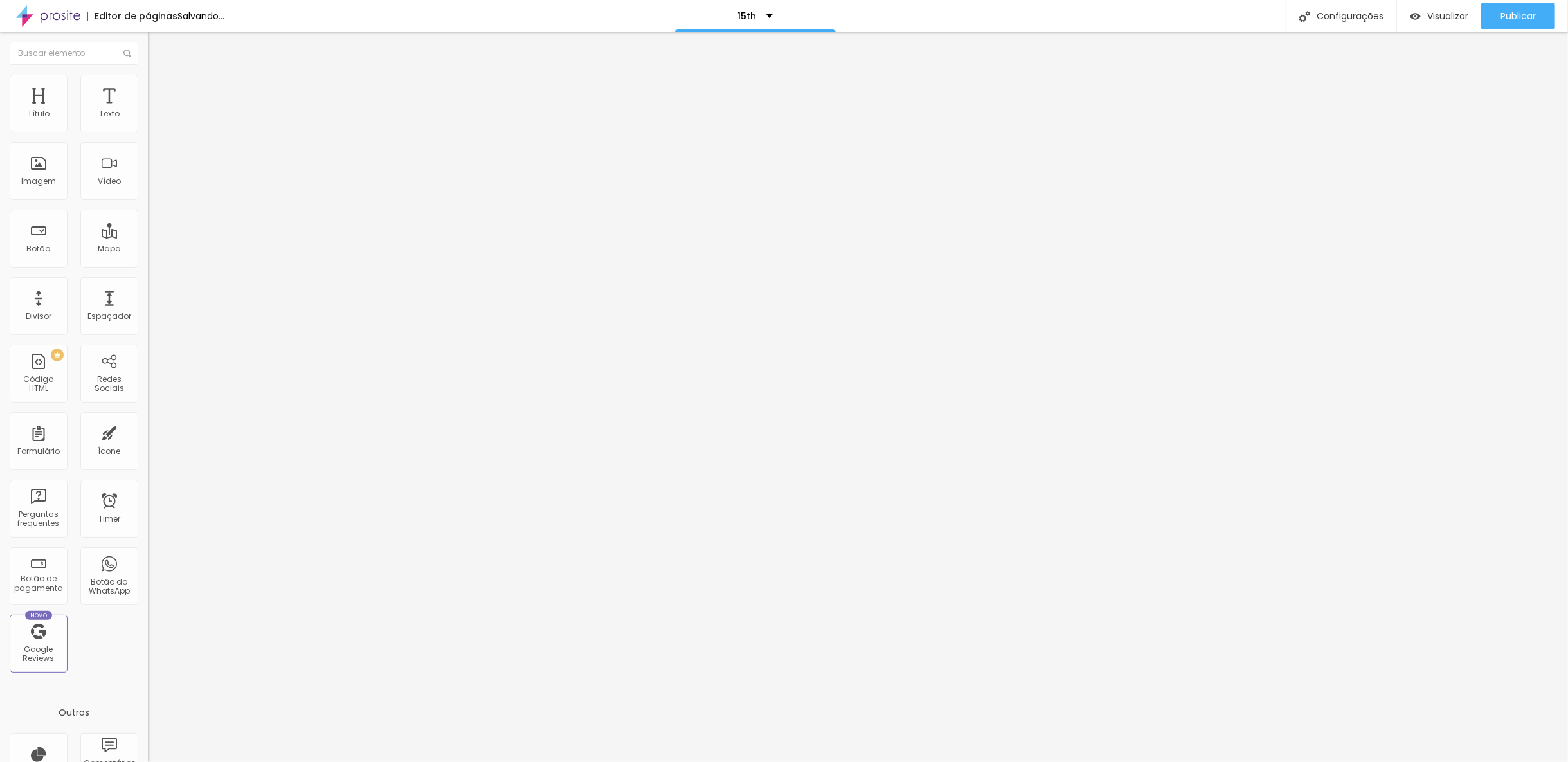
type input "2"
drag, startPoint x: 76, startPoint y: 173, endPoint x: 114, endPoint y: 178, distance: 38.3
type input "2"
click at [148, 601] on input "range" at bounding box center [190, 606] width 83 height 10
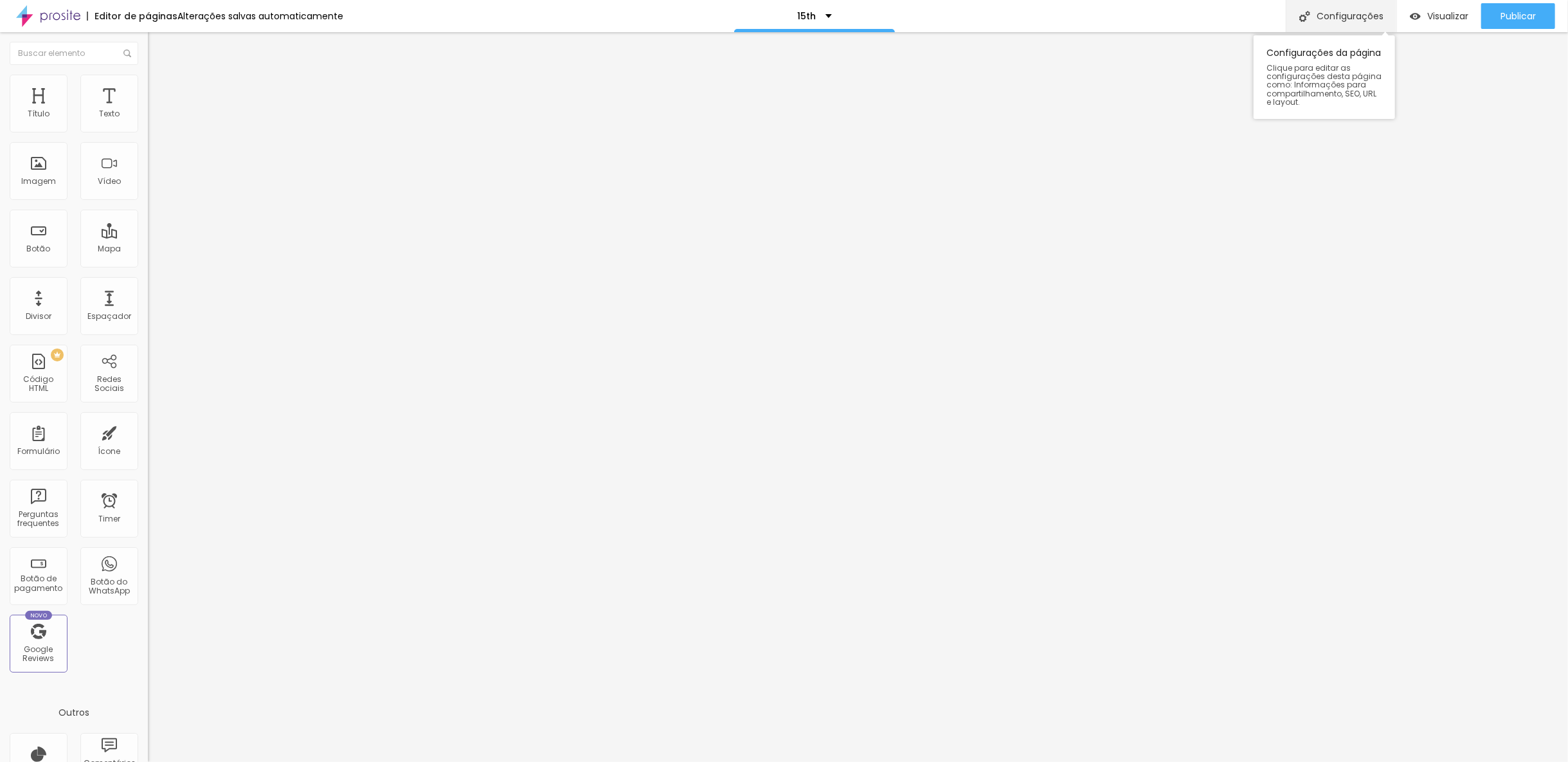
click at [1323, 14] on div "Configurações" at bounding box center [1341, 16] width 111 height 32
click at [1013, 761] on div at bounding box center [784, 775] width 1568 height 11
click at [1514, 15] on span "Publicar" at bounding box center [1518, 15] width 36 height 10
type input "1.4"
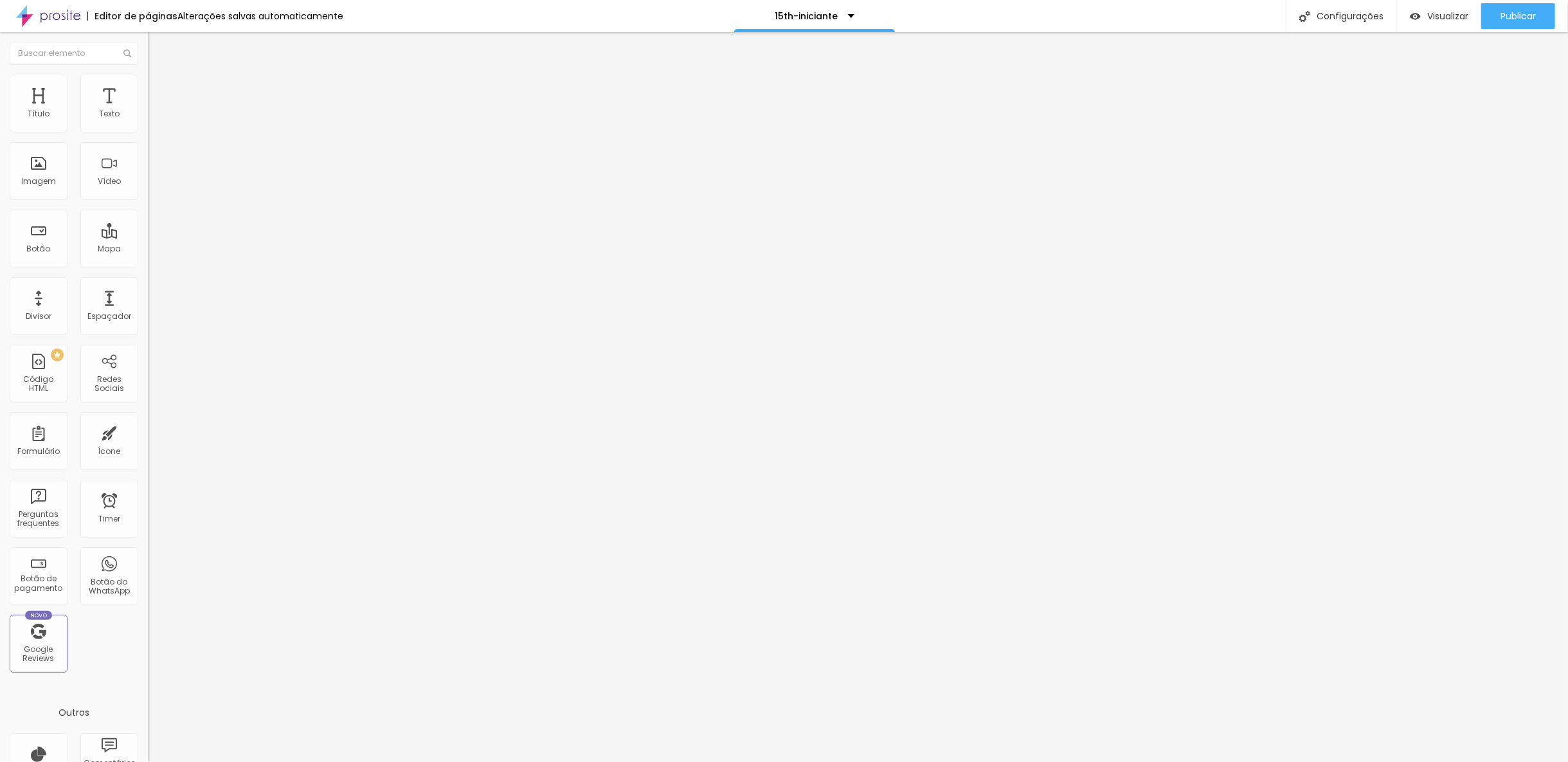
type input "1.4"
type input "1.5"
type input "1.6"
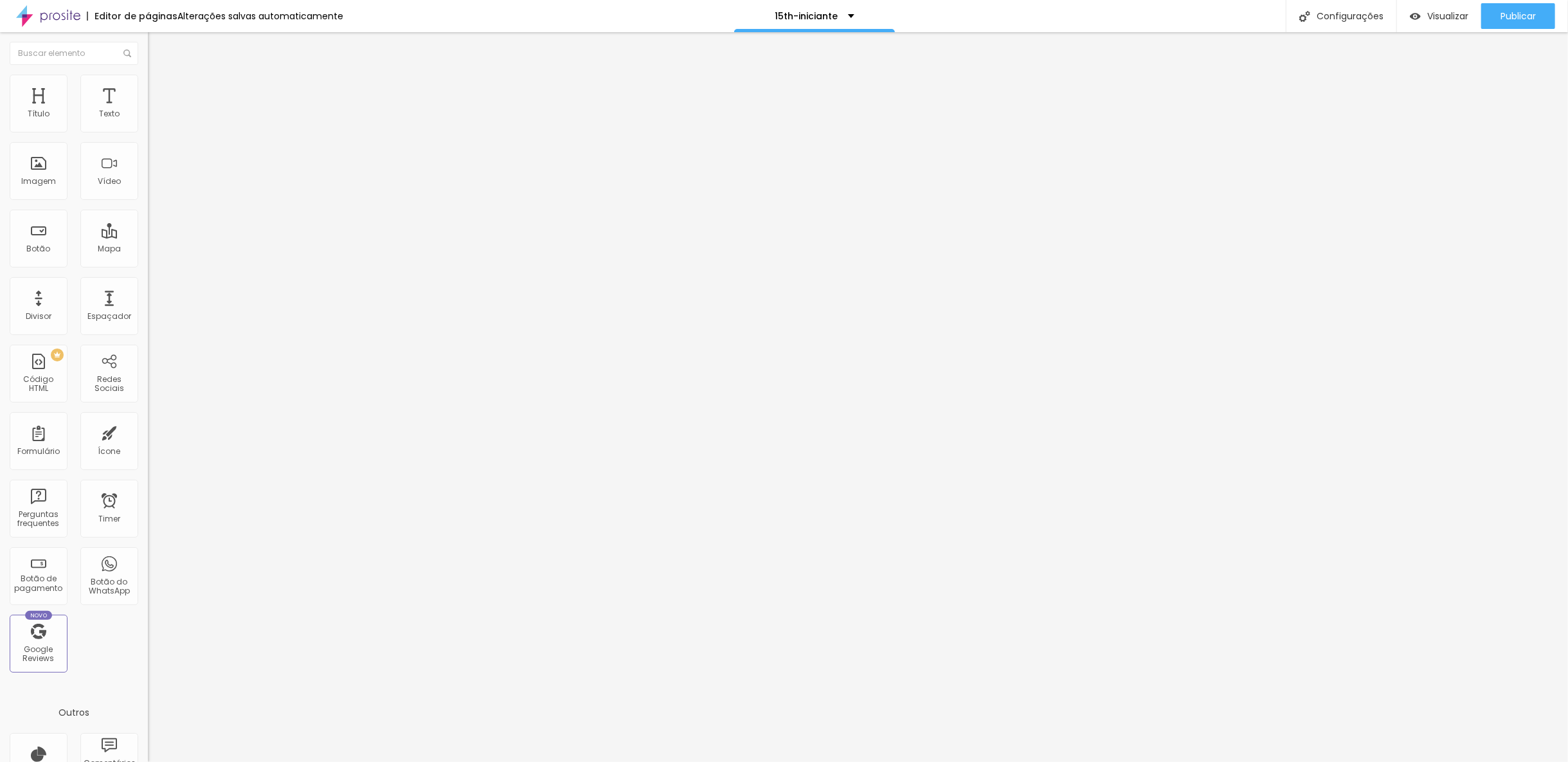
type input "1.7"
type input "1.8"
type input "1.9"
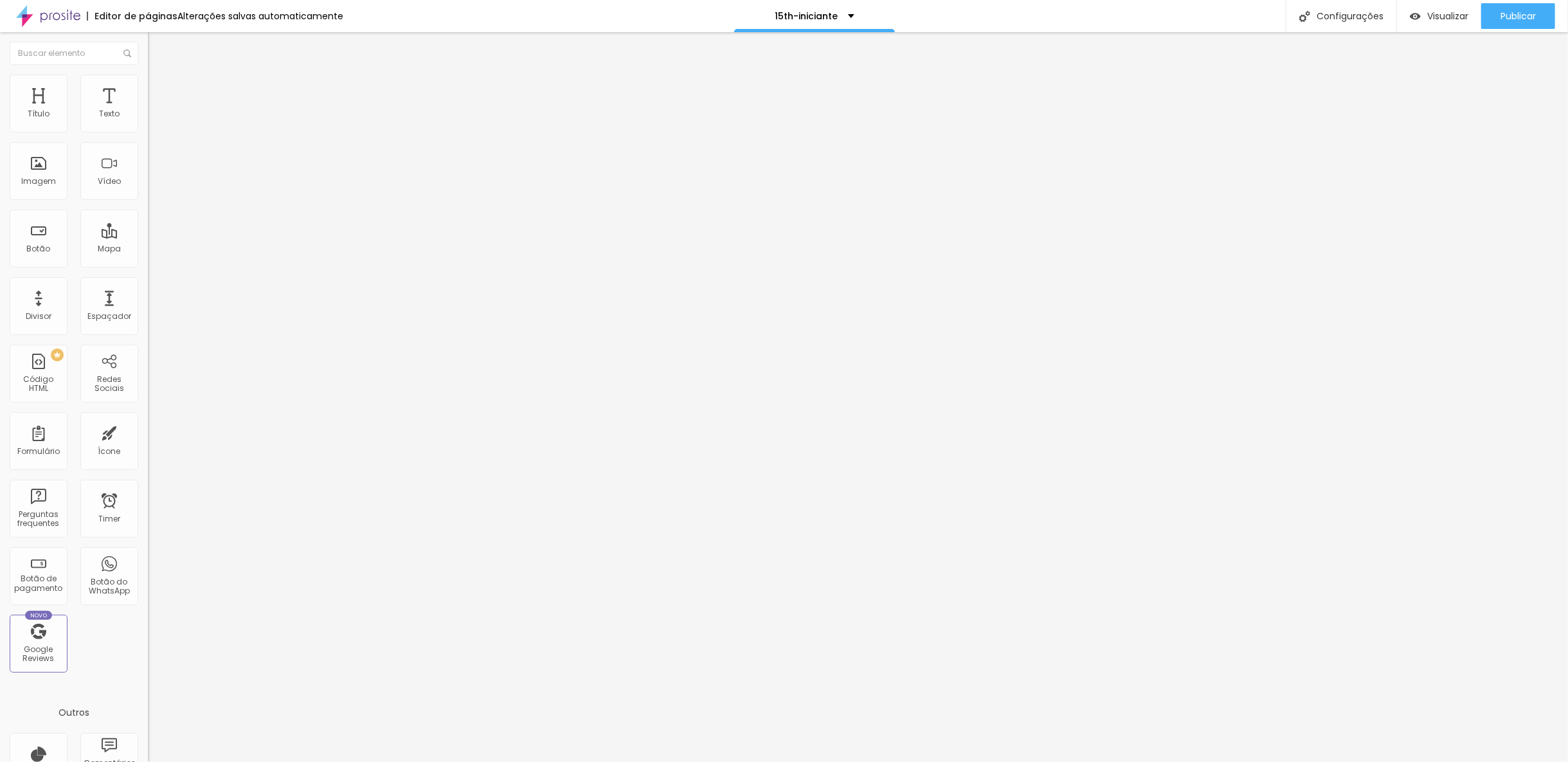
type input "1.9"
type input "1.8"
drag, startPoint x: 73, startPoint y: 172, endPoint x: 97, endPoint y: 176, distance: 24.3
click at [148, 601] on input "range" at bounding box center [190, 606] width 83 height 10
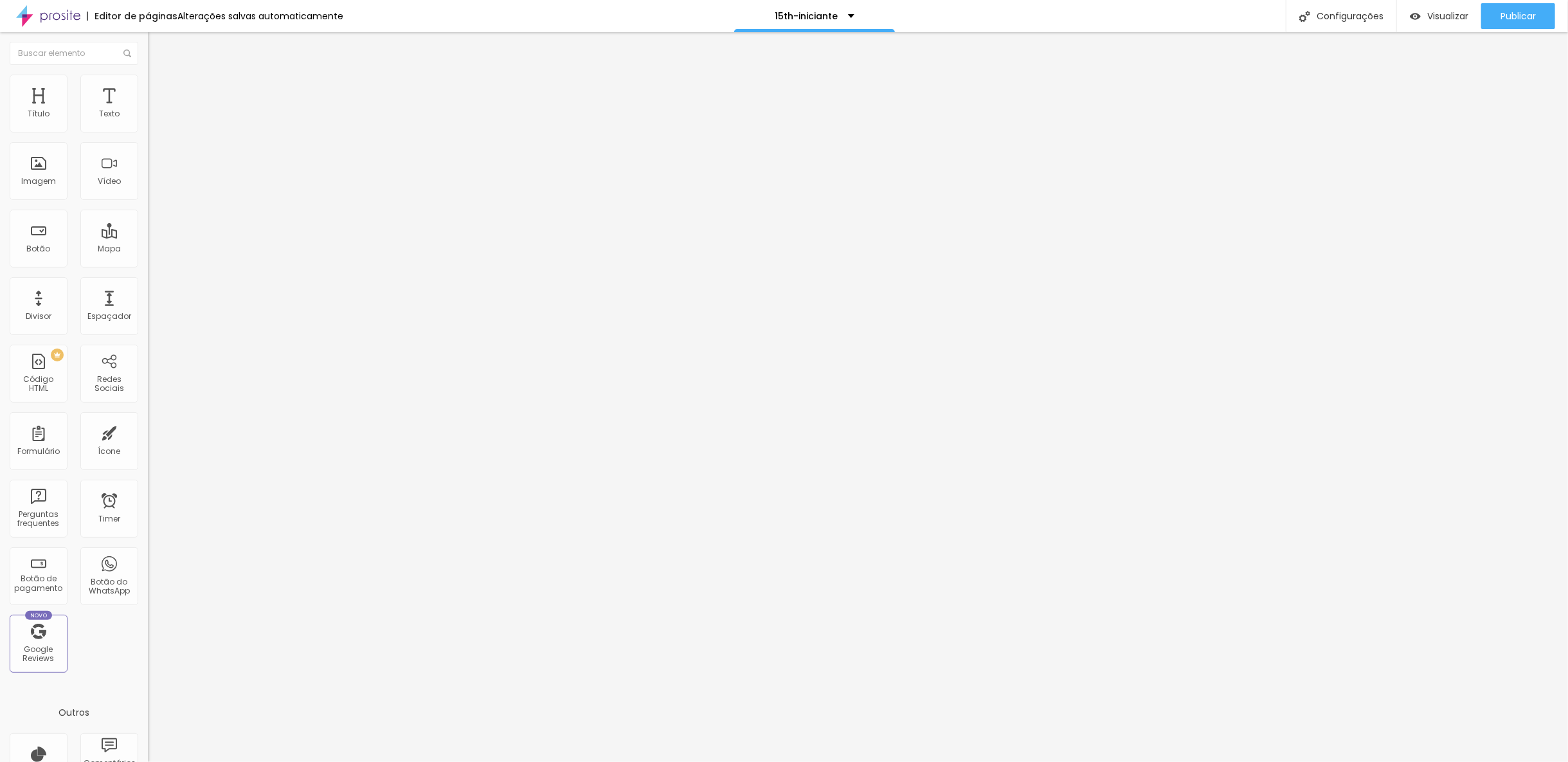
type input "1.9"
type input "2"
drag, startPoint x: 100, startPoint y: 176, endPoint x: 109, endPoint y: 176, distance: 9.0
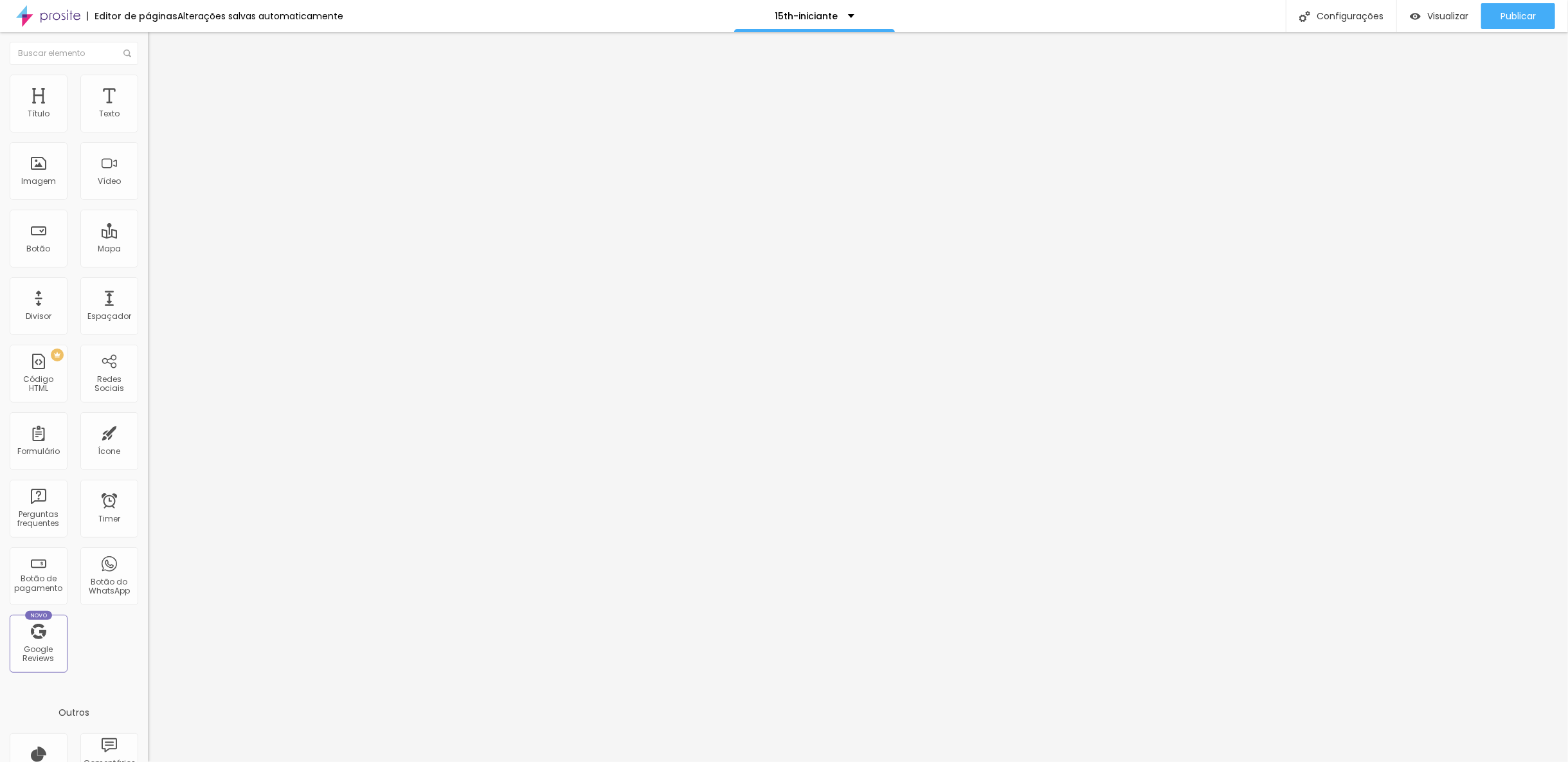
type input "2"
click at [148, 601] on input "range" at bounding box center [190, 606] width 83 height 10
type input "15"
type input "16"
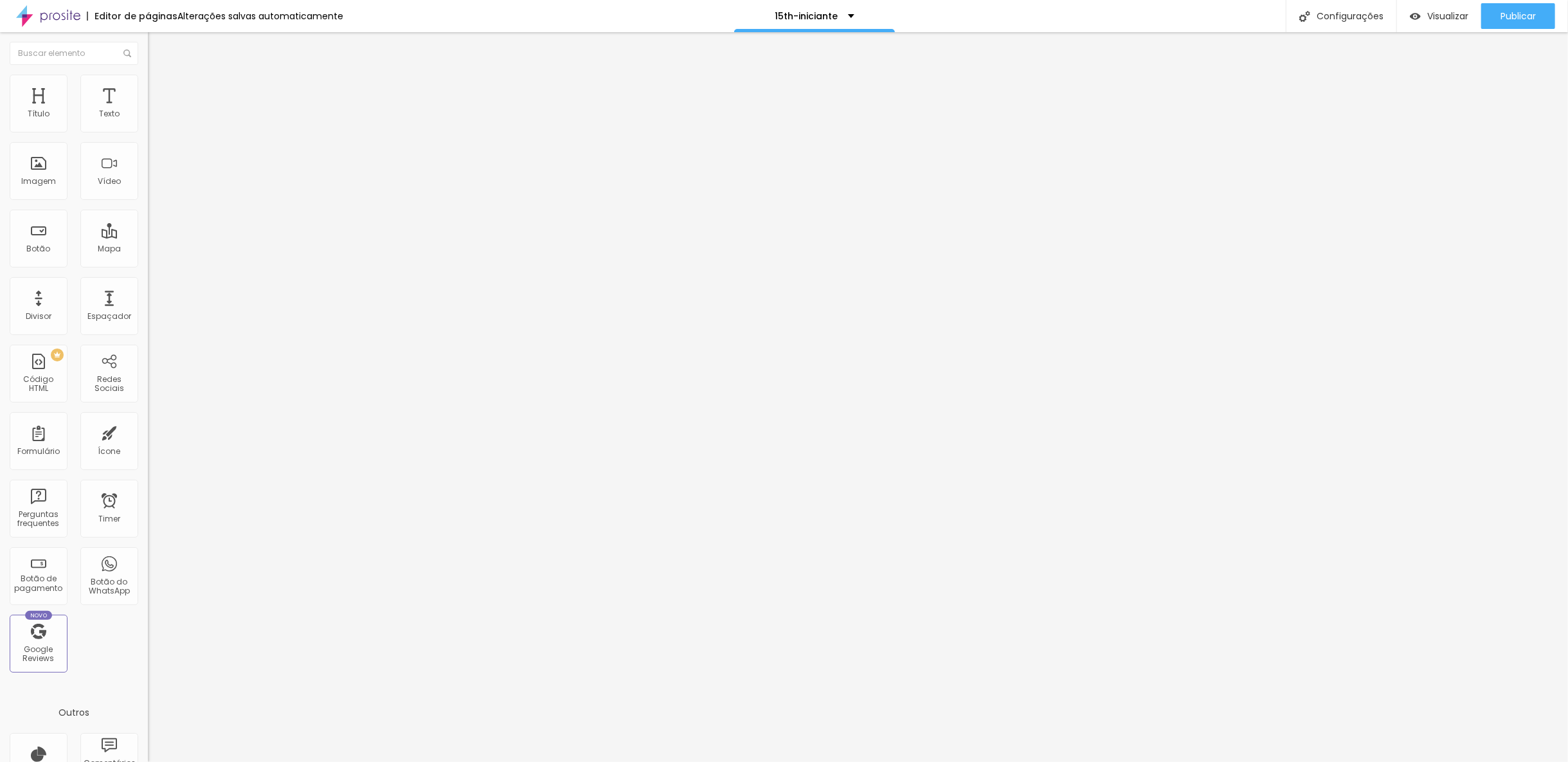
type input "16"
type input "17"
type input "18"
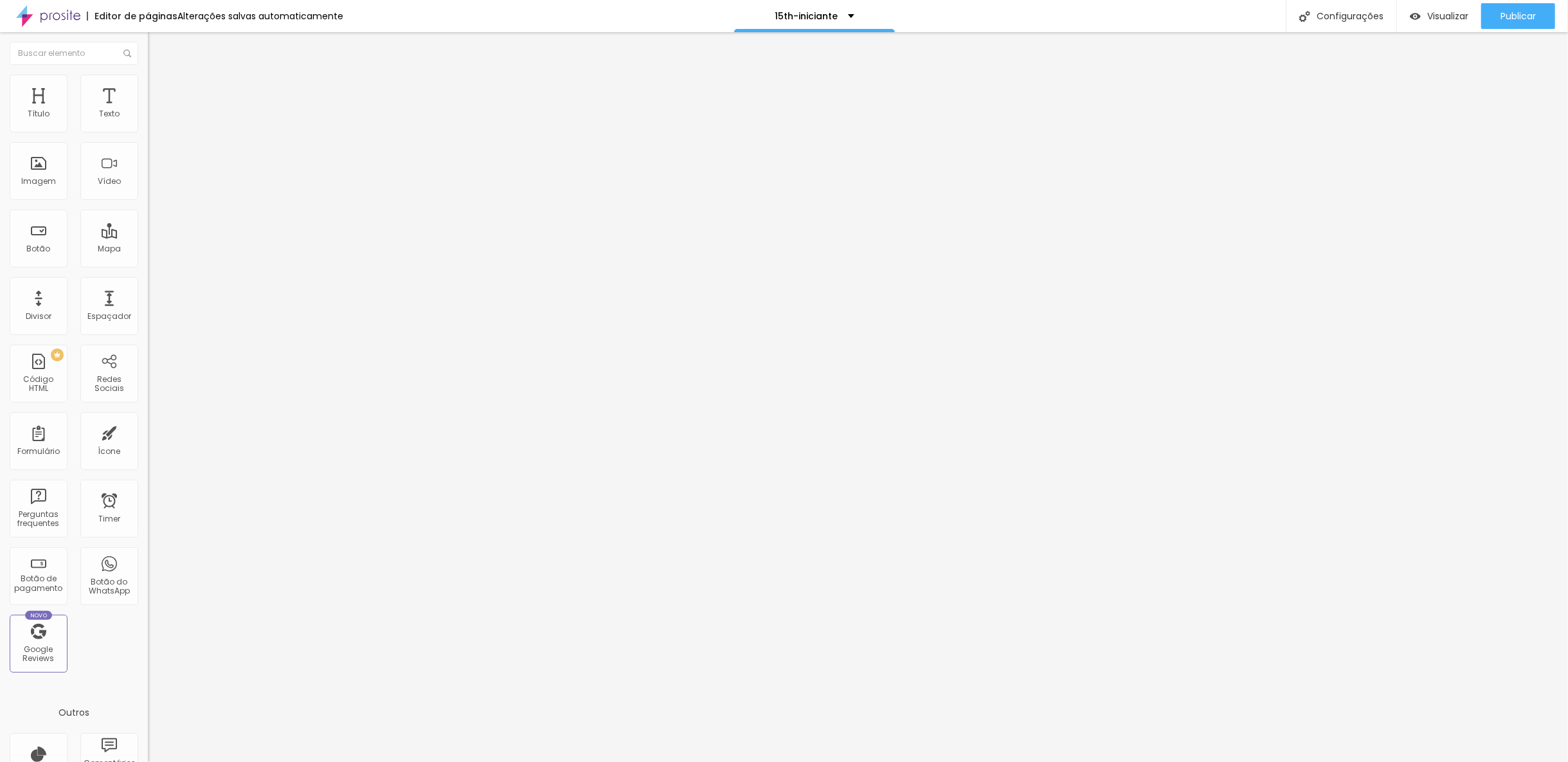
type input "19"
drag, startPoint x: 27, startPoint y: 267, endPoint x: 35, endPoint y: 269, distance: 8.2
type input "19"
click at [148, 304] on input "range" at bounding box center [190, 309] width 83 height 10
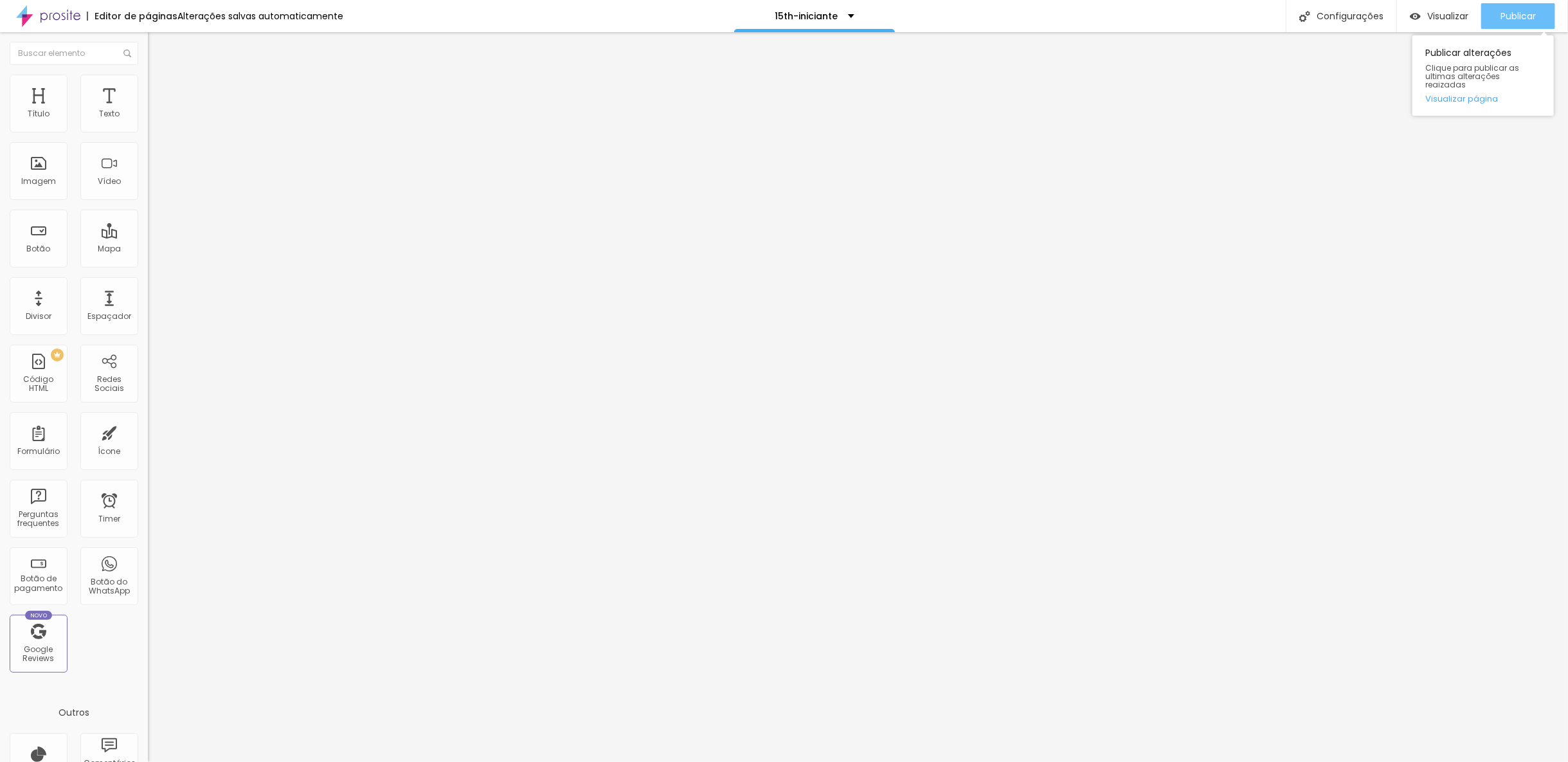
click at [1512, 17] on span "Publicar" at bounding box center [1518, 15] width 36 height 10
click at [1504, 20] on span "Publicar" at bounding box center [1518, 15] width 36 height 10
click at [1504, 21] on span "Publicar" at bounding box center [1518, 15] width 36 height 10
click at [1503, 16] on span "Publicar" at bounding box center [1518, 15] width 36 height 10
click at [1421, 18] on div "Visualizar" at bounding box center [1439, 16] width 58 height 11
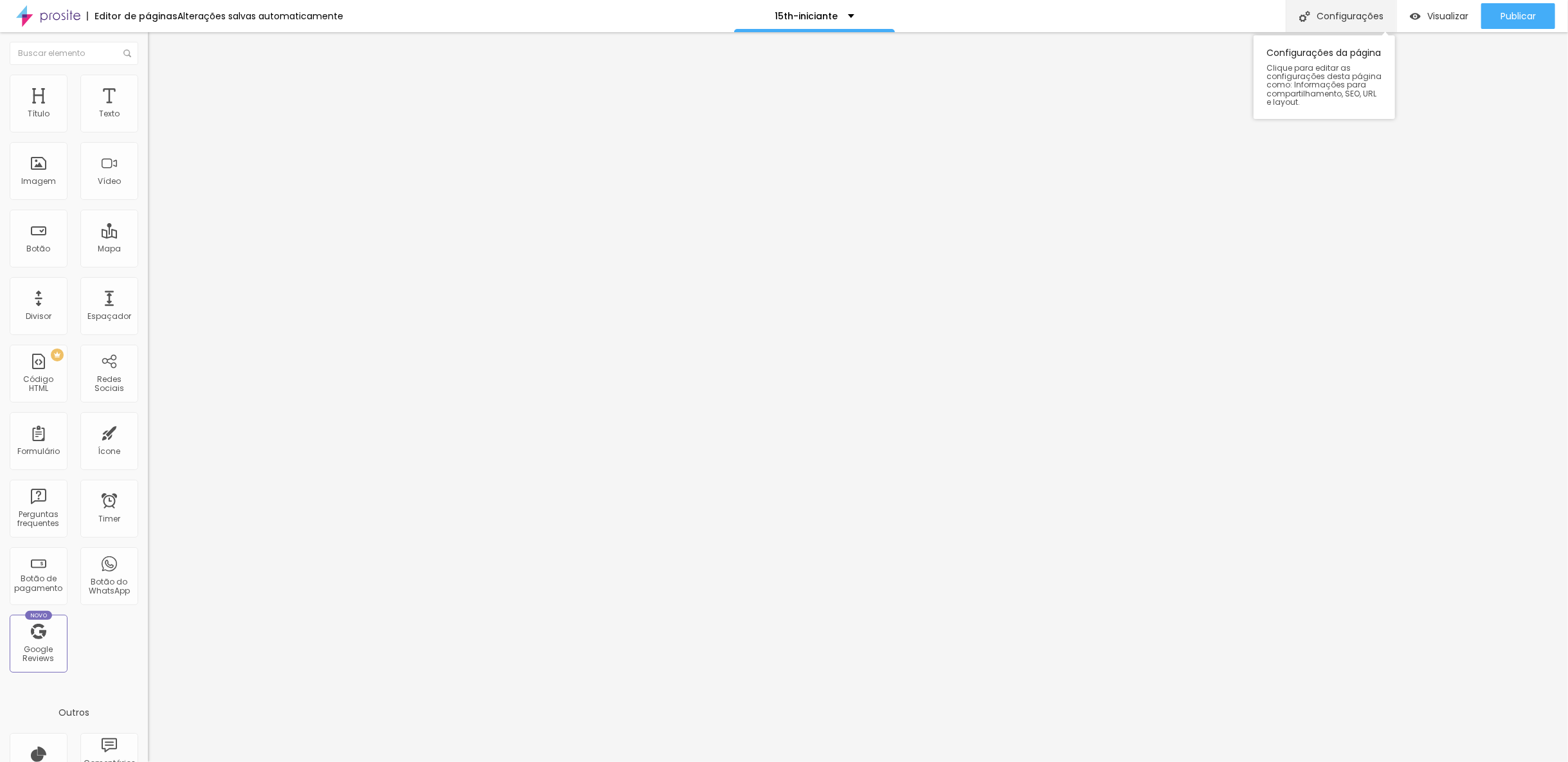
click at [1351, 23] on div "Configurações" at bounding box center [1341, 16] width 111 height 32
drag, startPoint x: 753, startPoint y: 297, endPoint x: 733, endPoint y: 295, distance: 20.1
type input "/15th-iniciante"
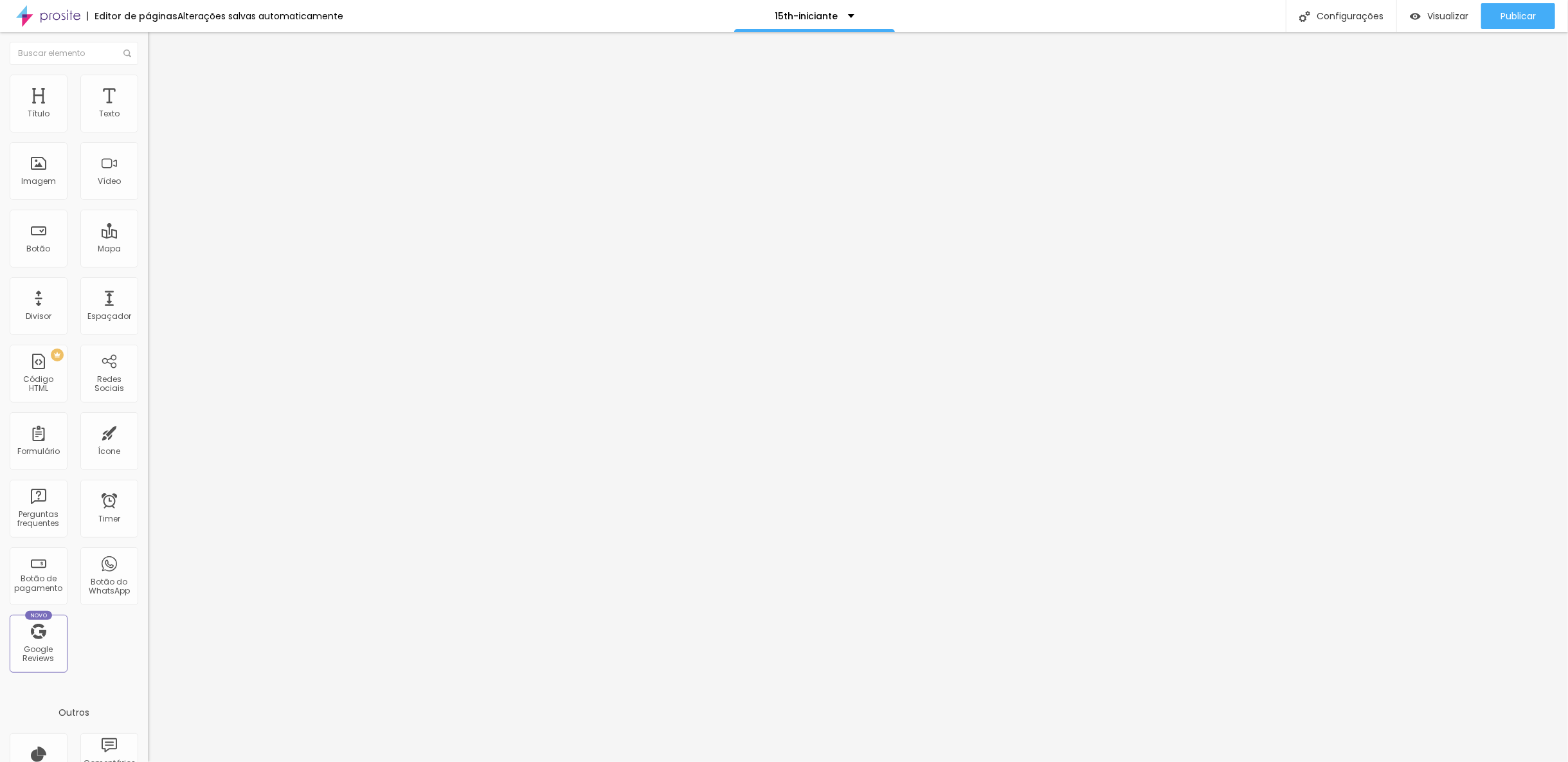
click at [1427, 18] on span "Visualizar" at bounding box center [1447, 15] width 41 height 10
click at [1524, 5] on div "Publicar" at bounding box center [1518, 16] width 36 height 25
click at [1357, 21] on div "Configurações" at bounding box center [1341, 16] width 111 height 32
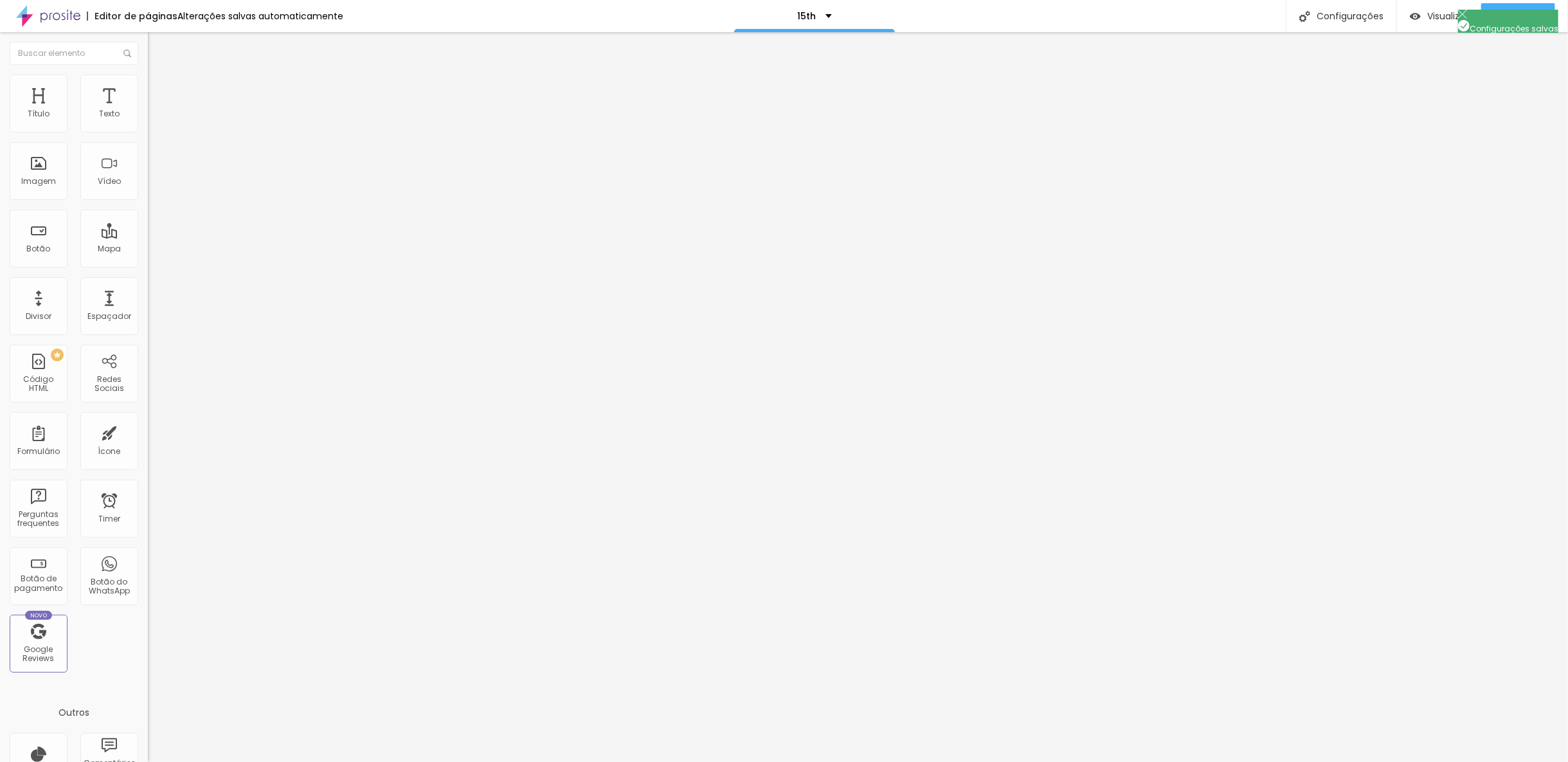
click at [1522, 24] on div "Publicar" at bounding box center [1518, 16] width 36 height 25
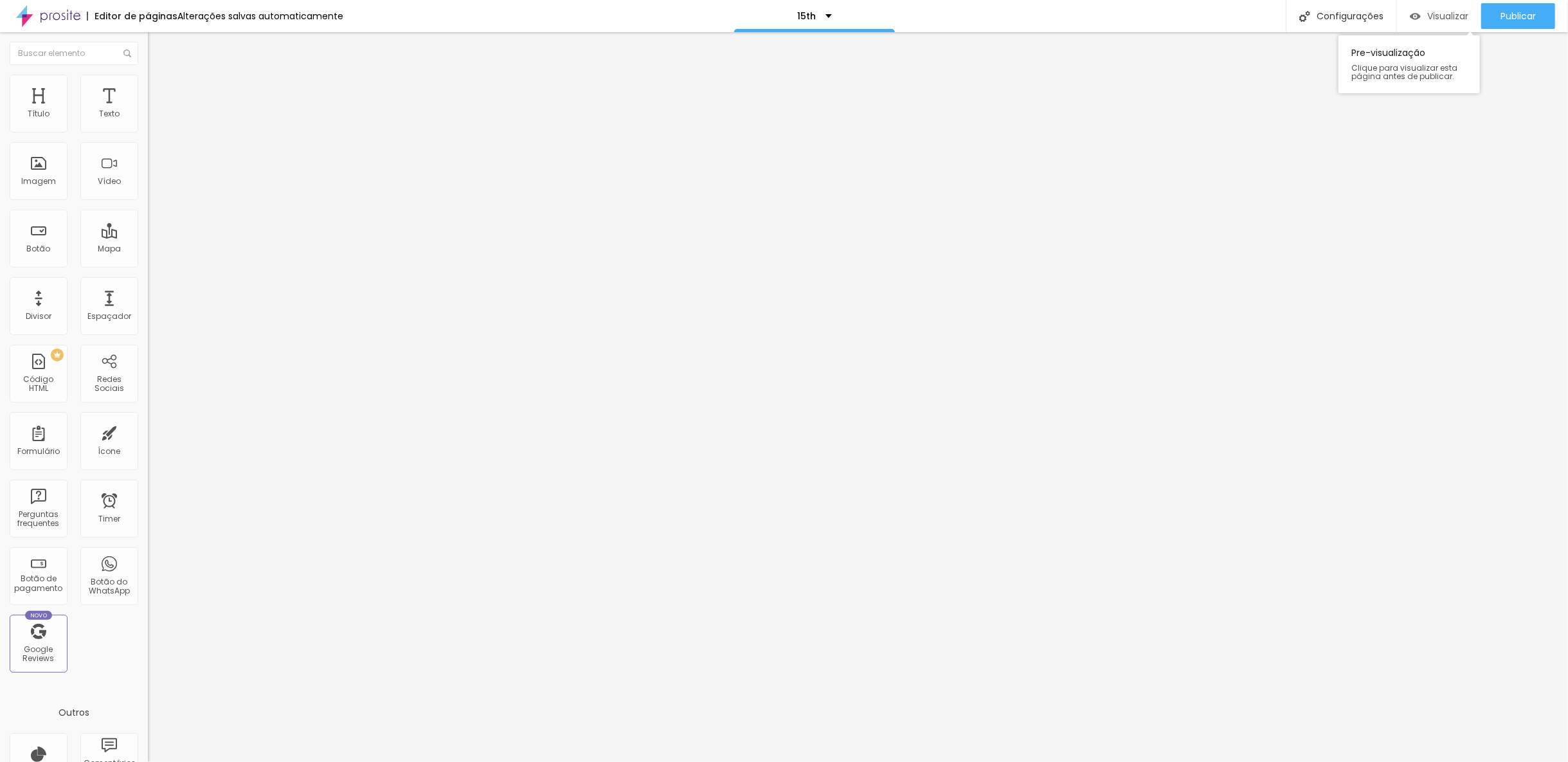
click at [1429, 21] on span "Visualizar" at bounding box center [1447, 15] width 41 height 10
